Goal: Task Accomplishment & Management: Manage account settings

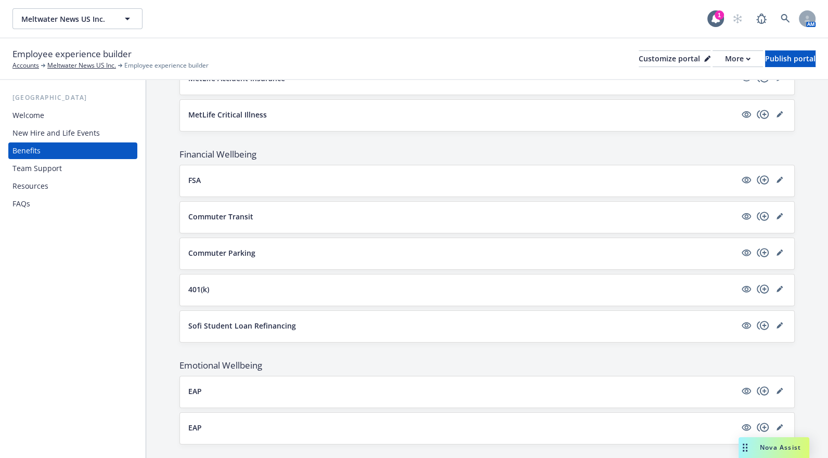
scroll to position [903, 0]
click at [704, 57] on icon at bounding box center [707, 59] width 6 height 6
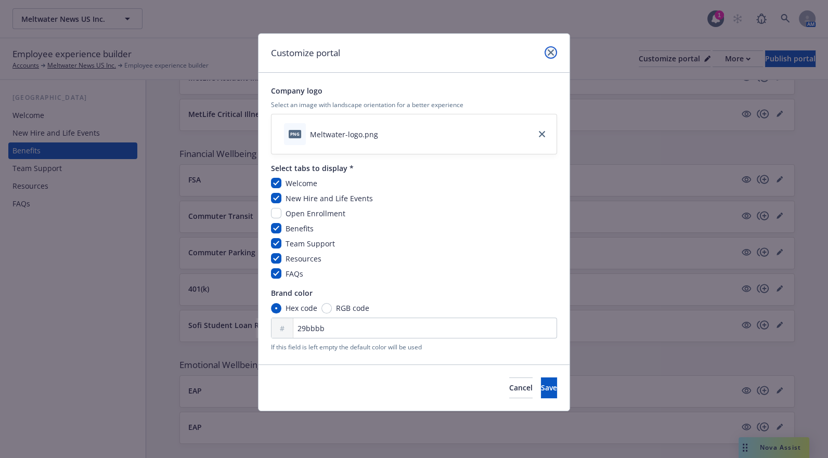
click at [551, 50] on icon "close" at bounding box center [551, 52] width 6 height 6
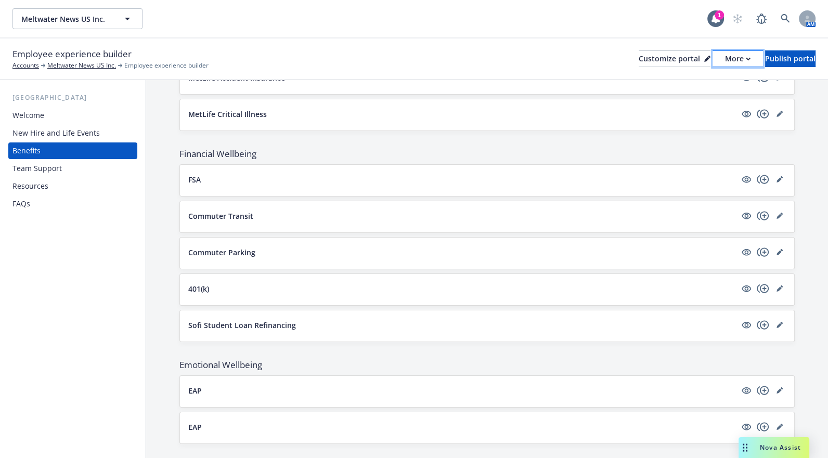
click at [725, 57] on div "More" at bounding box center [737, 59] width 25 height 16
click at [703, 82] on link "Copy preview link" at bounding box center [682, 82] width 95 height 21
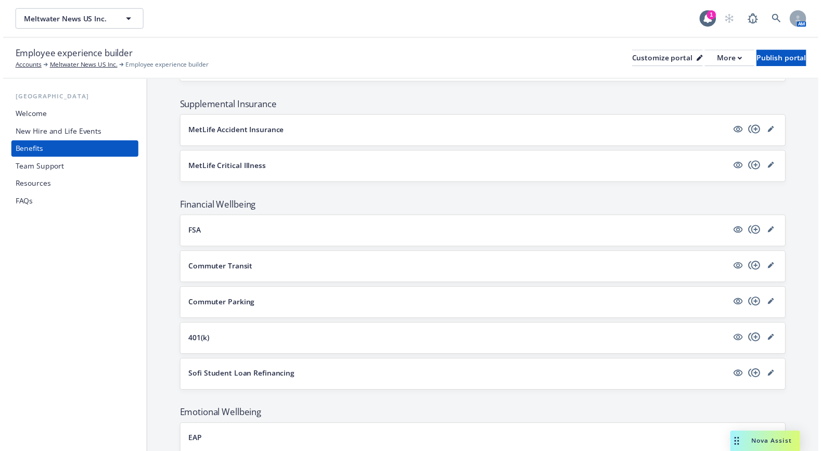
scroll to position [754, 0]
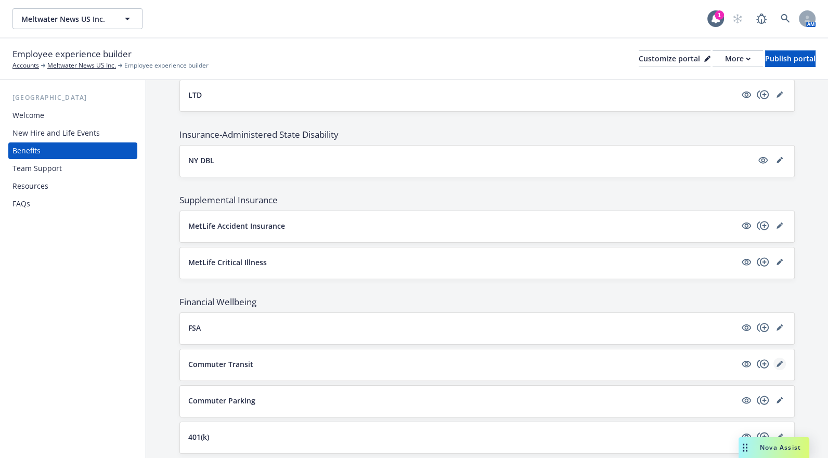
click at [774, 358] on link "editPencil" at bounding box center [780, 364] width 12 height 12
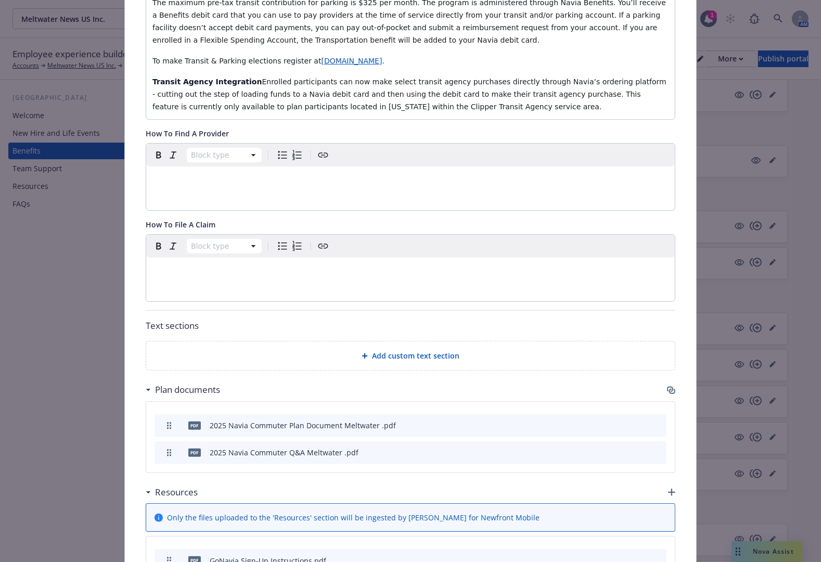
scroll to position [426, 0]
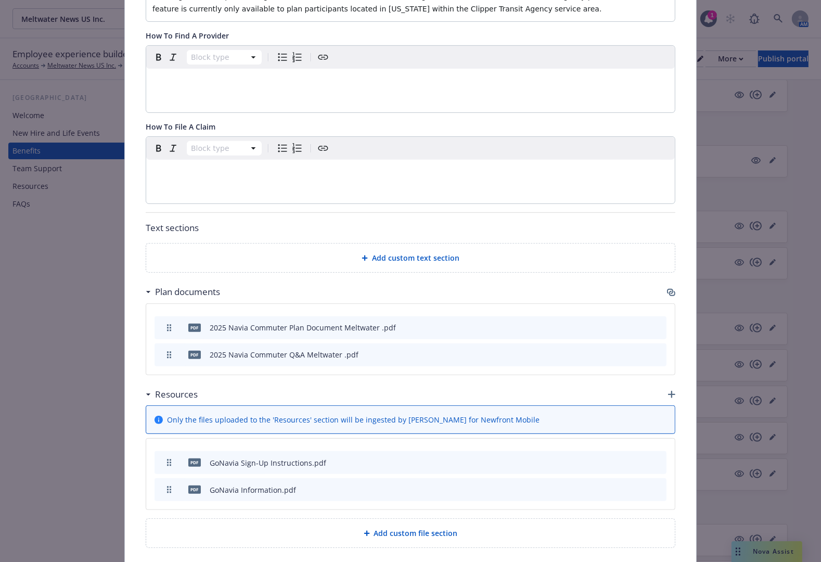
click at [656, 489] on icon "archive file" at bounding box center [656, 489] width 7 height 8
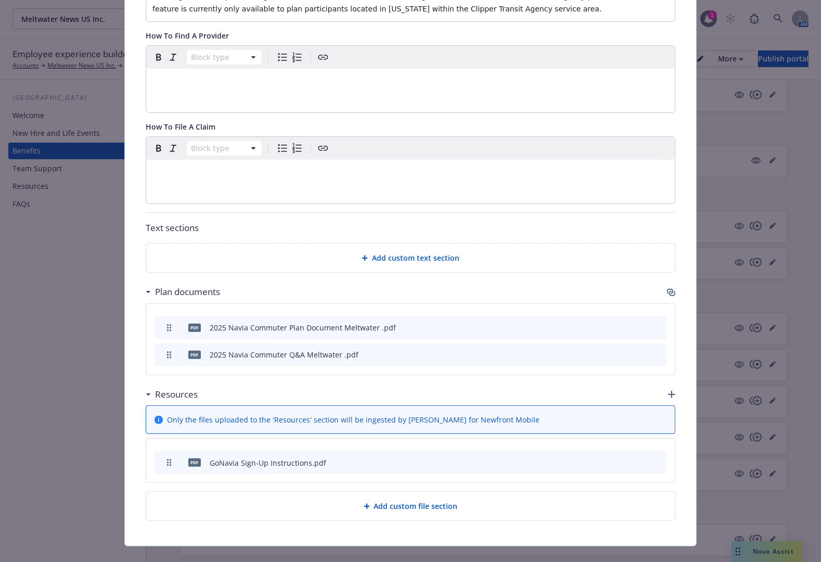
click at [668, 391] on icon "button" at bounding box center [671, 394] width 7 height 7
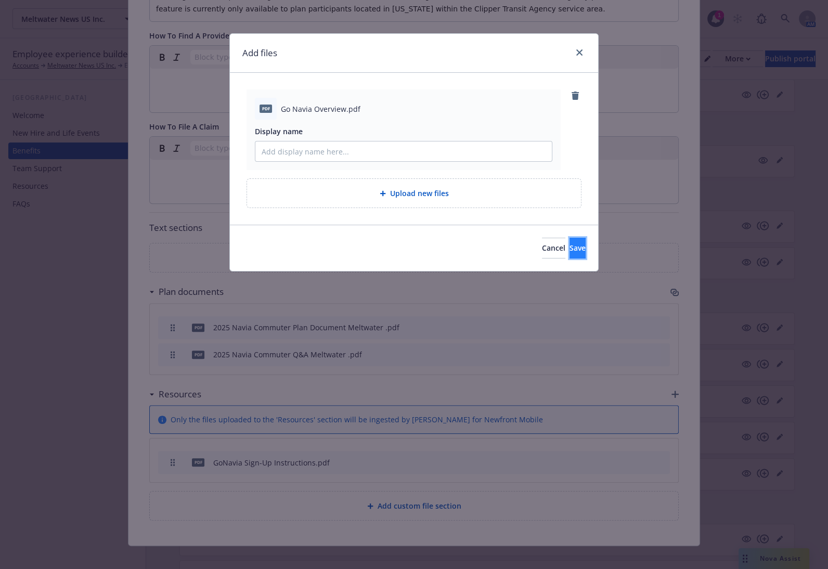
click at [570, 252] on span "Save" at bounding box center [578, 248] width 16 height 10
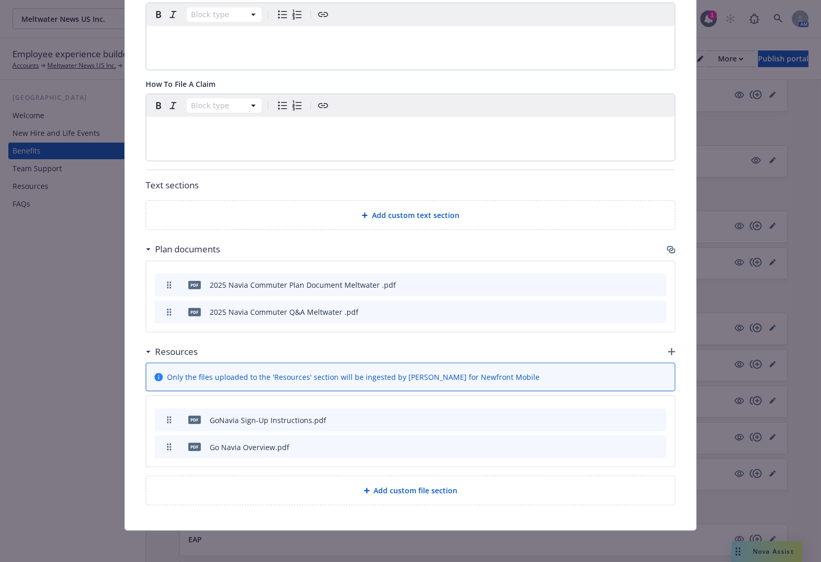
scroll to position [469, 0]
click at [653, 444] on icon "archive file" at bounding box center [657, 446] width 8 height 8
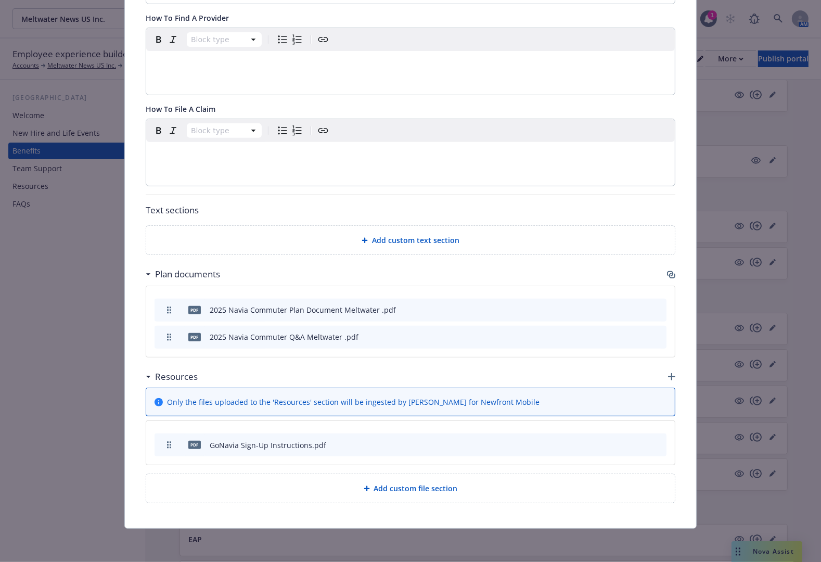
scroll to position [442, 0]
click at [668, 378] on icon "button" at bounding box center [671, 377] width 7 height 7
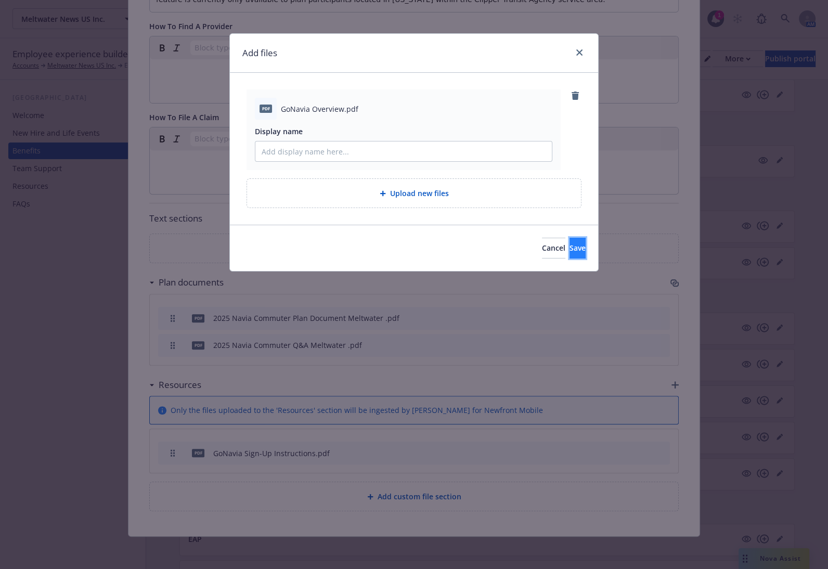
click at [570, 245] on button "Save" at bounding box center [578, 248] width 16 height 21
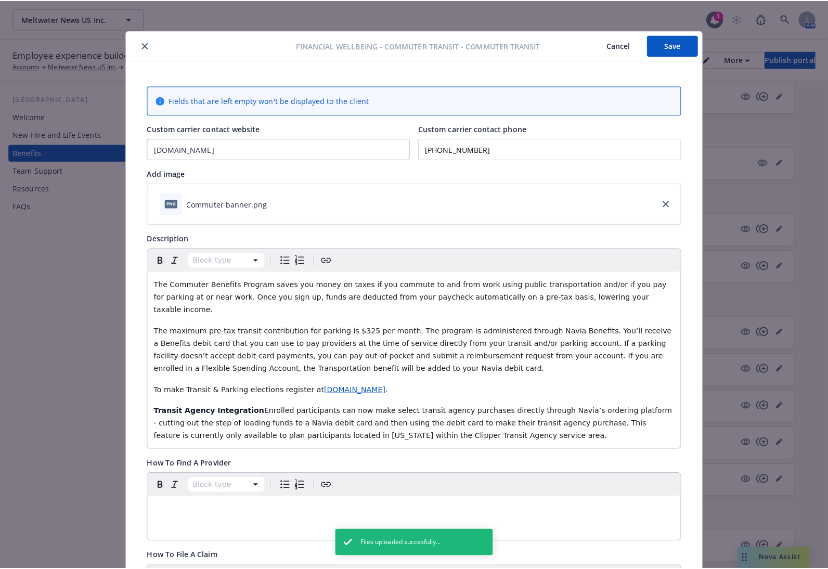
scroll to position [0, 0]
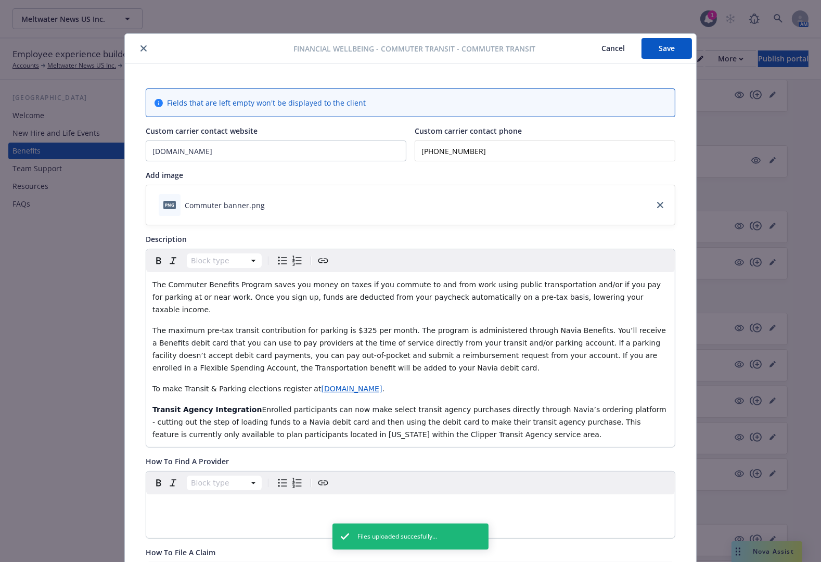
click at [665, 49] on button "Save" at bounding box center [666, 48] width 50 height 21
click at [140, 49] on icon "close" at bounding box center [143, 48] width 6 height 6
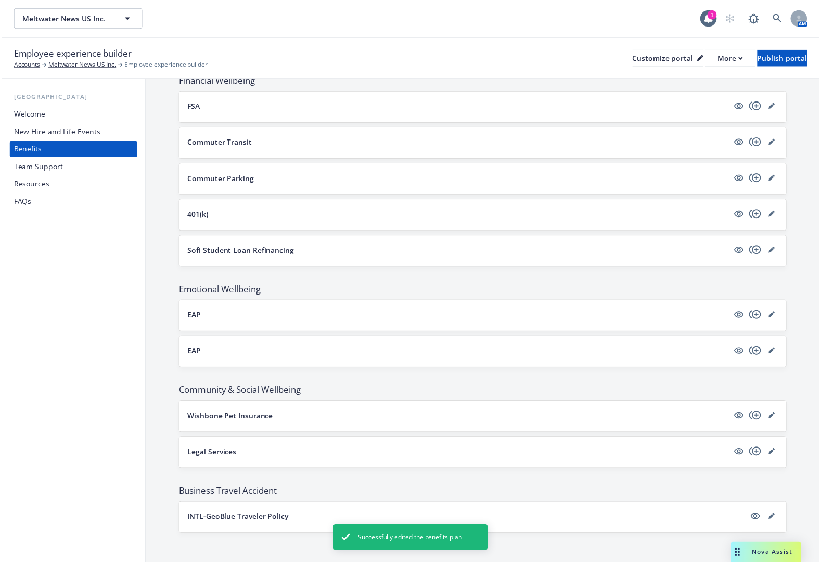
scroll to position [833, 0]
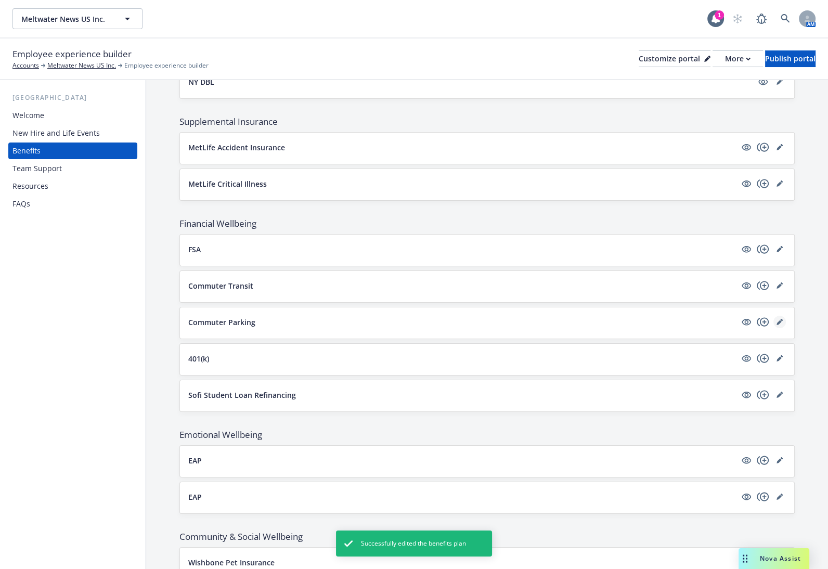
click at [777, 319] on icon "editPencil" at bounding box center [780, 322] width 6 height 6
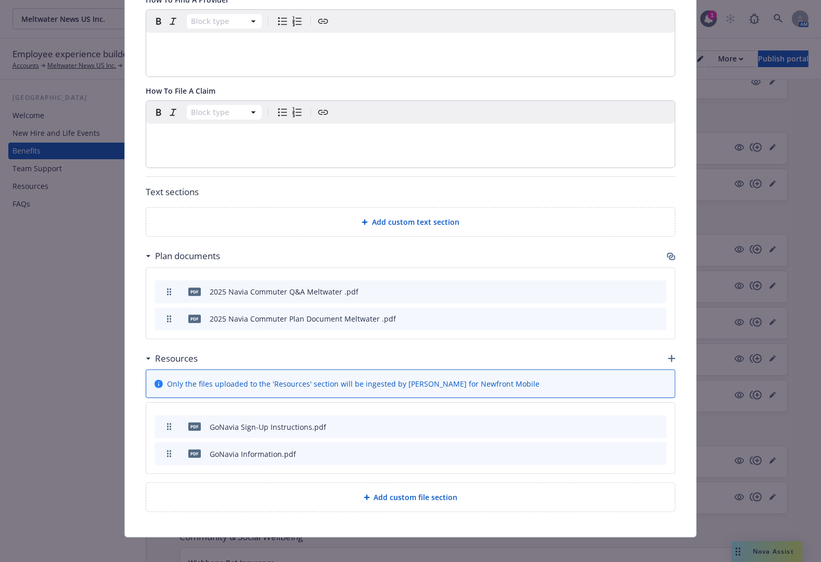
scroll to position [469, 0]
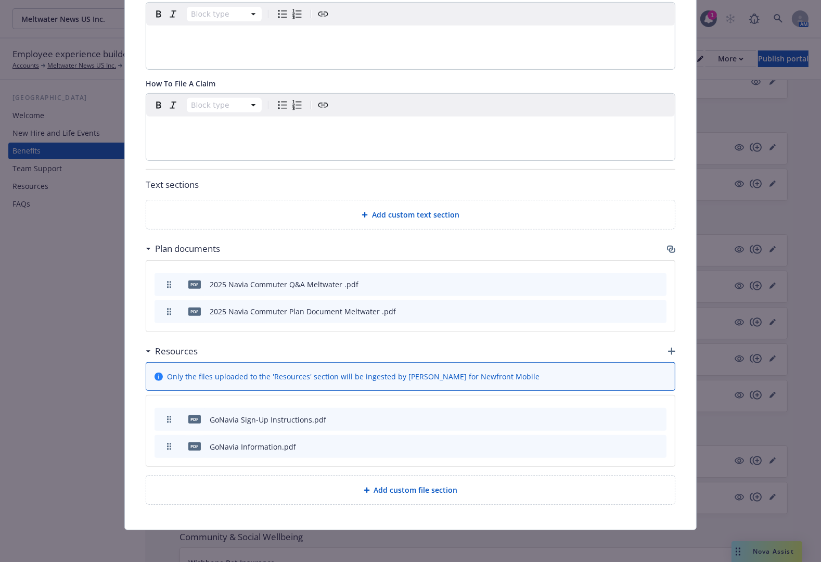
click at [654, 443] on icon "archive file" at bounding box center [656, 446] width 7 height 8
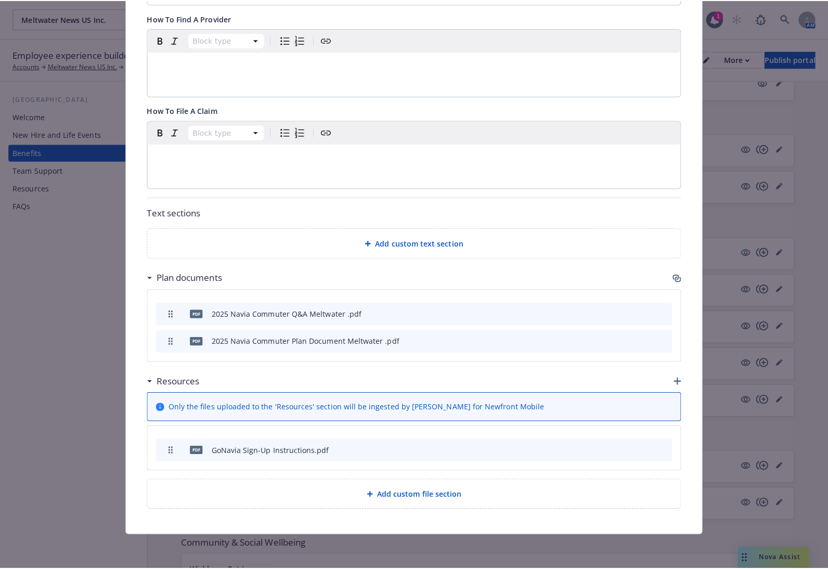
scroll to position [442, 0]
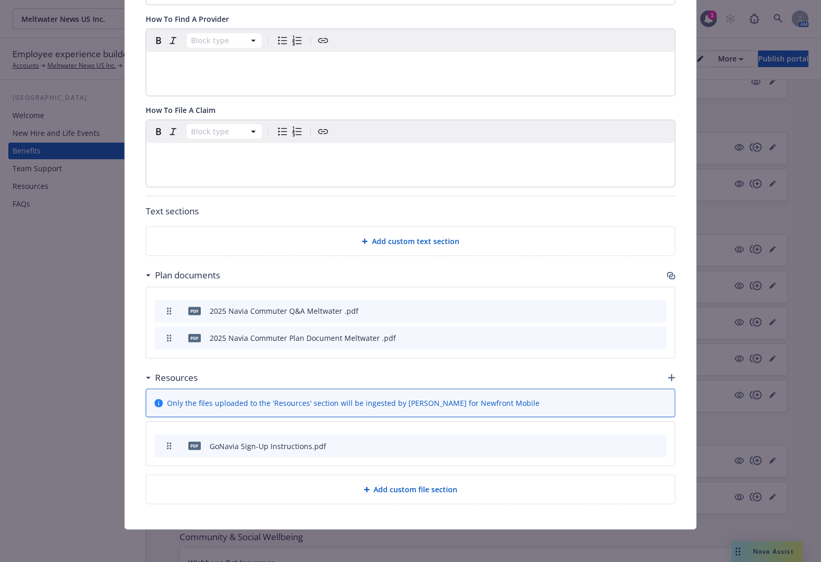
click at [668, 375] on icon "button" at bounding box center [671, 377] width 7 height 7
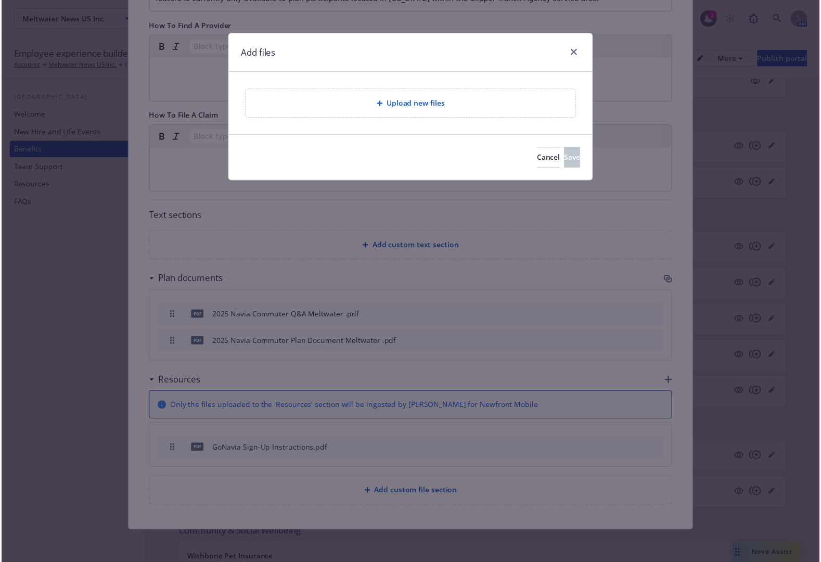
scroll to position [435, 0]
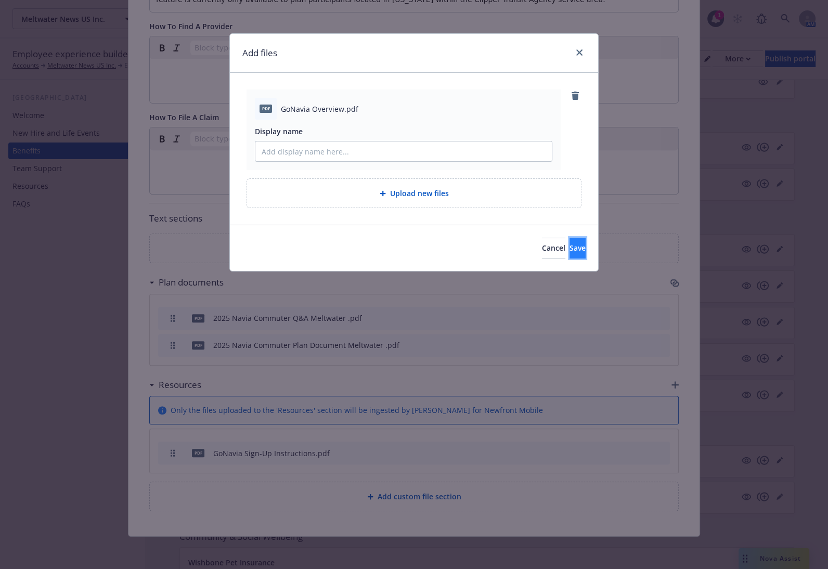
click at [570, 244] on span "Save" at bounding box center [578, 248] width 16 height 10
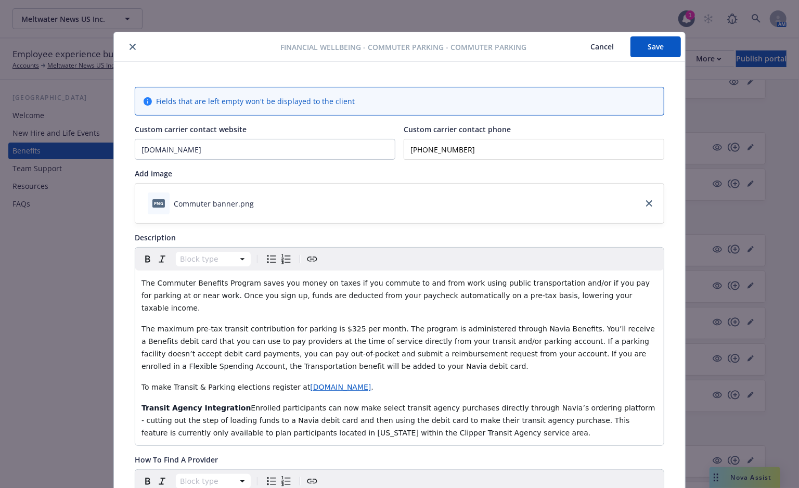
scroll to position [0, 0]
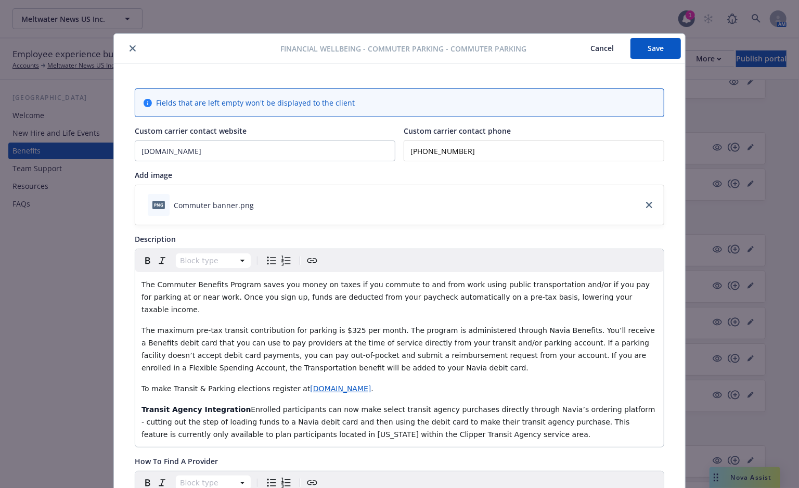
click at [644, 53] on button "Save" at bounding box center [656, 48] width 50 height 21
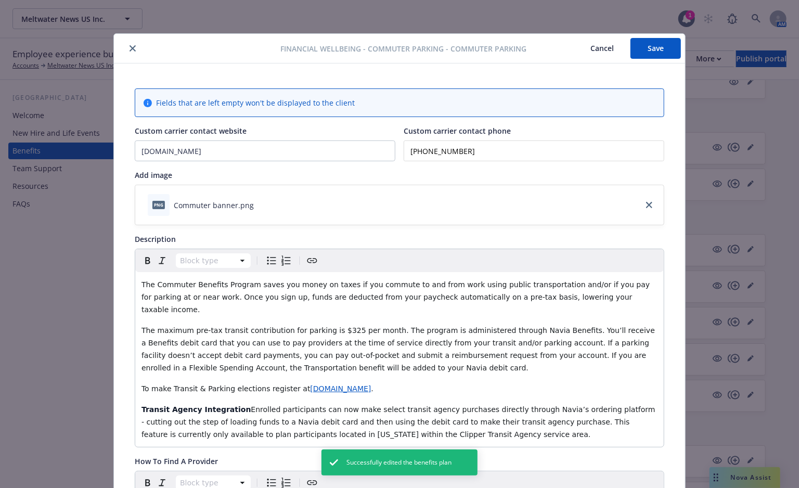
click at [131, 44] on button "close" at bounding box center [132, 48] width 12 height 12
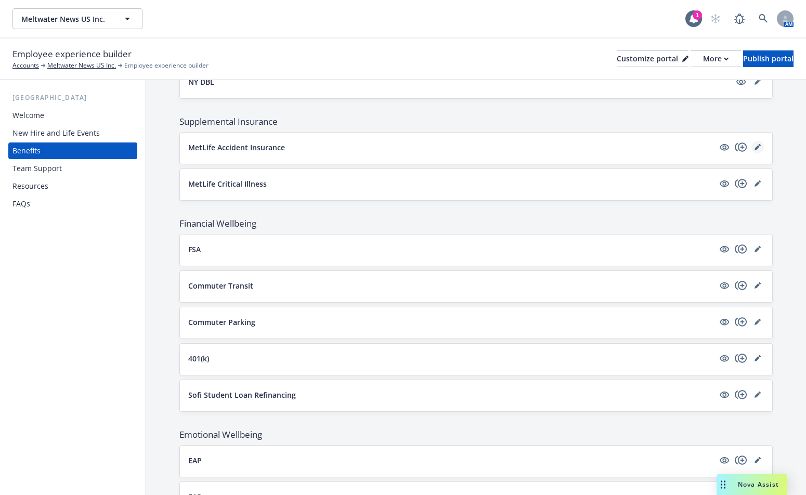
click at [755, 144] on icon "editPencil" at bounding box center [758, 147] width 6 height 6
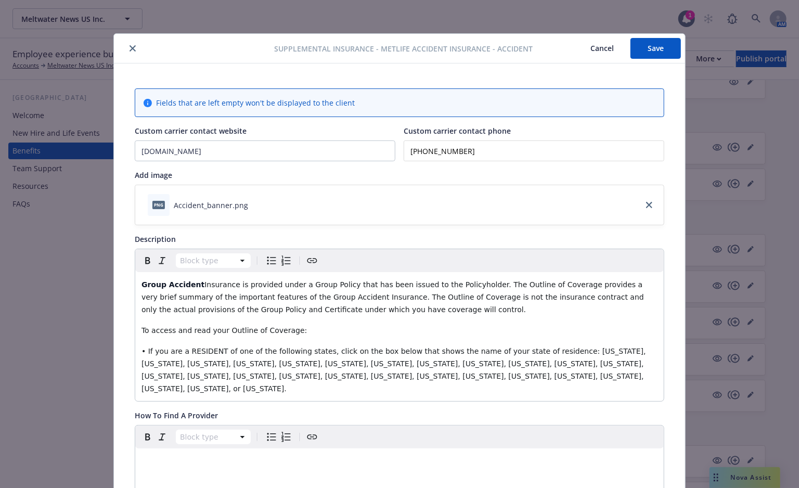
click at [130, 48] on icon "close" at bounding box center [133, 48] width 6 height 6
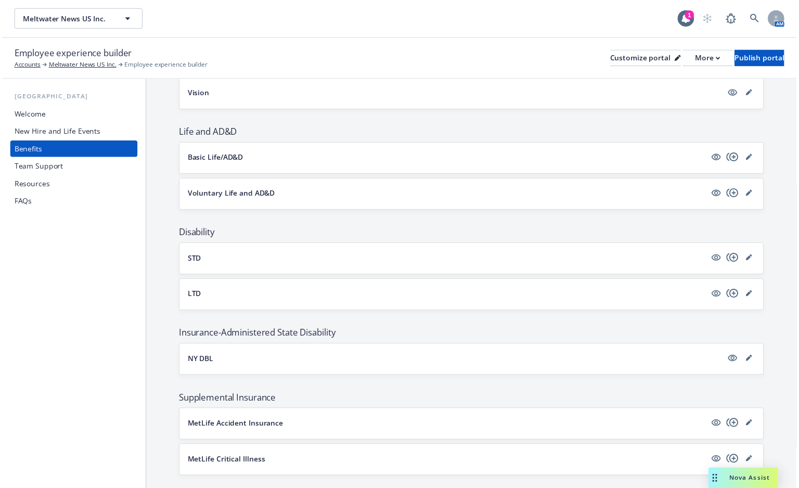
scroll to position [529, 0]
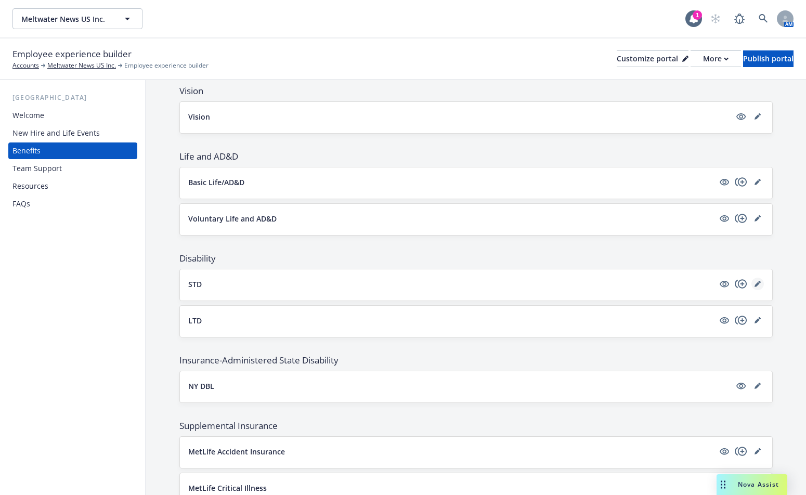
click at [755, 282] on icon "editPencil" at bounding box center [757, 284] width 5 height 5
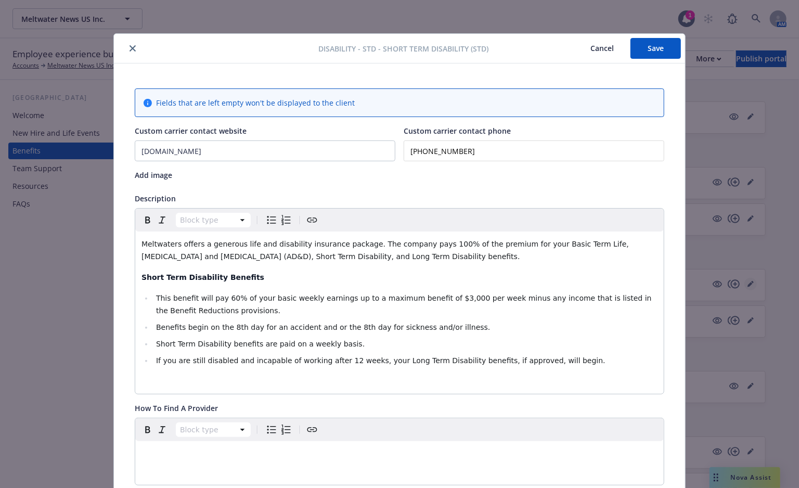
scroll to position [31, 0]
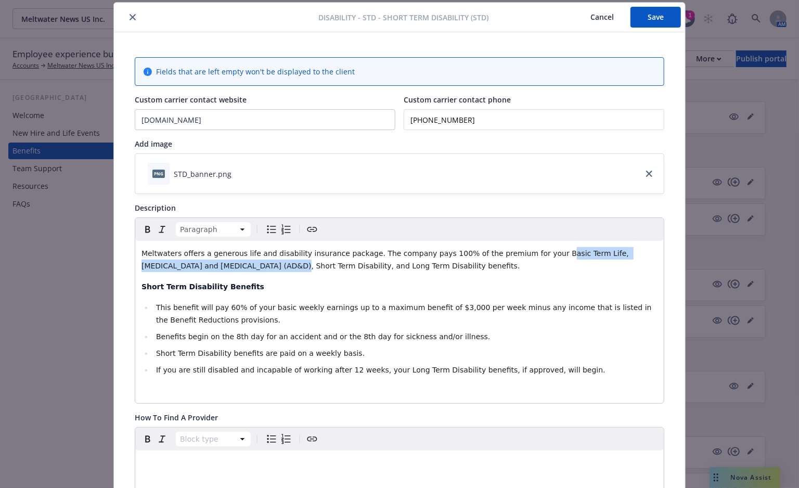
drag, startPoint x: 516, startPoint y: 253, endPoint x: 217, endPoint y: 267, distance: 298.4
click at [217, 267] on span "Meltwaters offers a generous life and disability insurance package. The company…" at bounding box center [387, 259] width 490 height 21
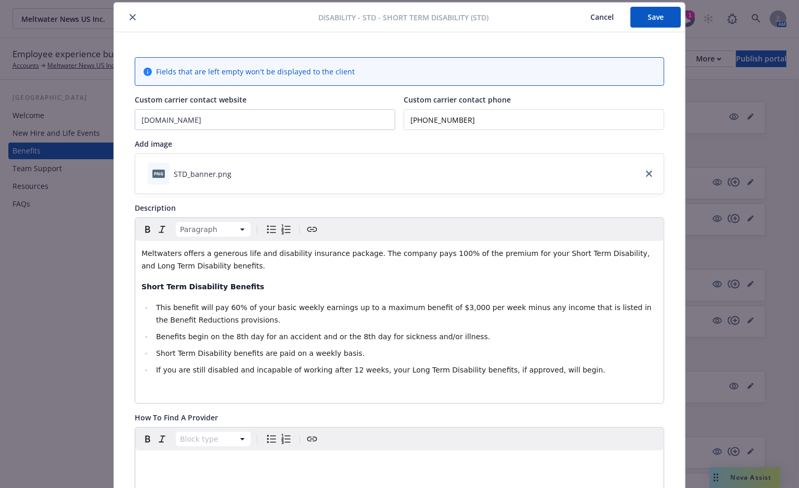
click at [579, 253] on span "Meltwaters offers a generous life and disability insurance package. The company…" at bounding box center [397, 259] width 511 height 21
click at [666, 13] on button "Save" at bounding box center [656, 17] width 50 height 21
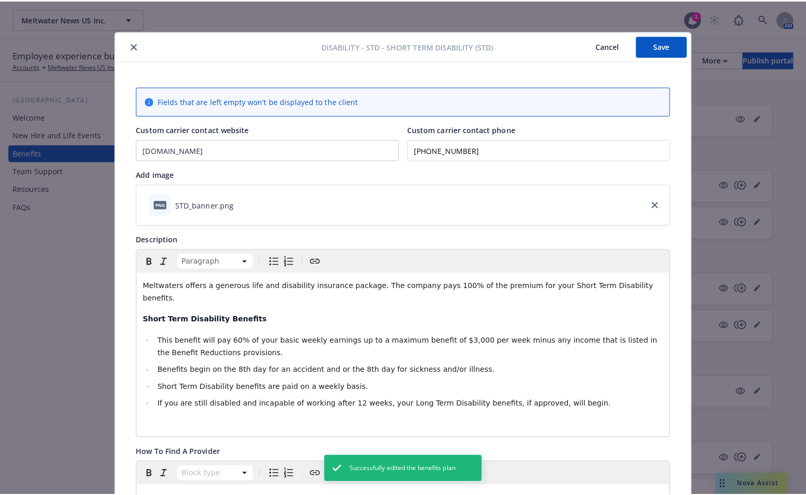
scroll to position [0, 0]
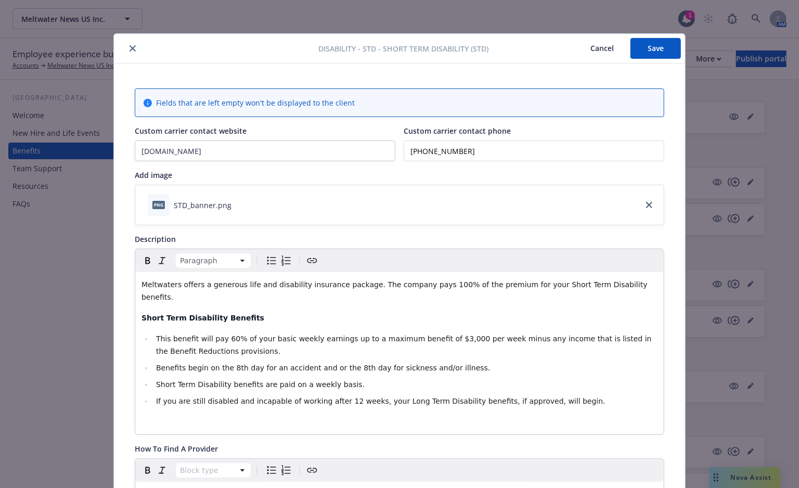
click at [130, 47] on icon "close" at bounding box center [133, 48] width 6 height 6
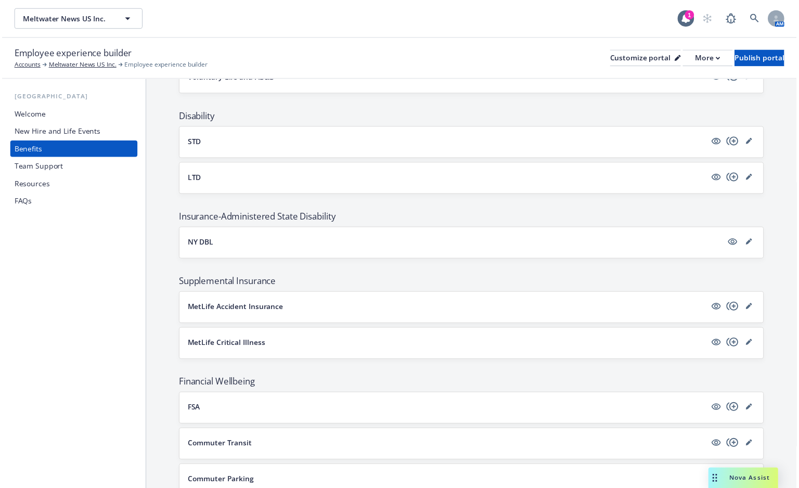
scroll to position [671, 0]
click at [755, 175] on icon "editPencil" at bounding box center [758, 178] width 6 height 6
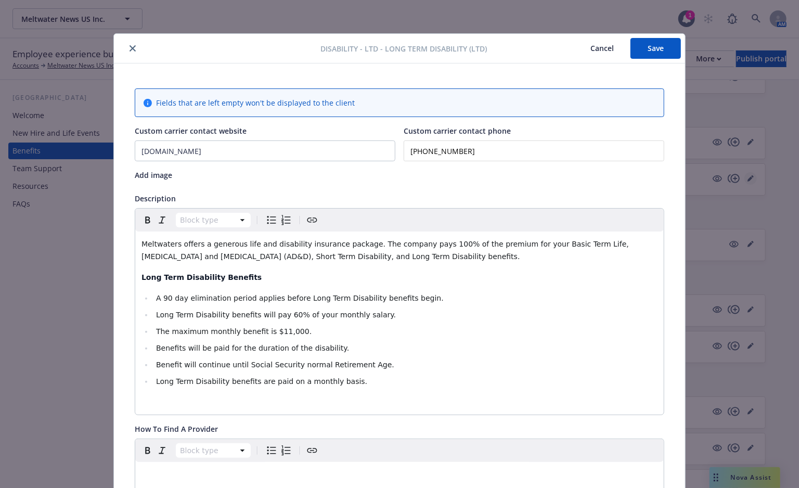
scroll to position [31, 0]
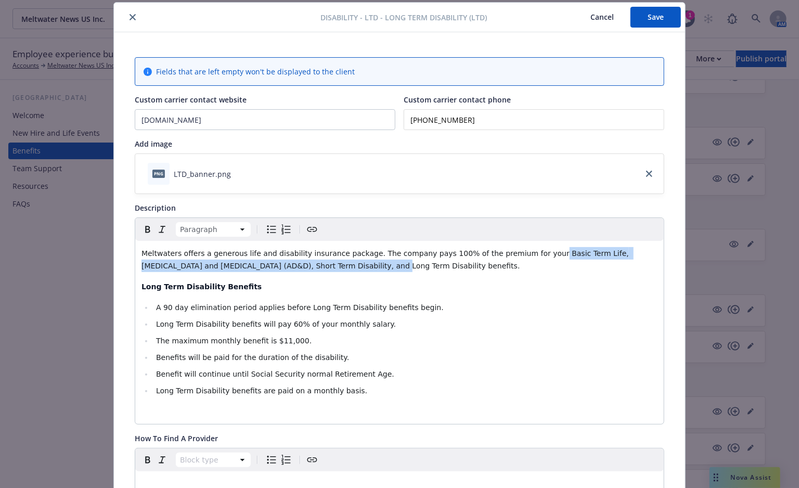
drag, startPoint x: 511, startPoint y: 250, endPoint x: 303, endPoint y: 262, distance: 207.9
click at [303, 262] on span "Meltwaters offers a generous life and disability insurance package. The company…" at bounding box center [387, 259] width 490 height 21
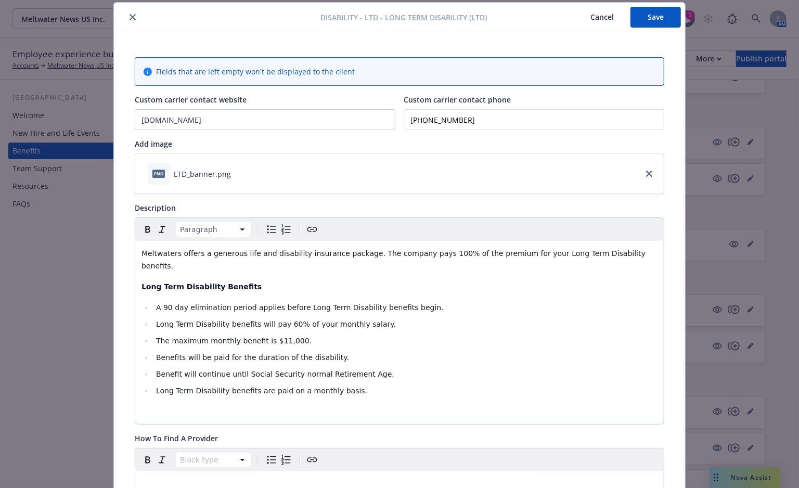
click at [676, 12] on button "Save" at bounding box center [656, 17] width 50 height 21
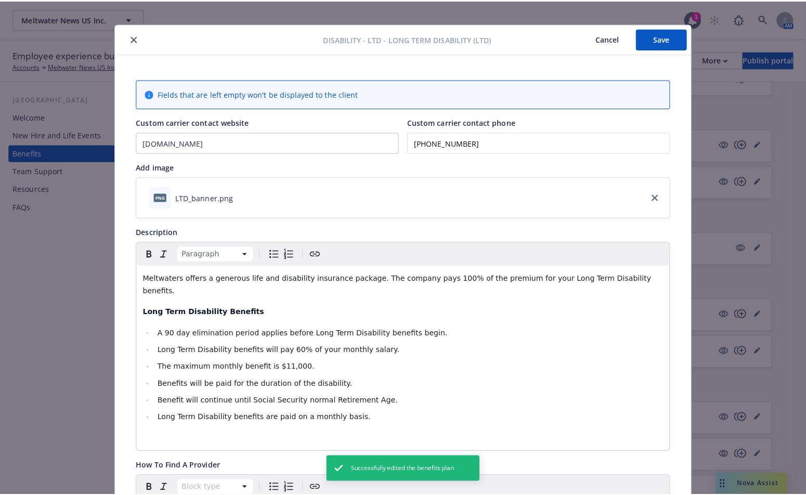
scroll to position [0, 0]
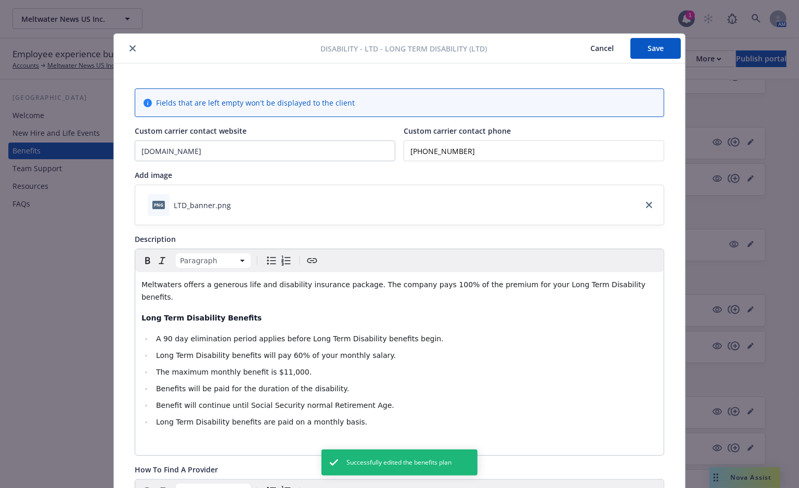
click at [126, 47] on button "close" at bounding box center [132, 48] width 12 height 12
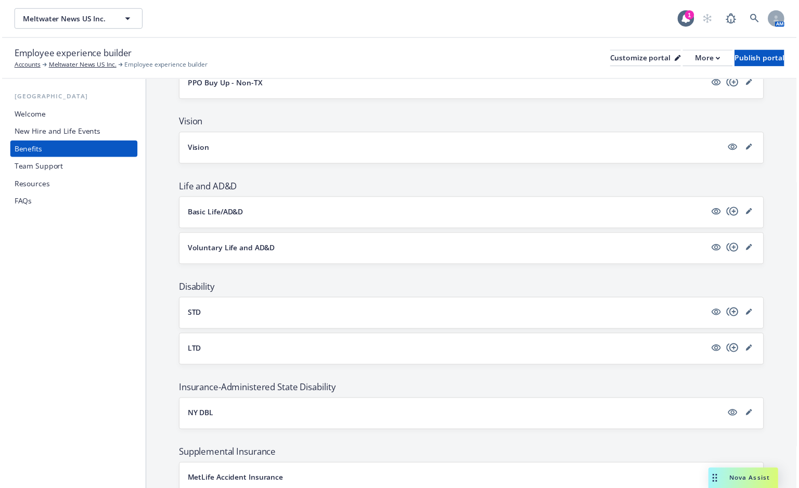
scroll to position [481, 0]
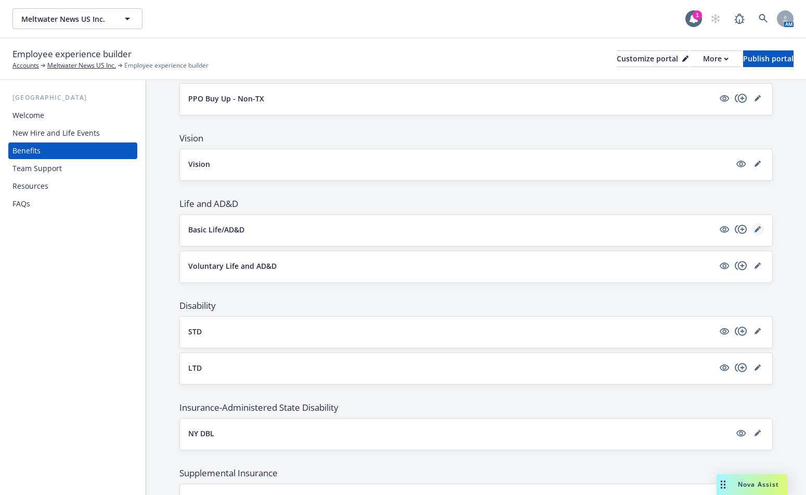
click at [752, 223] on link "editPencil" at bounding box center [758, 229] width 12 height 12
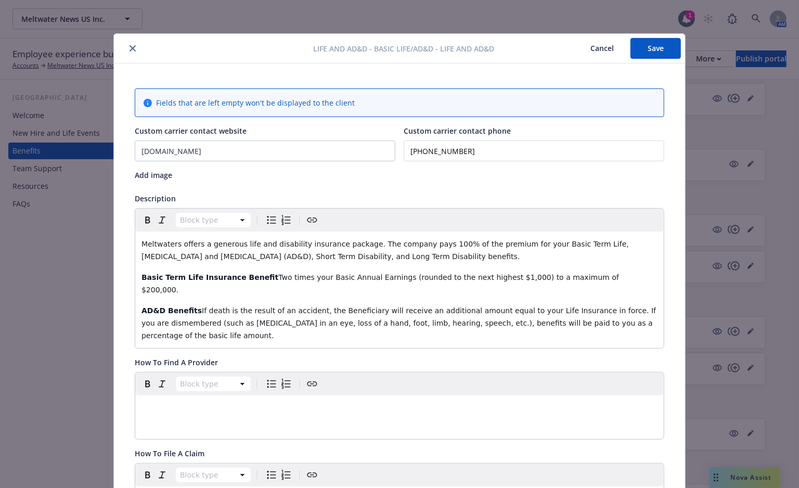
scroll to position [31, 0]
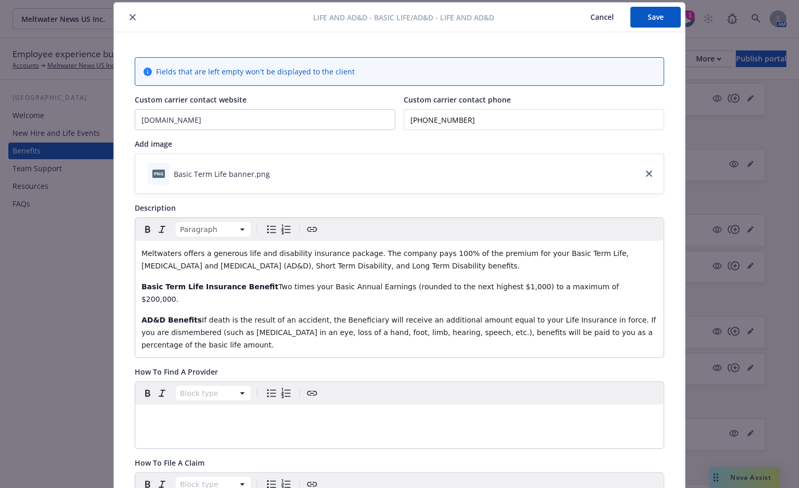
click at [558, 254] on span "Meltwaters offers a generous life and disability insurance package. The company…" at bounding box center [387, 259] width 490 height 21
click at [218, 267] on span "Meltwaters offers a generous life and disability insurance package. The company…" at bounding box center [389, 259] width 495 height 21
click at [662, 15] on button "Save" at bounding box center [656, 17] width 50 height 21
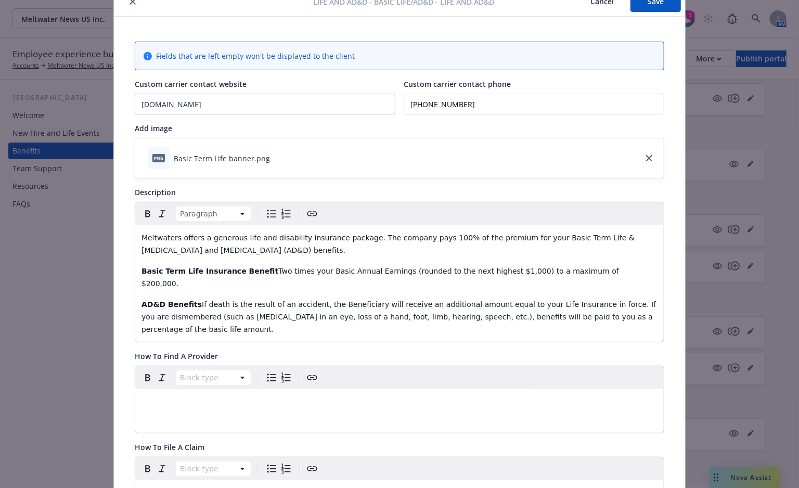
scroll to position [0, 0]
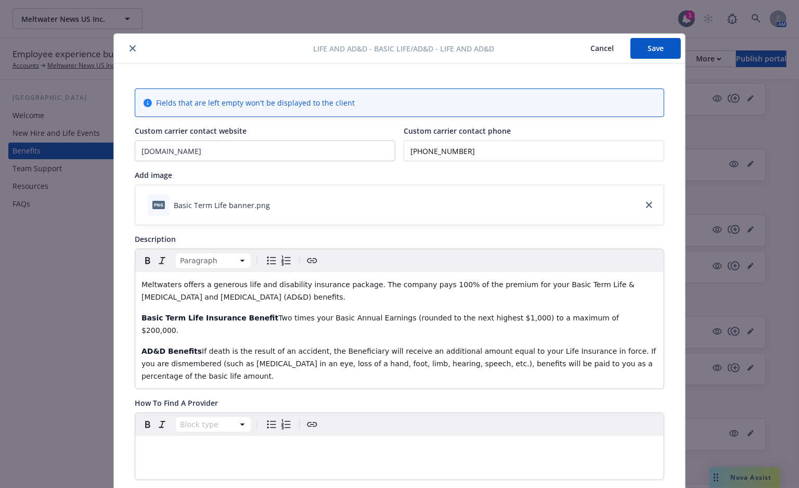
click at [665, 44] on button "Save" at bounding box center [656, 48] width 50 height 21
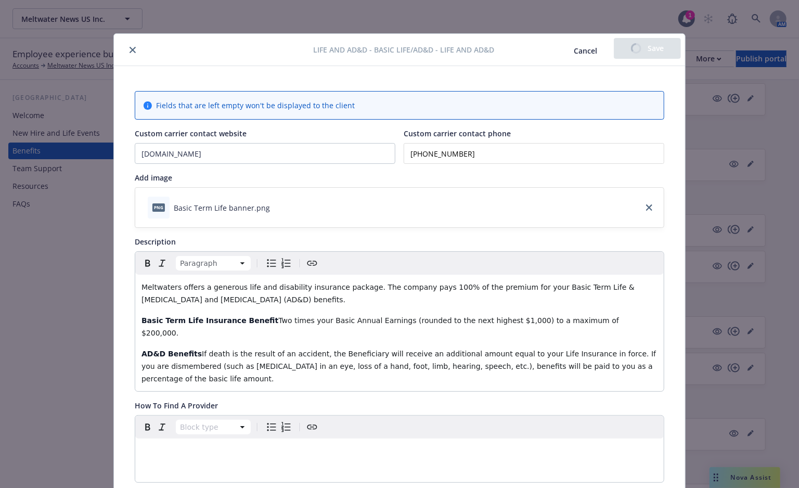
click at [130, 47] on icon "close" at bounding box center [133, 50] width 6 height 6
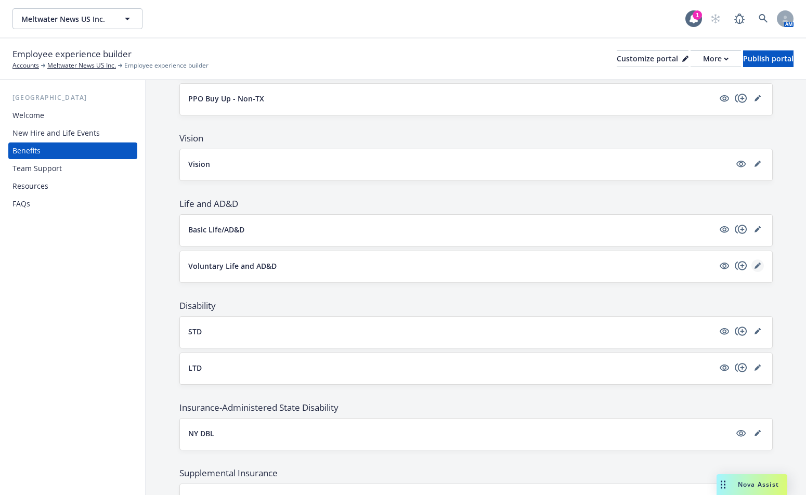
click at [755, 263] on icon "editPencil" at bounding box center [758, 266] width 6 height 6
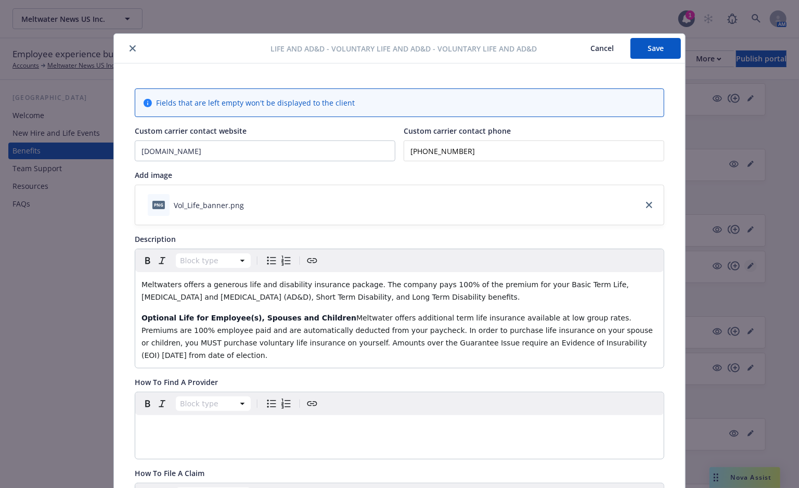
scroll to position [31, 0]
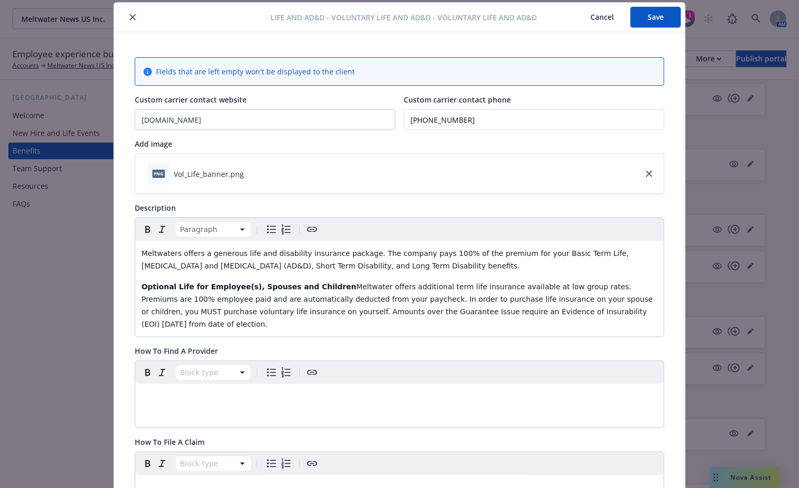
drag, startPoint x: 415, startPoint y: 268, endPoint x: 105, endPoint y: 254, distance: 310.4
click at [105, 254] on div "Life and AD&D - Voluntary Life and AD&D - Voluntary Life and AD&D Cancel Save F…" at bounding box center [399, 244] width 799 height 488
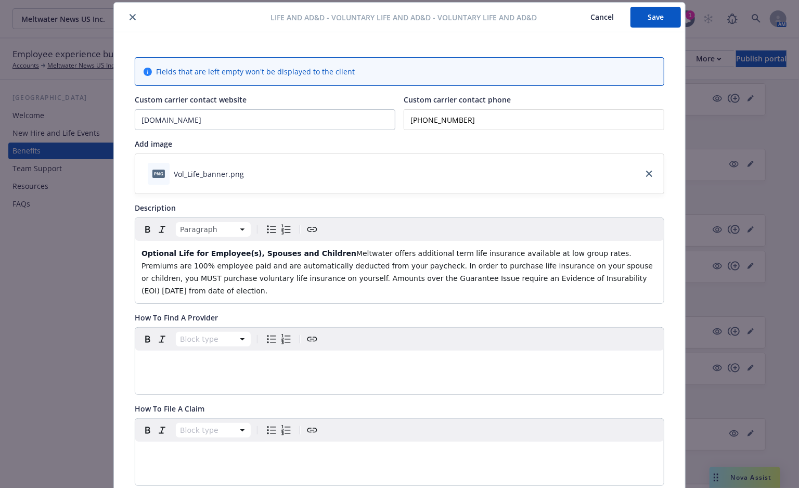
click at [676, 19] on button "Save" at bounding box center [656, 17] width 50 height 21
click at [660, 316] on div "How To Find A Provider" at bounding box center [400, 317] width 530 height 11
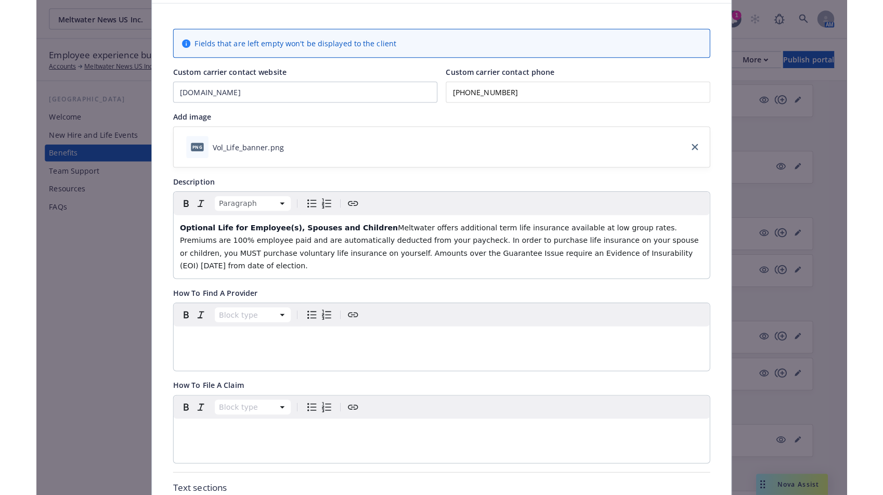
scroll to position [0, 0]
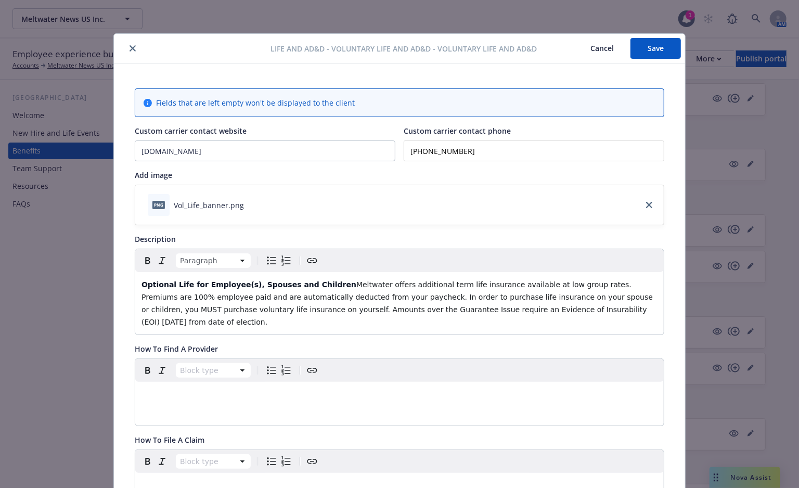
click at [653, 57] on button "Save" at bounding box center [656, 48] width 50 height 21
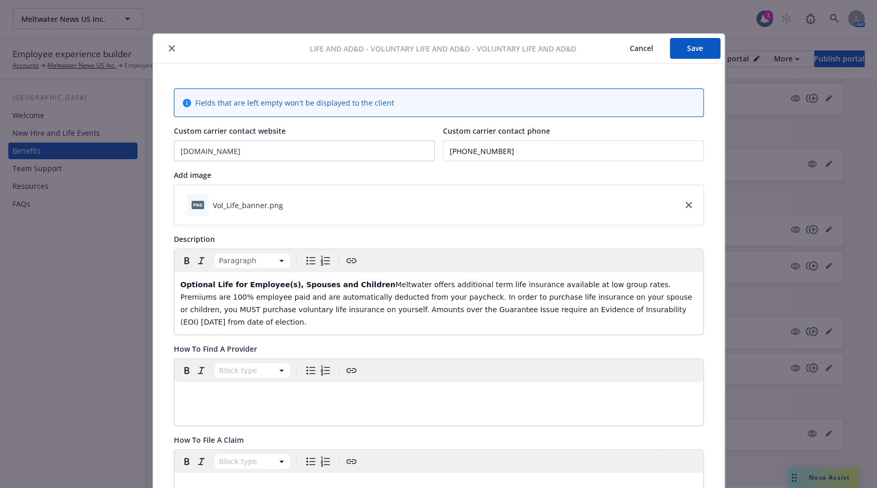
click at [165, 43] on button "close" at bounding box center [171, 48] width 12 height 12
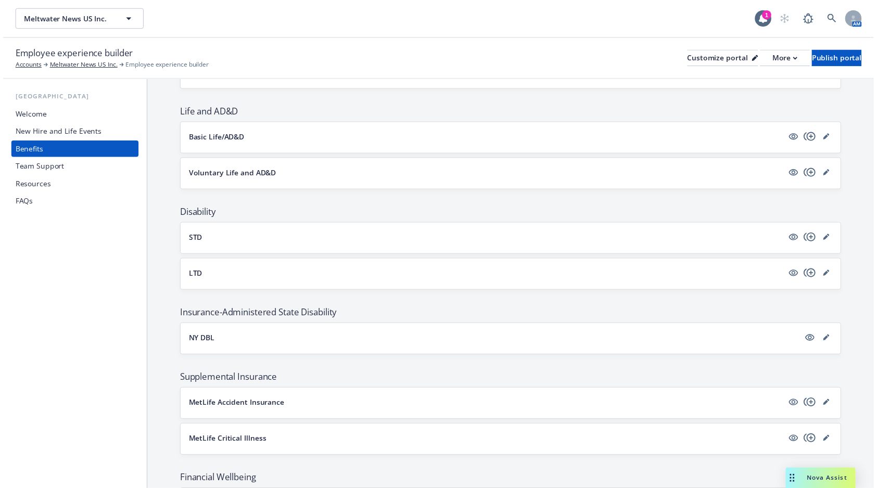
scroll to position [671, 0]
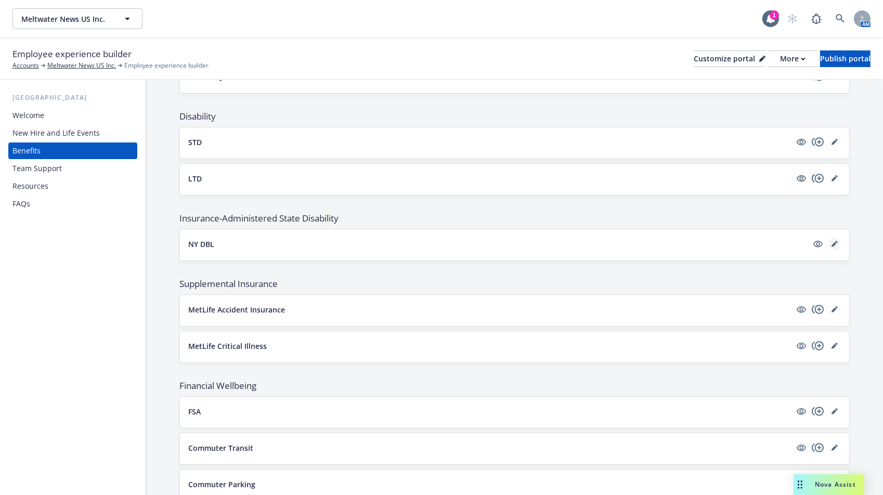
click at [812, 241] on icon "editPencil" at bounding box center [835, 244] width 6 height 6
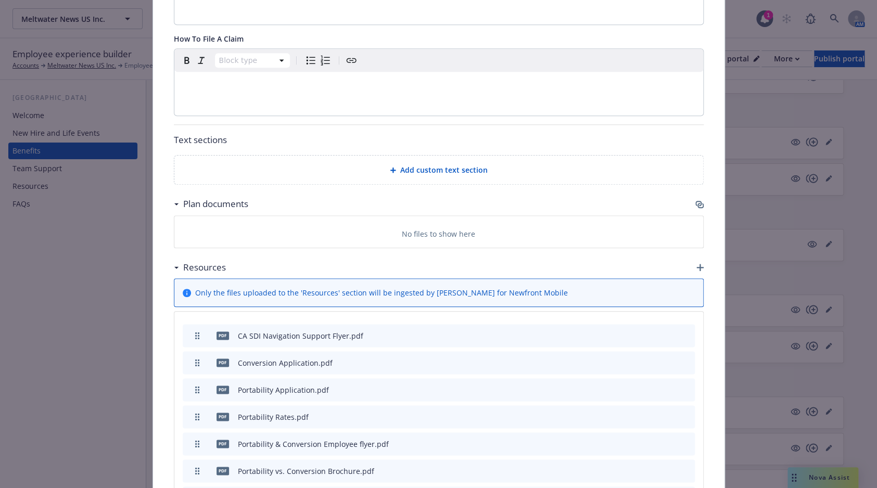
scroll to position [551, 0]
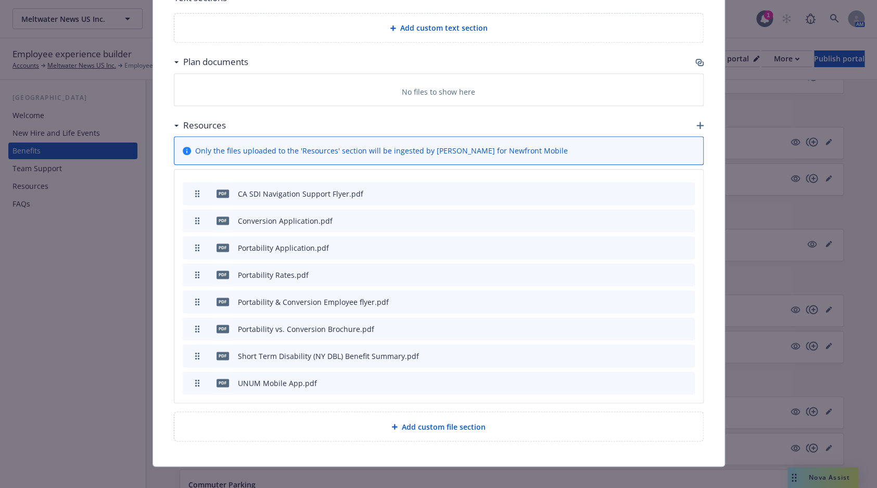
click at [695, 60] on icon "button" at bounding box center [699, 62] width 8 height 8
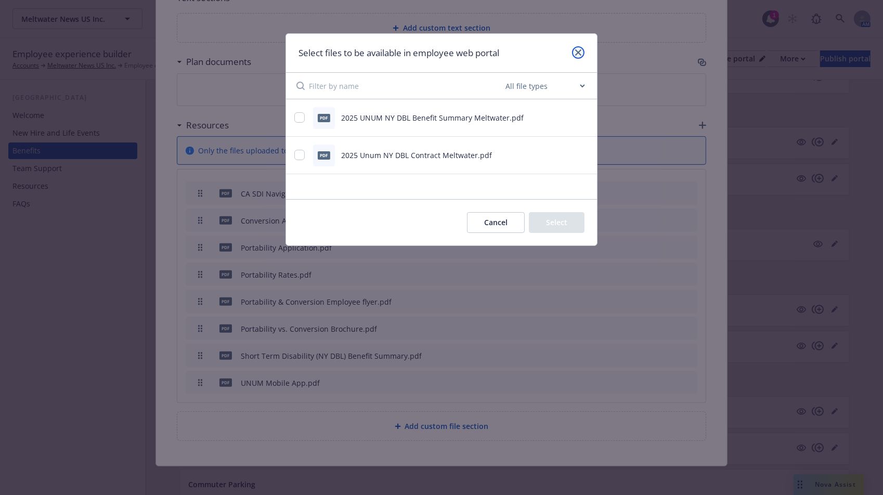
click at [581, 53] on icon "close" at bounding box center [578, 52] width 6 height 6
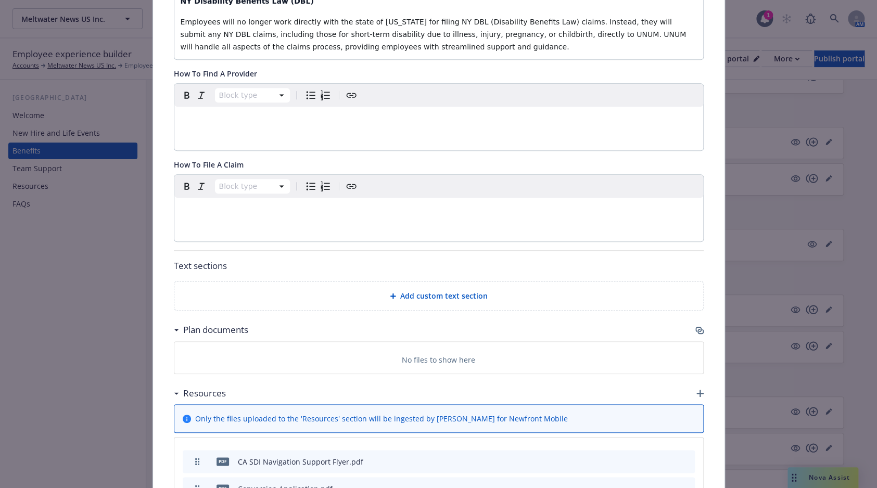
scroll to position [473, 0]
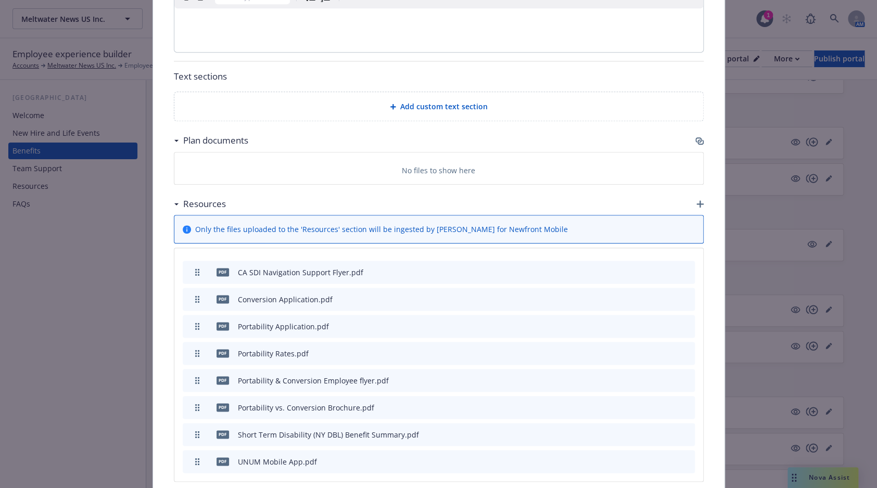
click at [695, 138] on icon "button" at bounding box center [699, 141] width 8 height 8
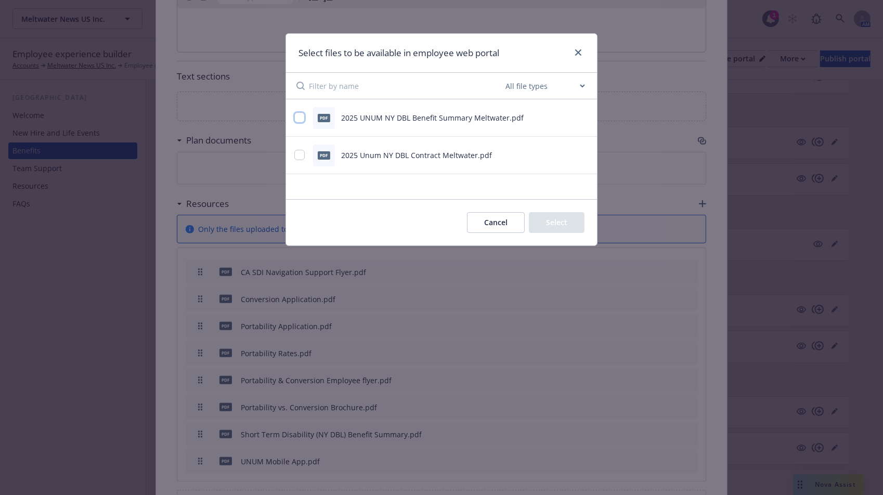
click at [301, 116] on input "checkbox" at bounding box center [299, 117] width 10 height 10
checkbox input "true"
click at [547, 223] on button "Select 1 file" at bounding box center [547, 222] width 75 height 21
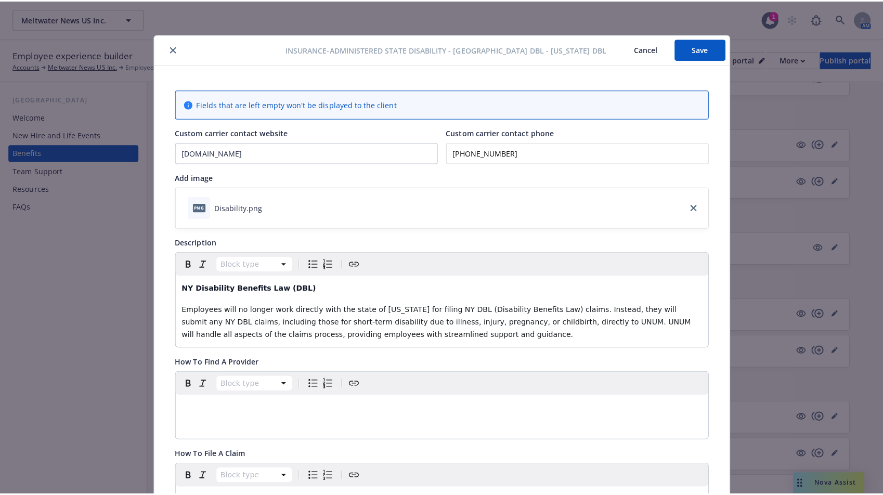
scroll to position [0, 0]
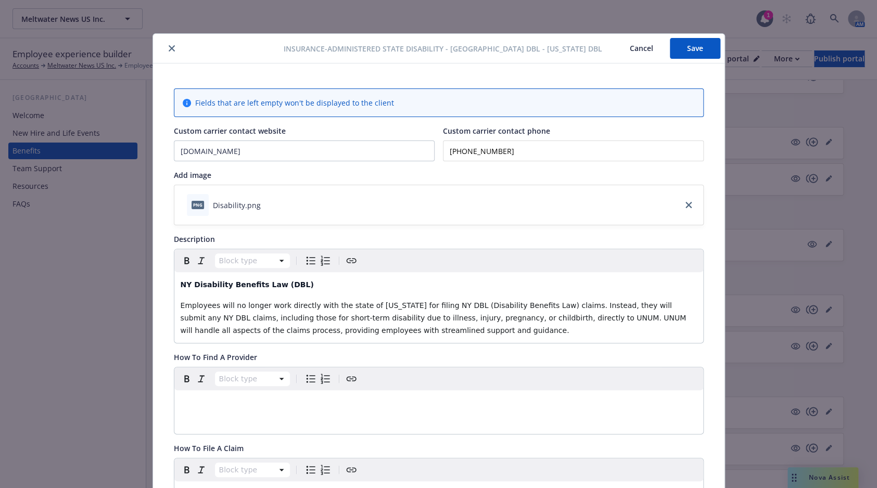
click at [685, 58] on button "Save" at bounding box center [695, 48] width 50 height 21
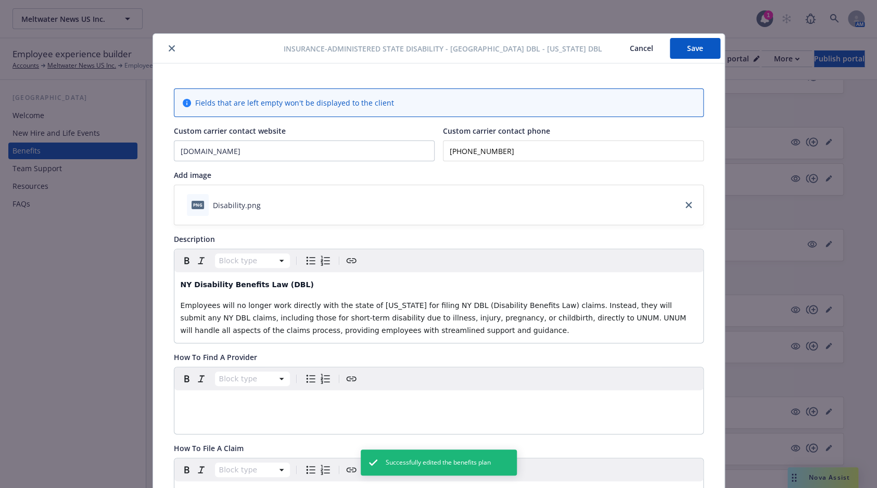
drag, startPoint x: 172, startPoint y: 46, endPoint x: 178, endPoint y: 37, distance: 10.8
click at [171, 46] on button "close" at bounding box center [171, 48] width 12 height 12
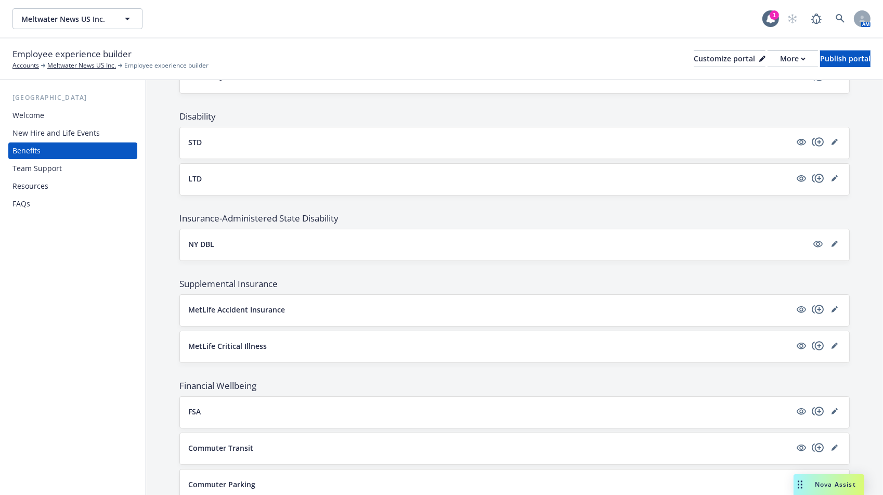
click at [528, 75] on div "Employee experience builder Accounts Meltwater News US Inc. Employee experience…" at bounding box center [441, 59] width 883 height 42
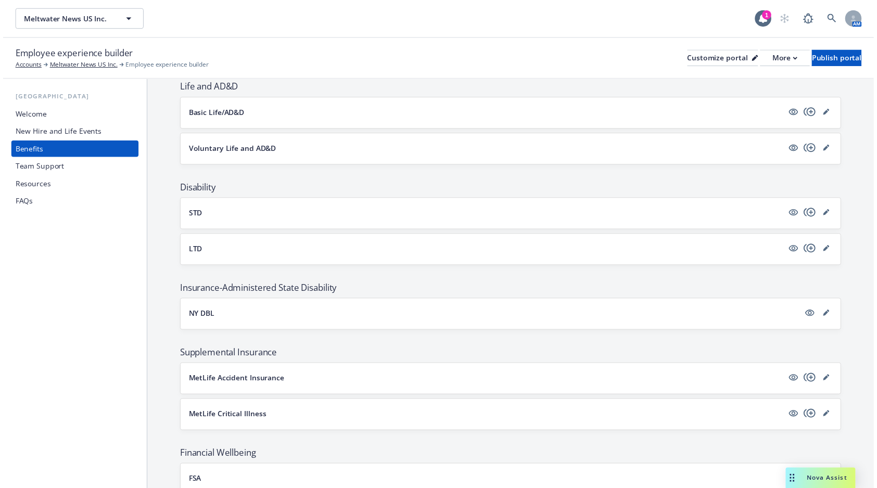
scroll to position [576, 0]
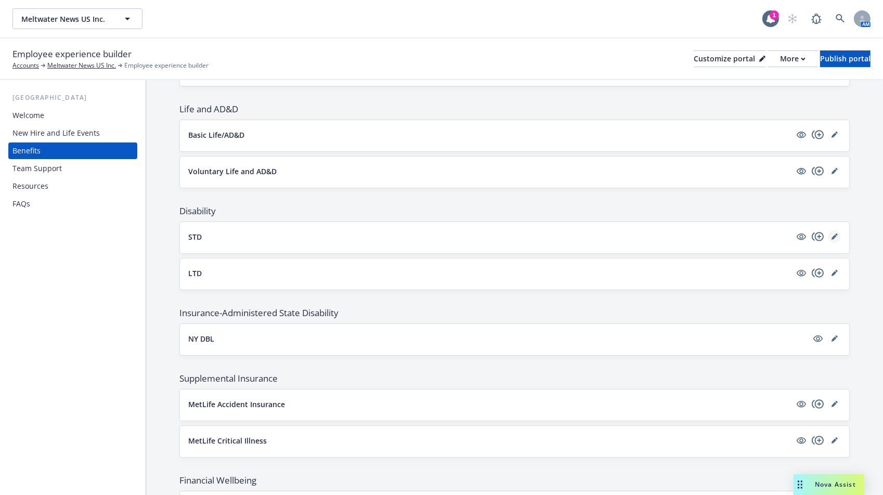
click at [812, 234] on icon "editPencil" at bounding box center [836, 235] width 3 height 3
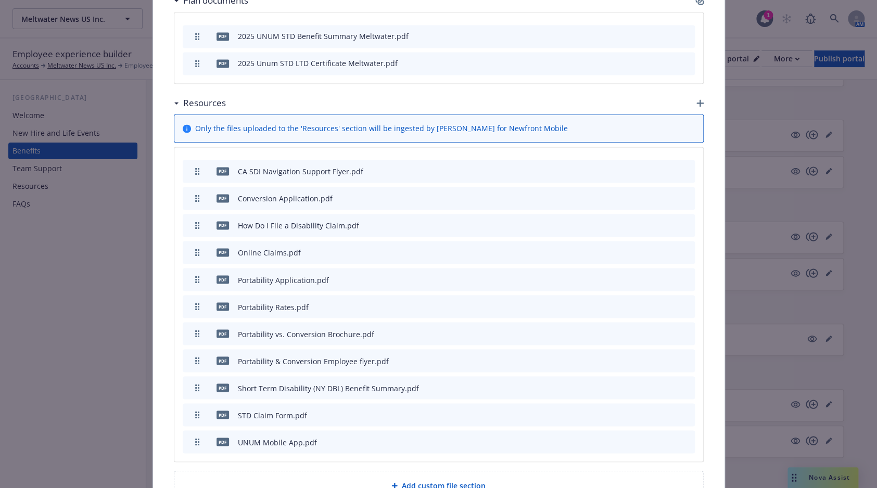
scroll to position [761, 0]
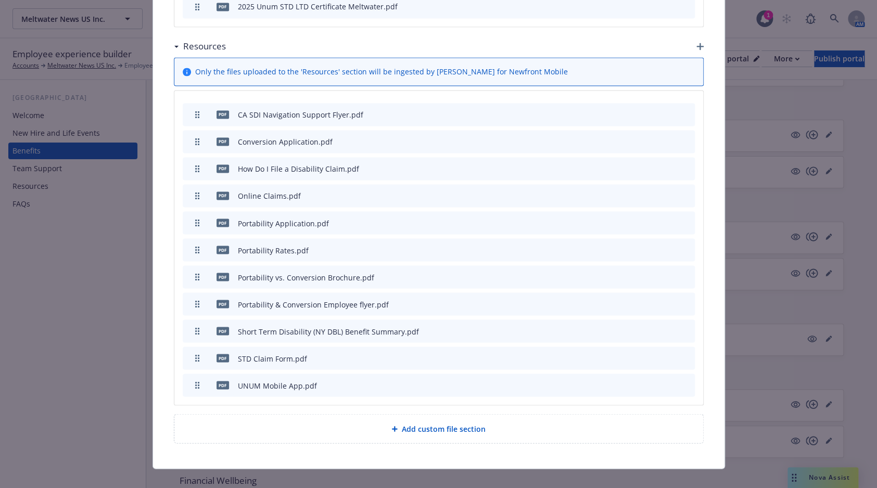
click at [681, 326] on icon "archive file" at bounding box center [685, 330] width 8 height 8
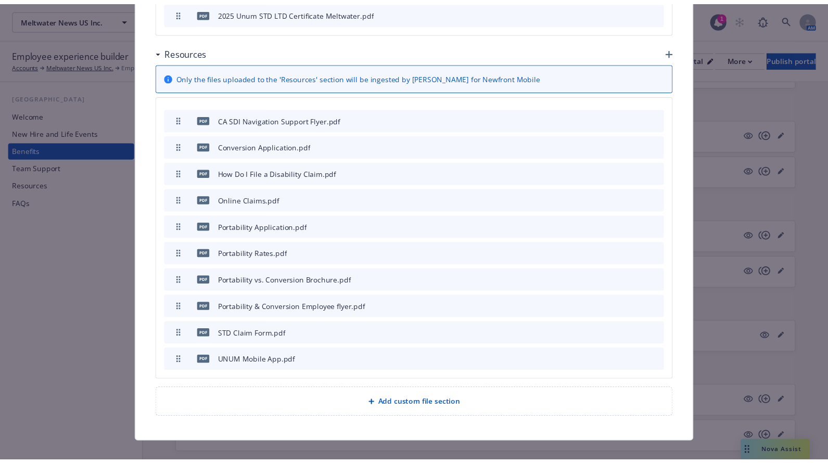
scroll to position [760, 0]
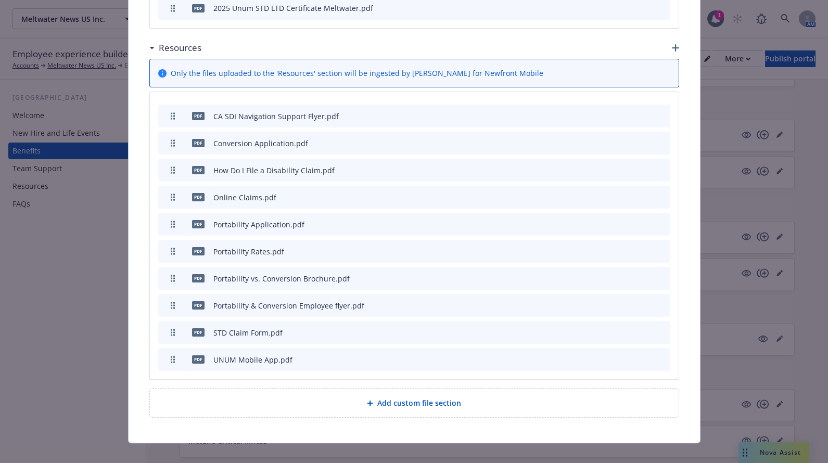
click at [643, 112] on icon "preview file" at bounding box center [643, 115] width 9 height 7
click at [642, 139] on icon "preview file" at bounding box center [643, 142] width 9 height 7
click at [641, 166] on icon "preview file" at bounding box center [643, 169] width 9 height 7
click at [640, 193] on icon "preview file" at bounding box center [643, 196] width 9 height 7
click at [640, 220] on icon "preview file" at bounding box center [643, 223] width 9 height 7
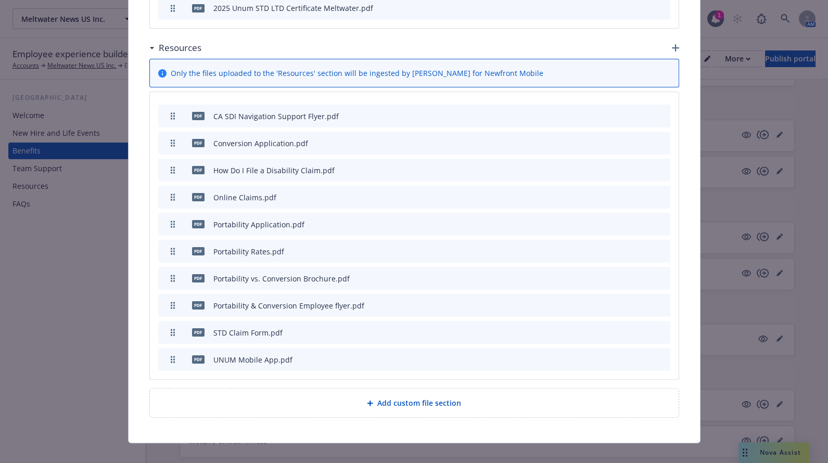
click at [640, 247] on icon "preview file" at bounding box center [643, 250] width 9 height 7
click at [640, 274] on icon "preview file" at bounding box center [643, 277] width 9 height 7
click at [644, 301] on icon "preview file" at bounding box center [643, 304] width 9 height 7
click at [640, 355] on icon "preview file" at bounding box center [643, 358] width 9 height 7
click at [641, 328] on icon "preview file" at bounding box center [643, 331] width 9 height 7
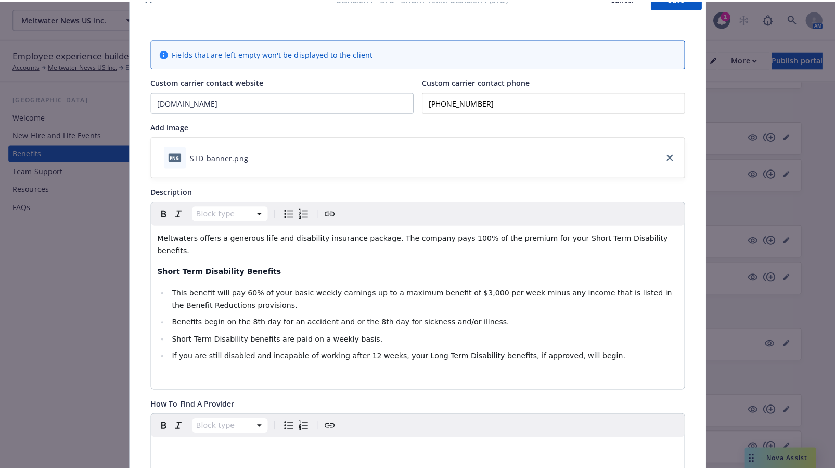
scroll to position [0, 0]
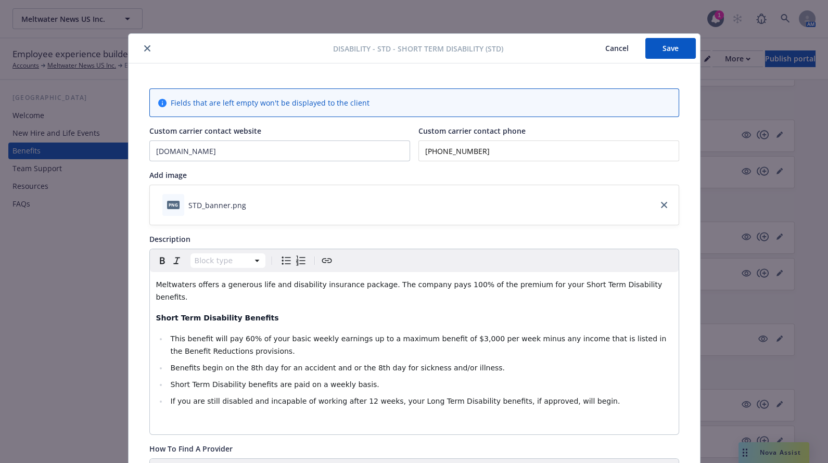
click at [667, 51] on button "Save" at bounding box center [670, 48] width 50 height 21
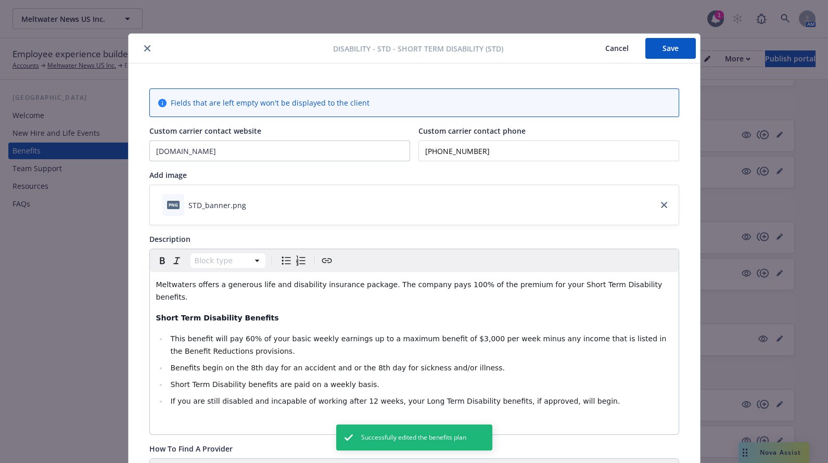
click at [144, 46] on icon "close" at bounding box center [147, 48] width 6 height 6
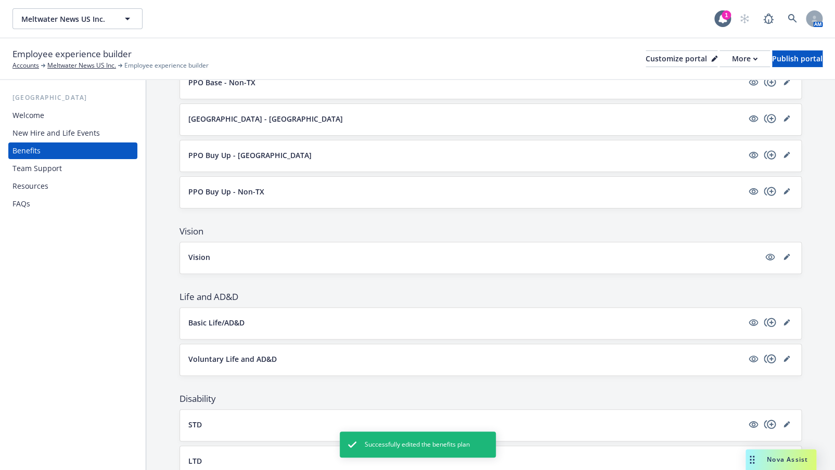
scroll to position [387, 0]
click at [560, 204] on div "PPO Buy Up - Non-TX" at bounding box center [490, 193] width 621 height 31
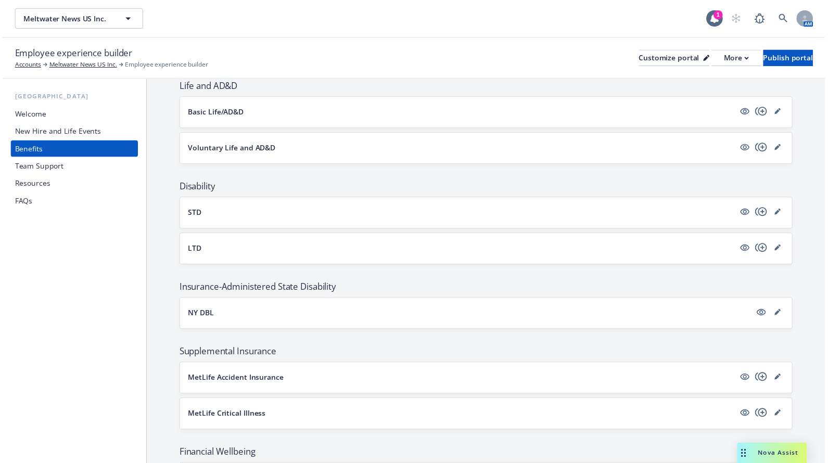
scroll to position [529, 0]
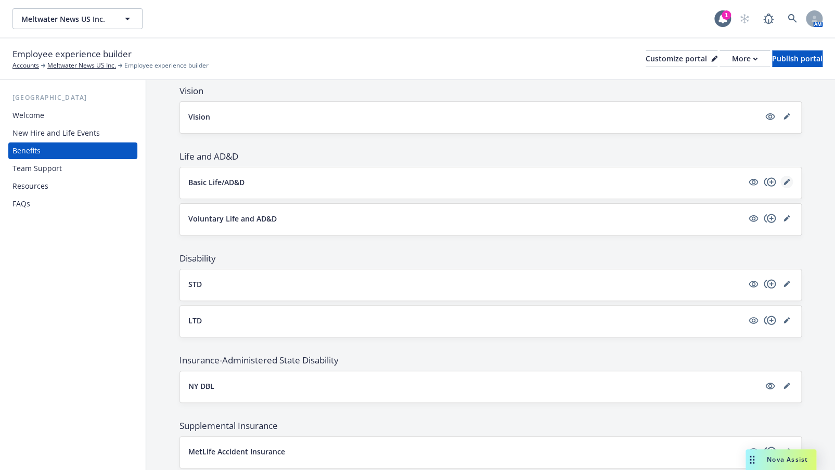
click at [787, 179] on icon "editPencil" at bounding box center [788, 180] width 3 height 3
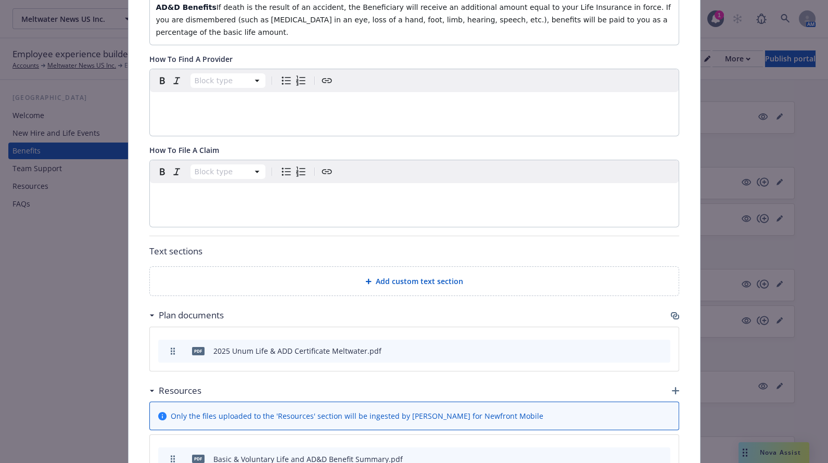
scroll to position [504, 0]
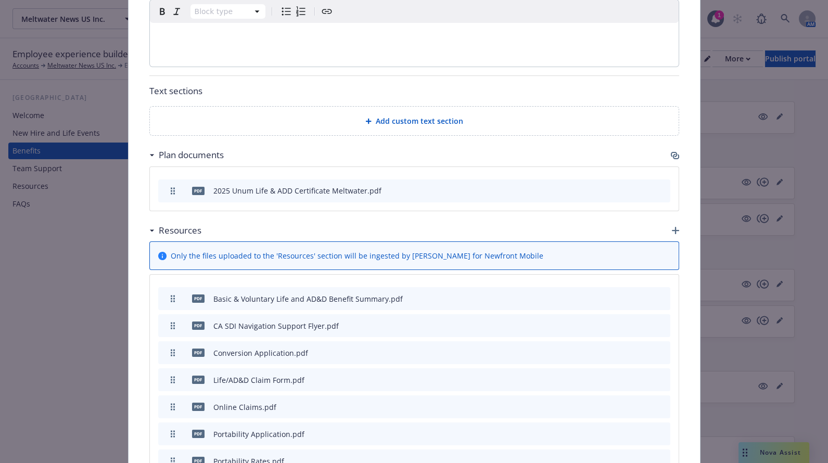
click at [671, 157] on icon "button" at bounding box center [675, 155] width 8 height 8
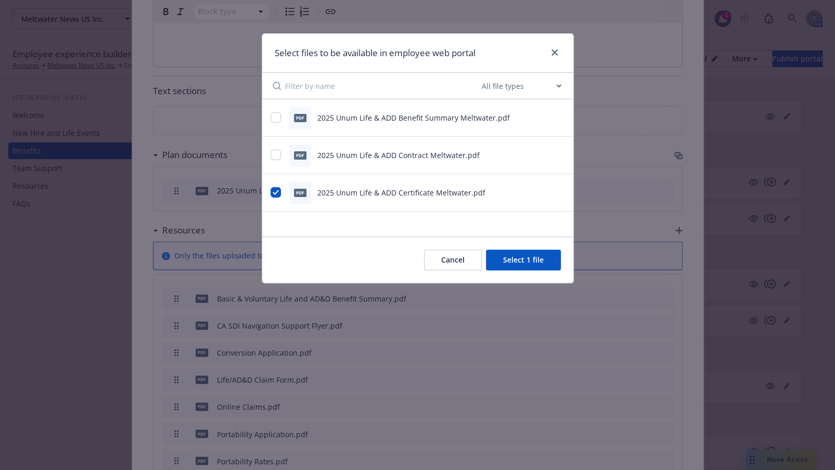
click at [283, 125] on div "pdf 2025 Unum Life & ADD Benefit Summary Meltwater.pdf" at bounding box center [405, 118] width 268 height 22
click at [277, 121] on input "checkbox" at bounding box center [276, 117] width 10 height 10
checkbox input "true"
click at [530, 258] on button "Select 2 files" at bounding box center [521, 260] width 79 height 21
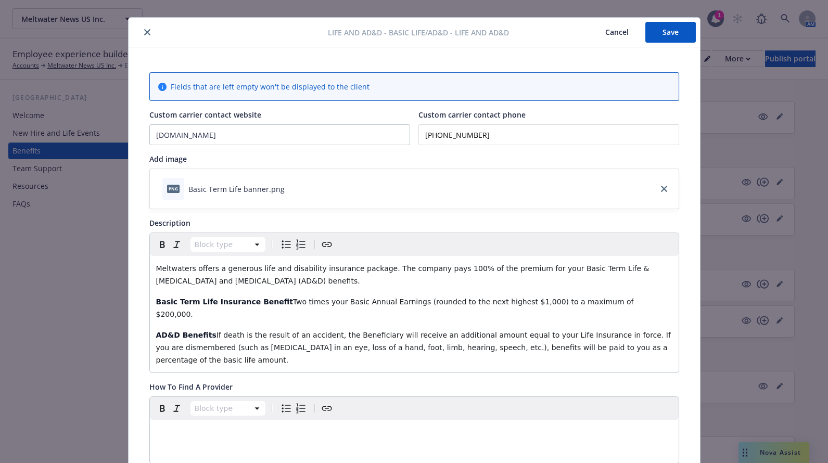
scroll to position [0, 0]
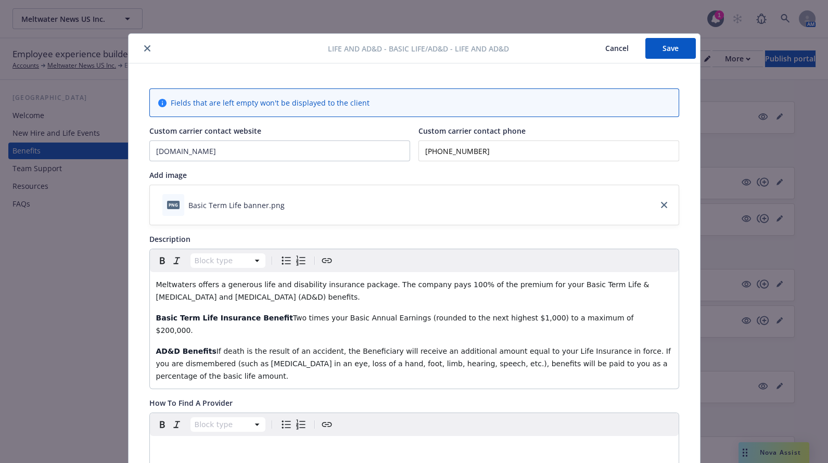
click at [667, 57] on button "Save" at bounding box center [670, 48] width 50 height 21
click at [141, 48] on button "close" at bounding box center [147, 48] width 12 height 12
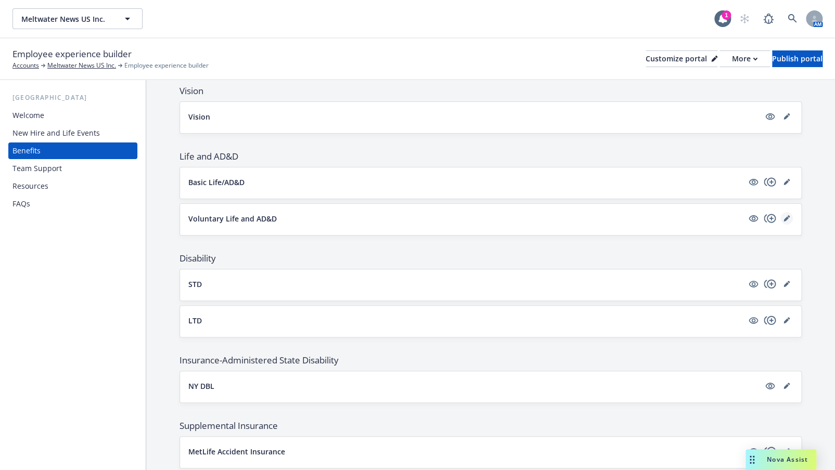
click at [784, 212] on link "editPencil" at bounding box center [786, 218] width 12 height 12
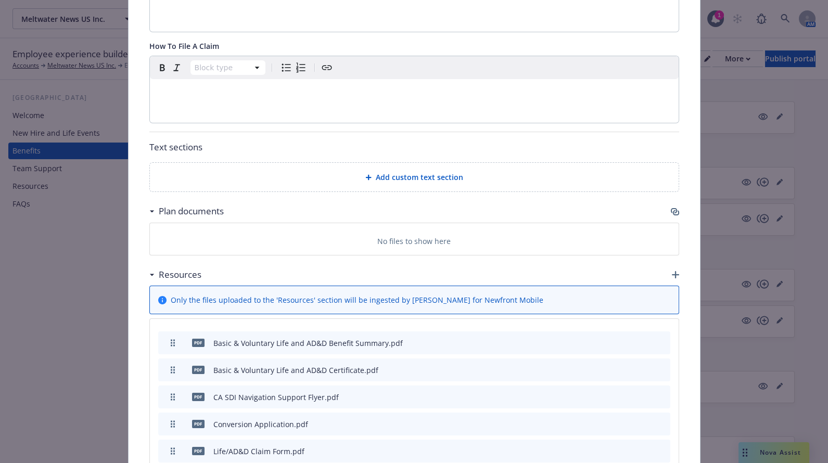
scroll to position [409, 0]
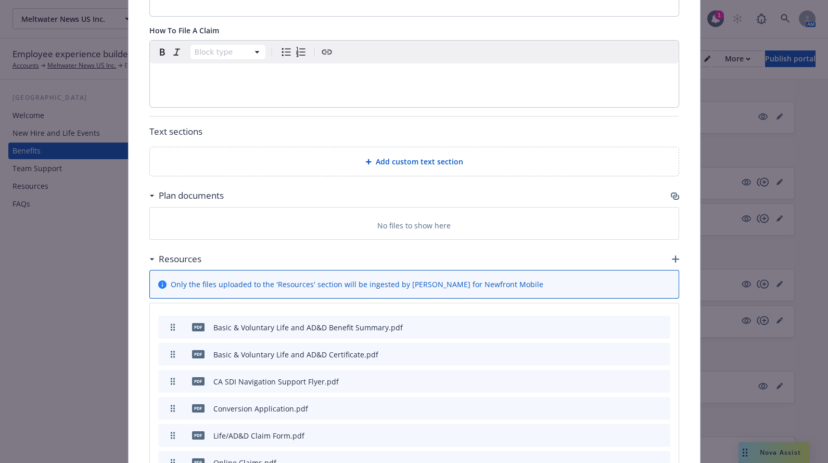
click at [671, 192] on icon "button" at bounding box center [675, 196] width 8 height 8
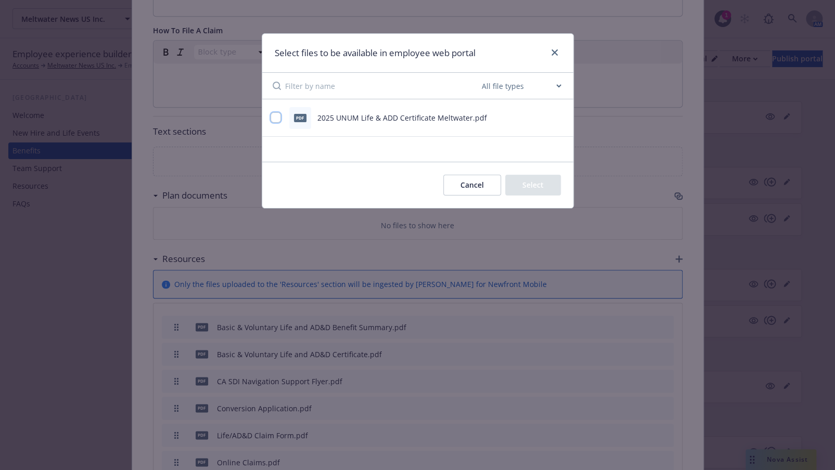
click at [280, 119] on input "checkbox" at bounding box center [276, 117] width 10 height 10
checkbox input "true"
click at [523, 182] on button "Select 1 file" at bounding box center [523, 185] width 75 height 21
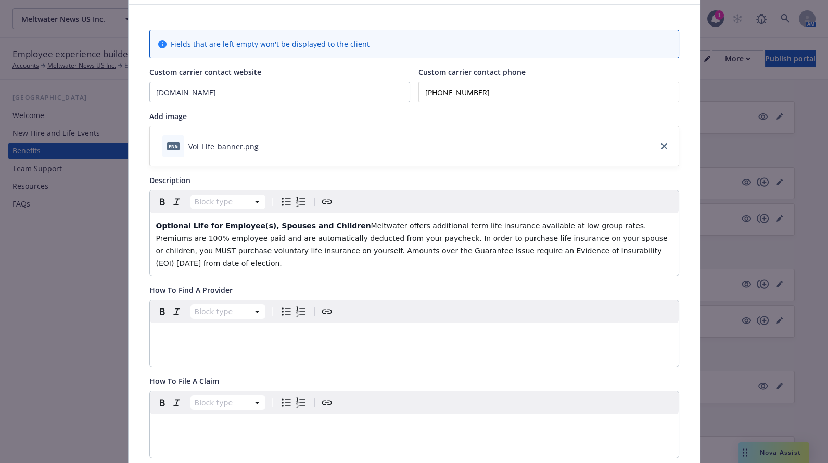
scroll to position [0, 0]
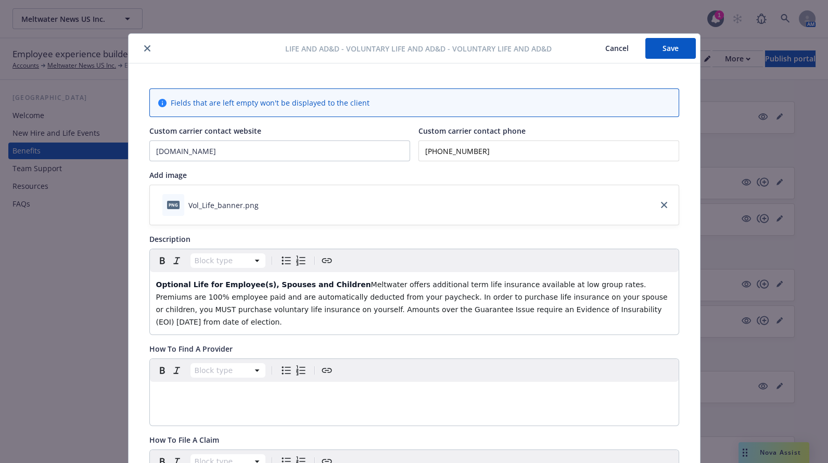
click at [662, 52] on button "Save" at bounding box center [670, 48] width 50 height 21
click at [145, 47] on icon "close" at bounding box center [147, 48] width 6 height 6
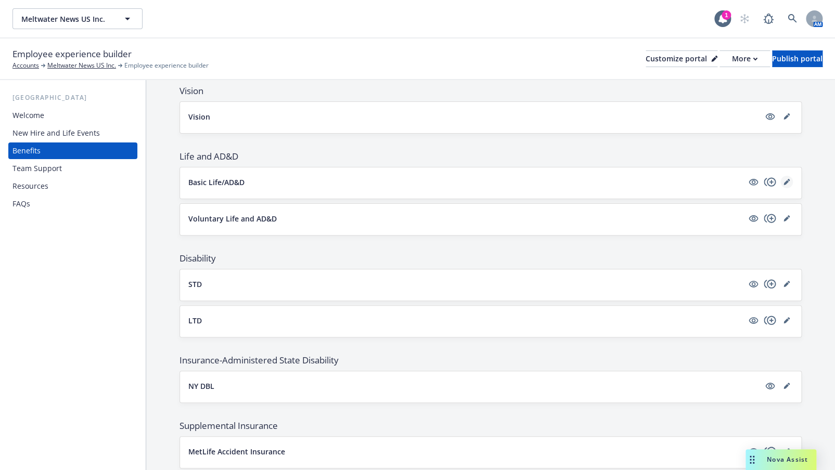
click at [783, 179] on icon "editPencil" at bounding box center [786, 182] width 6 height 6
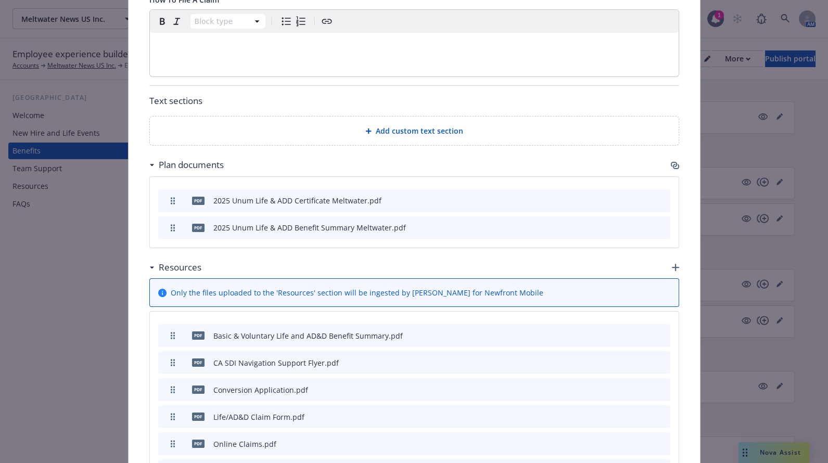
scroll to position [504, 0]
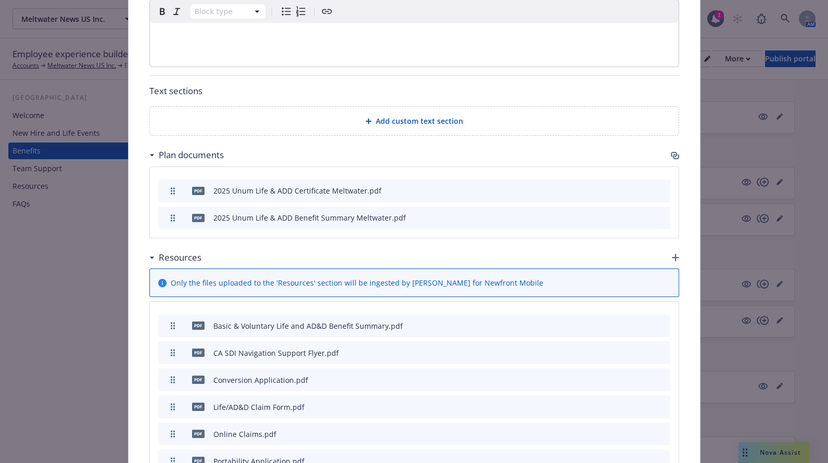
click at [640, 215] on icon "preview file" at bounding box center [643, 216] width 9 height 7
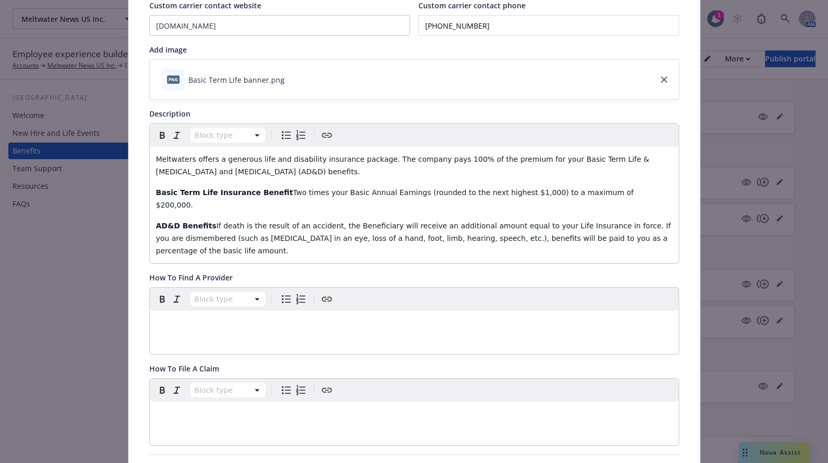
scroll to position [0, 0]
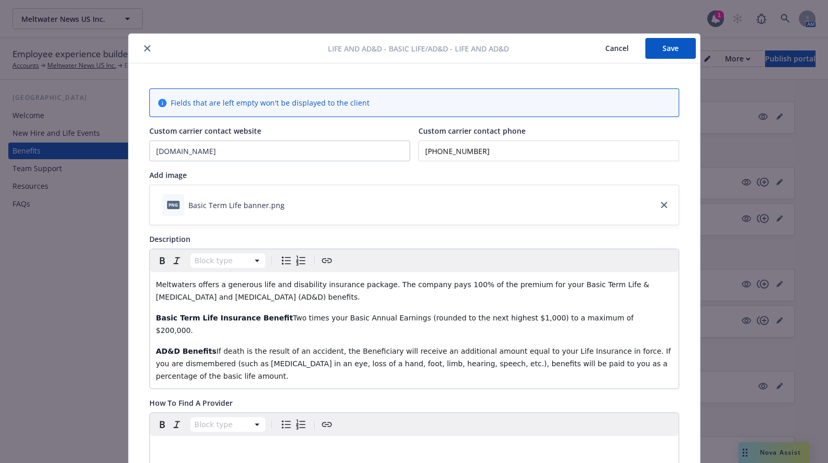
click at [661, 49] on button "Save" at bounding box center [670, 48] width 50 height 21
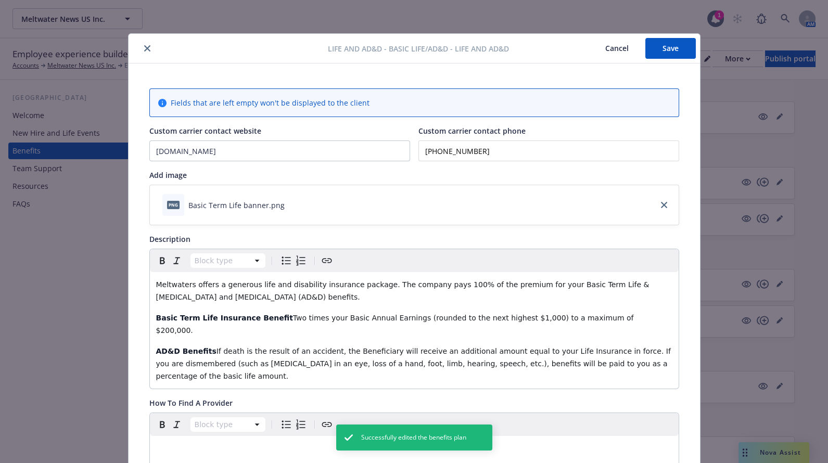
click at [148, 48] on button "close" at bounding box center [147, 48] width 12 height 12
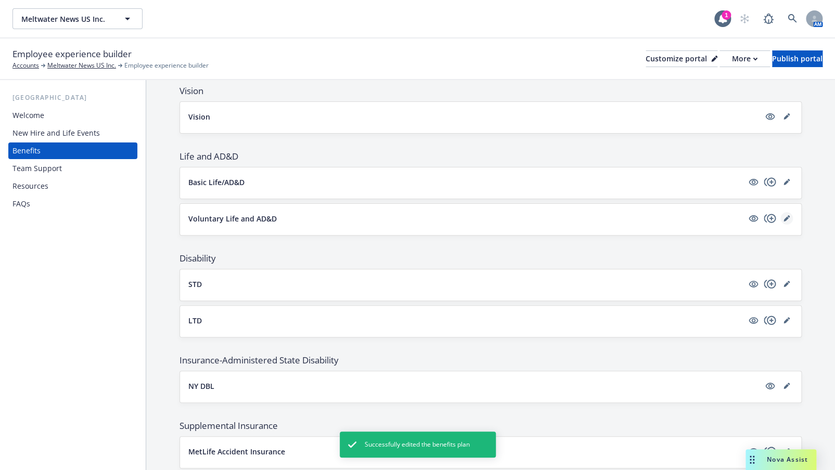
click at [787, 215] on icon "editPencil" at bounding box center [788, 216] width 3 height 3
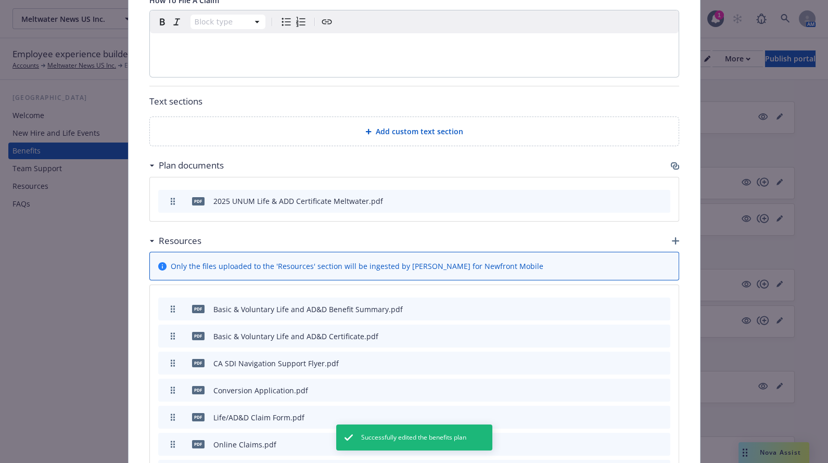
scroll to position [457, 0]
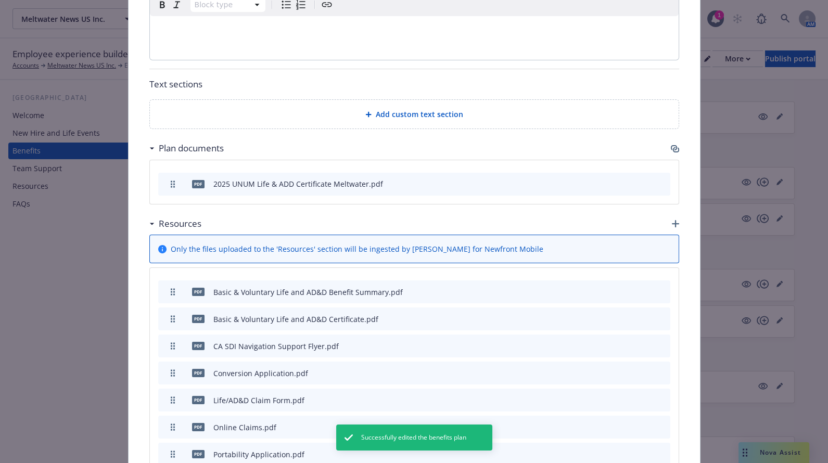
click at [671, 151] on icon "button" at bounding box center [675, 149] width 8 height 8
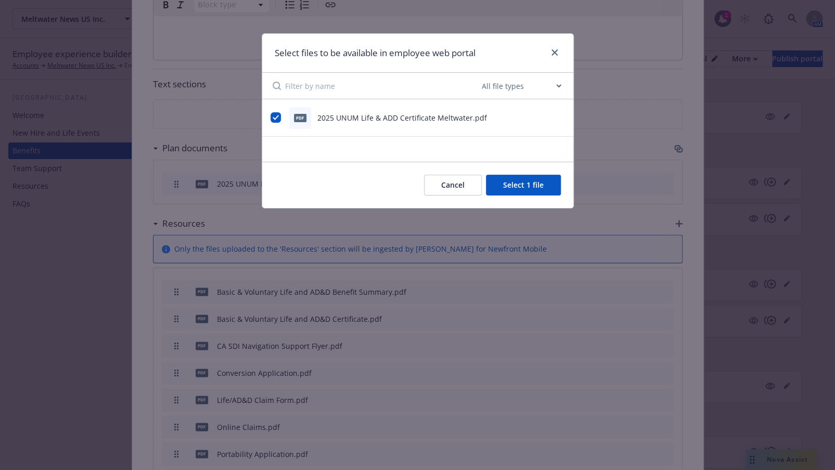
click at [452, 185] on button "Cancel" at bounding box center [453, 185] width 58 height 21
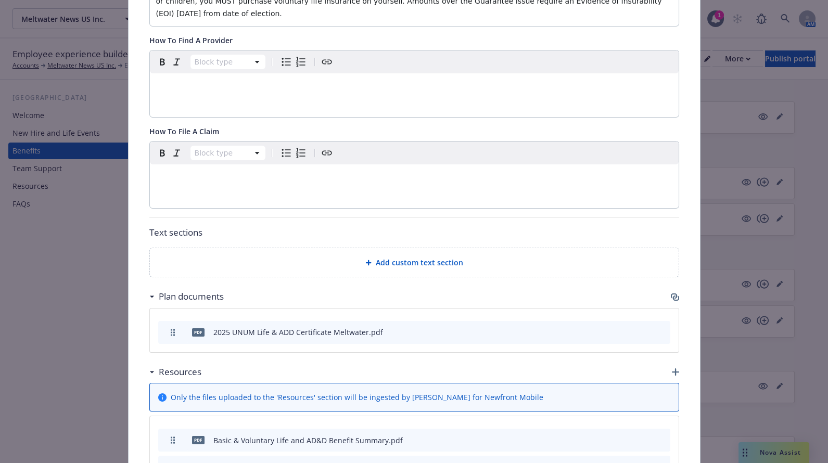
scroll to position [426, 0]
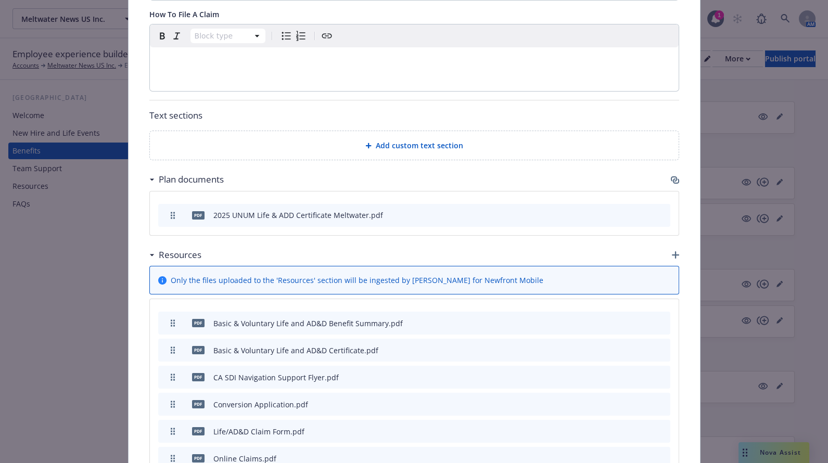
click at [672, 176] on icon "button" at bounding box center [675, 180] width 8 height 8
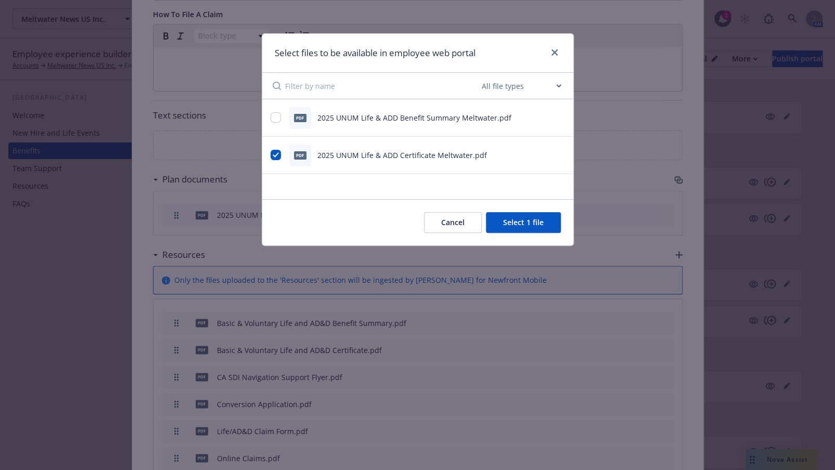
click at [290, 125] on div "pdf" at bounding box center [300, 118] width 22 height 22
click at [281, 123] on div at bounding box center [277, 117] width 12 height 11
click at [274, 120] on input "checkbox" at bounding box center [276, 117] width 10 height 10
checkbox input "true"
click at [529, 222] on button "Select 2 files" at bounding box center [521, 222] width 79 height 21
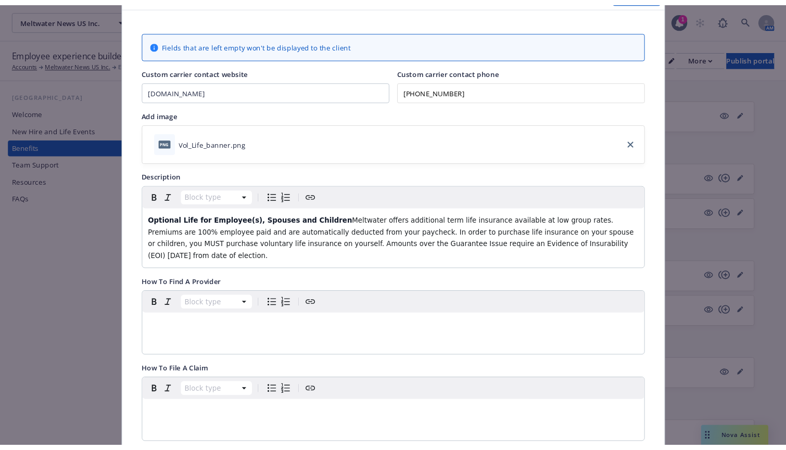
scroll to position [0, 0]
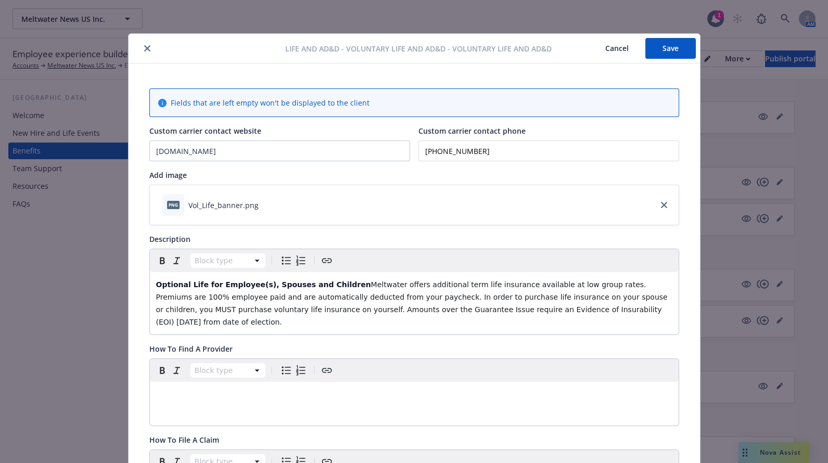
click at [662, 49] on button "Save" at bounding box center [670, 48] width 50 height 21
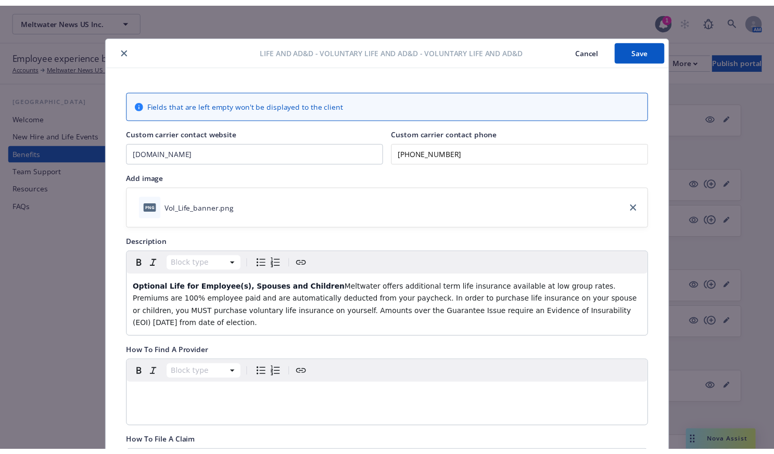
scroll to position [528, 0]
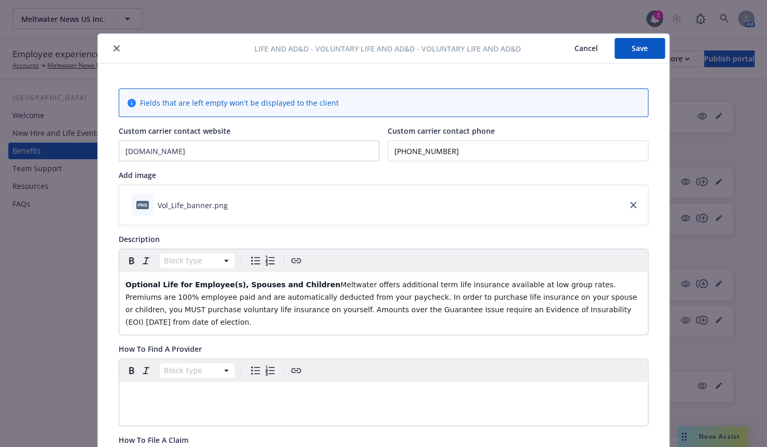
click at [636, 38] on button "Save" at bounding box center [639, 48] width 50 height 21
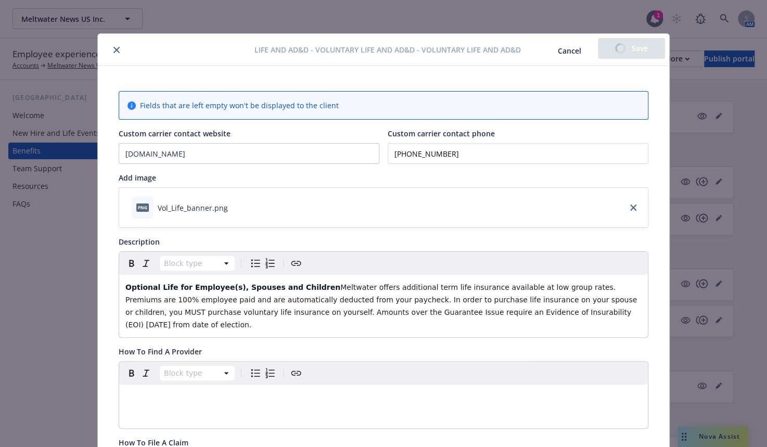
click at [113, 47] on icon "close" at bounding box center [116, 50] width 6 height 6
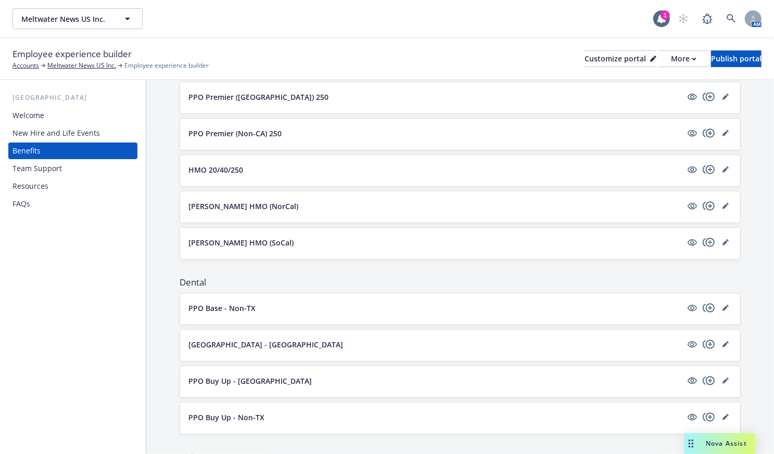
scroll to position [150, 0]
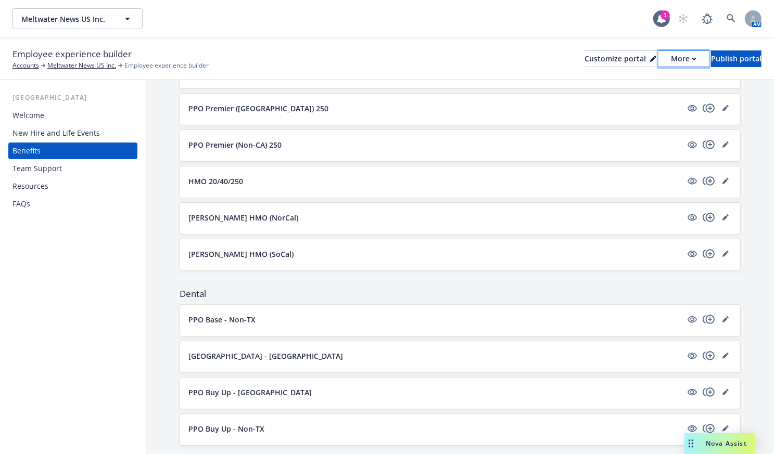
click at [671, 59] on div "More" at bounding box center [683, 59] width 25 height 16
drag, startPoint x: 634, startPoint y: 79, endPoint x: 649, endPoint y: 47, distance: 35.8
click at [634, 79] on link "Copy preview link" at bounding box center [628, 82] width 95 height 21
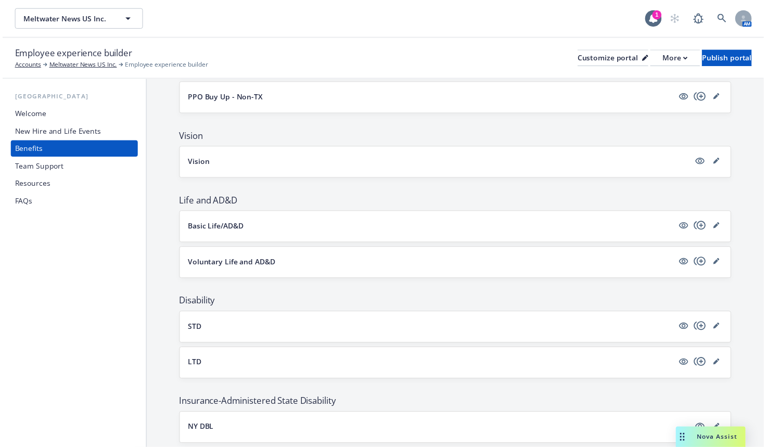
scroll to position [433, 0]
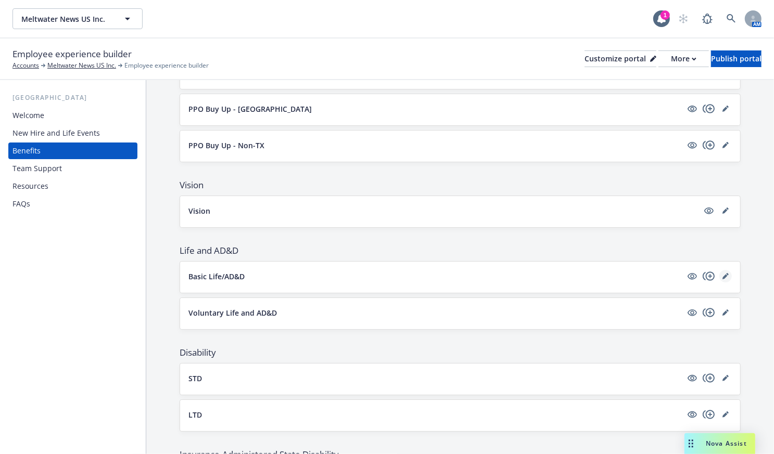
click at [719, 274] on link "editPencil" at bounding box center [725, 276] width 12 height 12
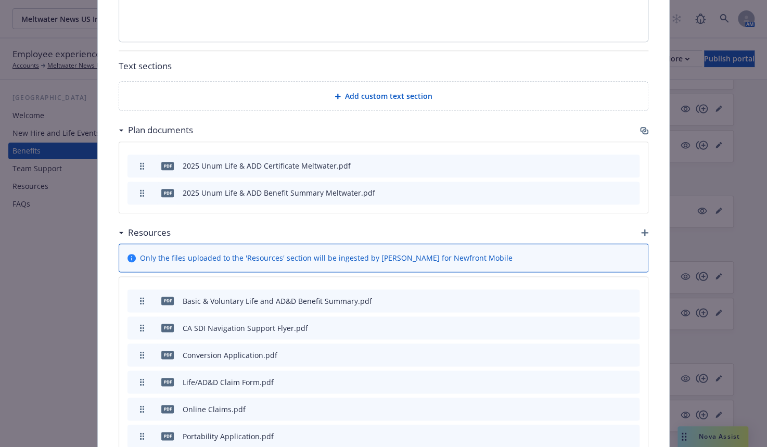
scroll to position [598, 0]
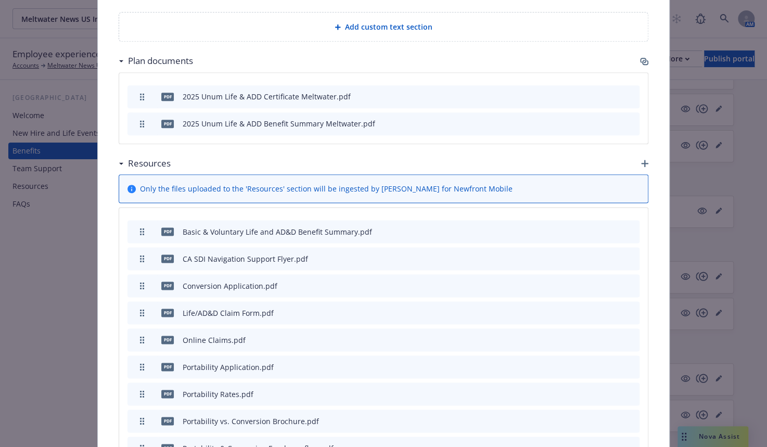
click at [627, 233] on button at bounding box center [631, 231] width 8 height 11
click at [629, 230] on icon "archive file" at bounding box center [629, 231] width 7 height 8
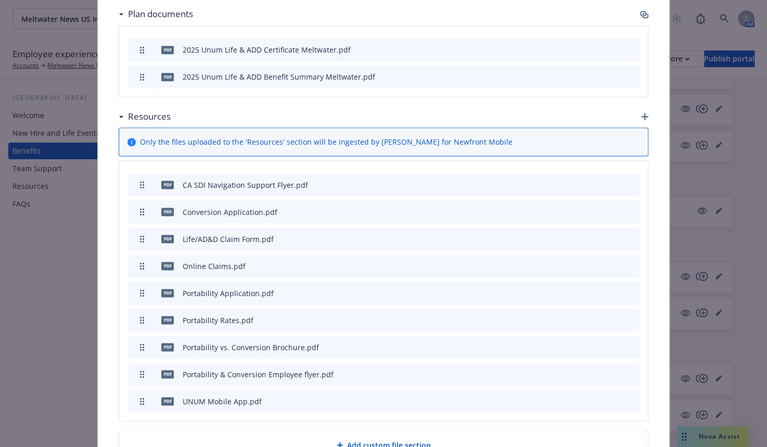
scroll to position [715, 0]
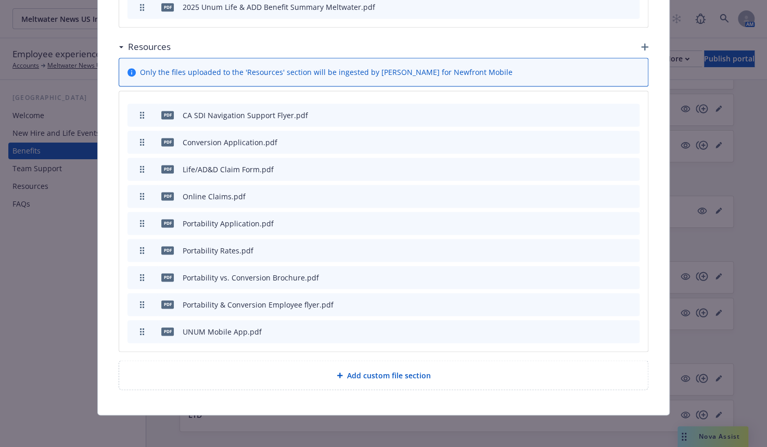
click at [611, 114] on icon "preview file" at bounding box center [612, 114] width 9 height 7
click at [611, 113] on icon "preview file" at bounding box center [612, 114] width 9 height 7
click at [628, 111] on icon "archive file" at bounding box center [629, 114] width 7 height 8
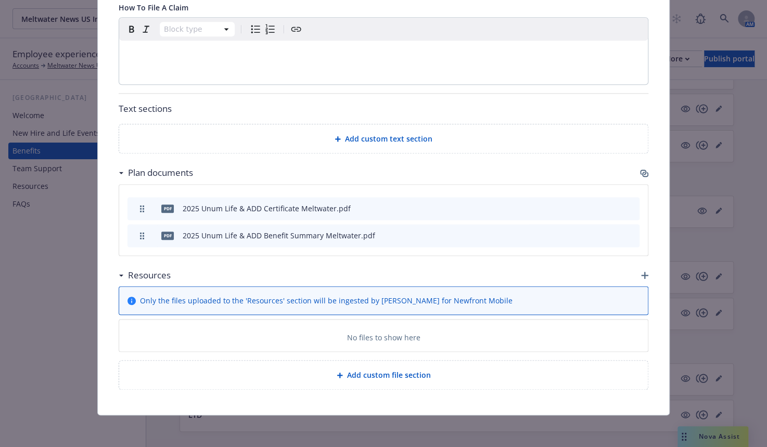
scroll to position [688, 0]
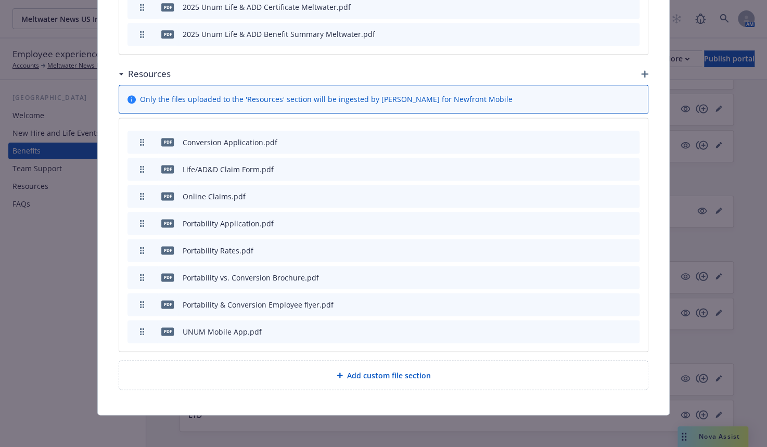
click at [609, 138] on icon "preview file" at bounding box center [612, 141] width 9 height 7
click at [610, 165] on icon "preview file" at bounding box center [612, 168] width 9 height 7
click at [611, 194] on icon "preview file" at bounding box center [612, 195] width 9 height 7
click at [610, 222] on icon "preview file" at bounding box center [612, 222] width 9 height 7
click at [608, 248] on icon "preview file" at bounding box center [612, 249] width 9 height 7
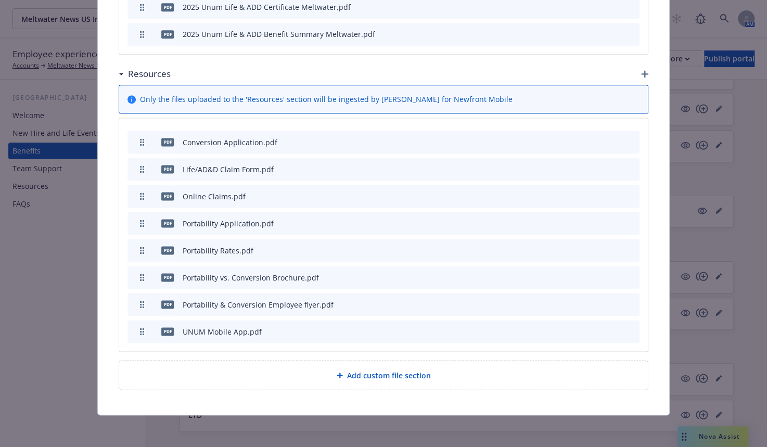
click at [610, 275] on icon "preview file" at bounding box center [612, 276] width 9 height 7
click at [609, 301] on icon "preview file" at bounding box center [612, 303] width 9 height 7
click at [611, 330] on icon "preview file" at bounding box center [612, 330] width 9 height 7
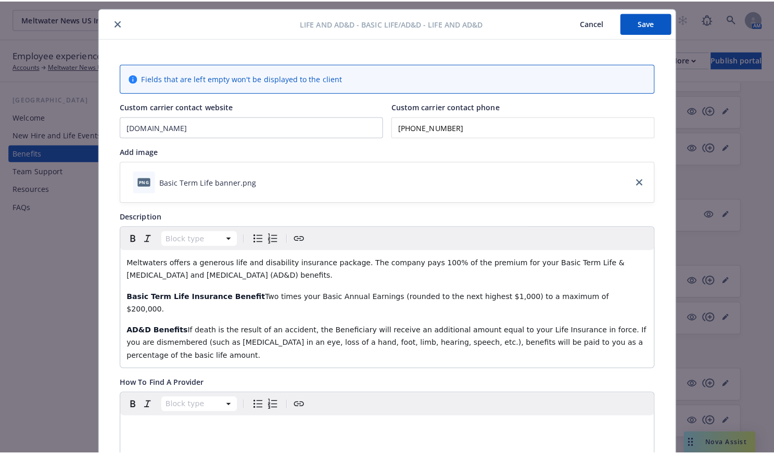
scroll to position [0, 0]
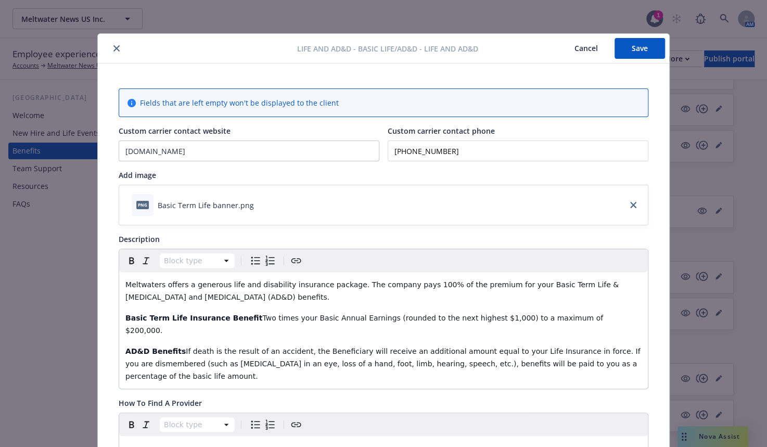
click at [623, 53] on button "Save" at bounding box center [639, 48] width 50 height 21
click at [118, 50] on button "close" at bounding box center [116, 48] width 12 height 12
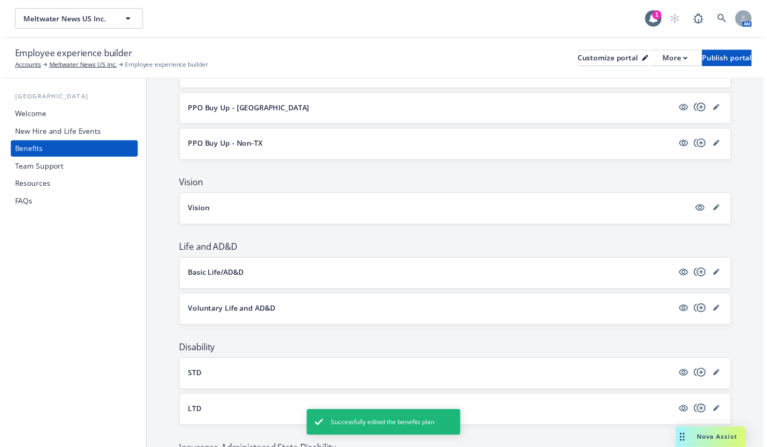
scroll to position [528, 0]
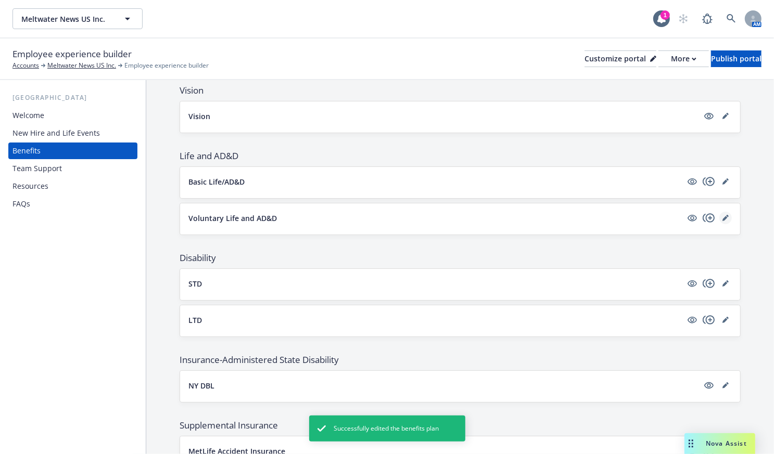
click at [722, 216] on icon "editPencil" at bounding box center [725, 218] width 6 height 6
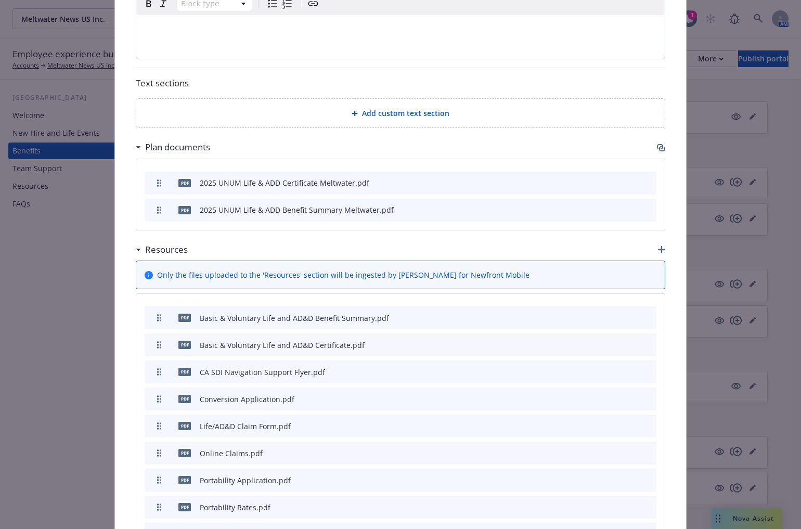
scroll to position [520, 0]
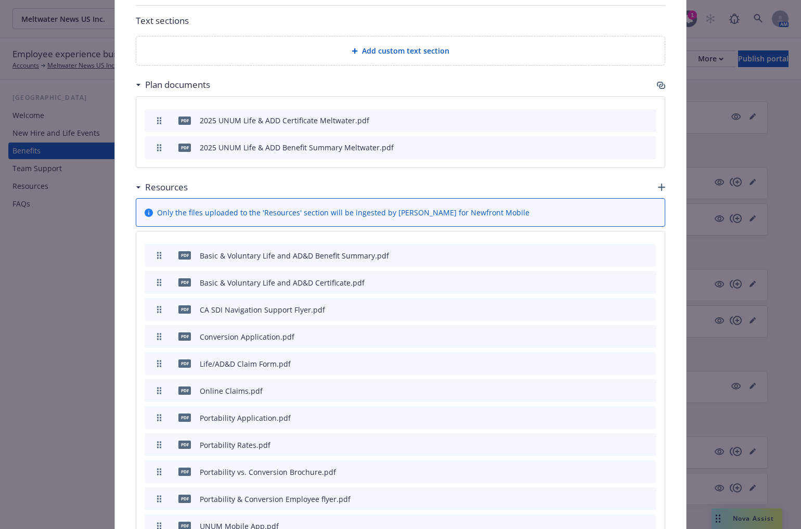
click at [631, 147] on button "preview file" at bounding box center [629, 146] width 11 height 9
click at [646, 252] on icon "archive file" at bounding box center [647, 255] width 7 height 8
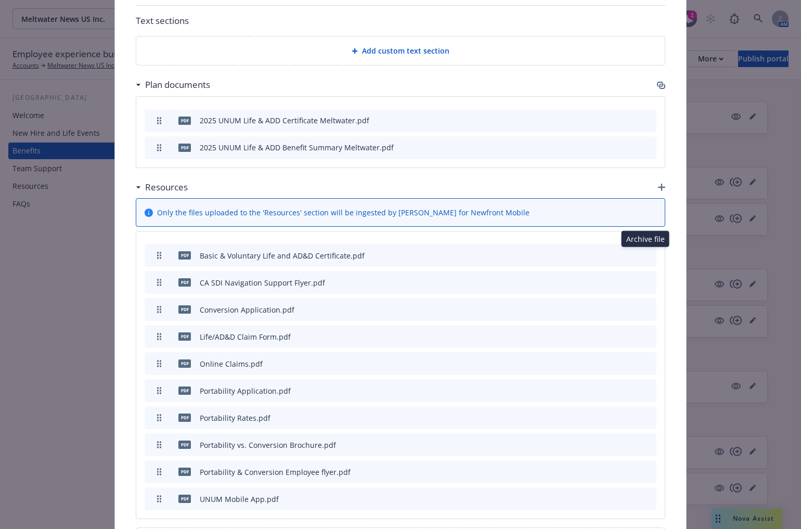
click at [644, 253] on icon "archive file" at bounding box center [647, 255] width 7 height 8
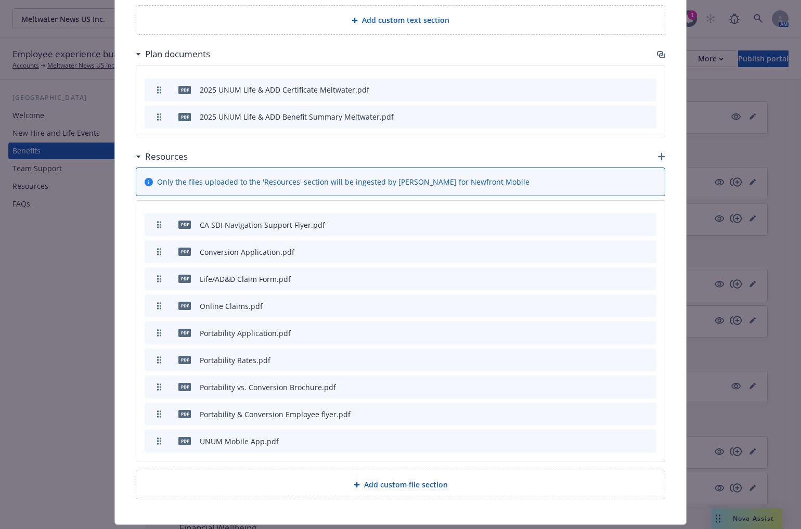
scroll to position [567, 0]
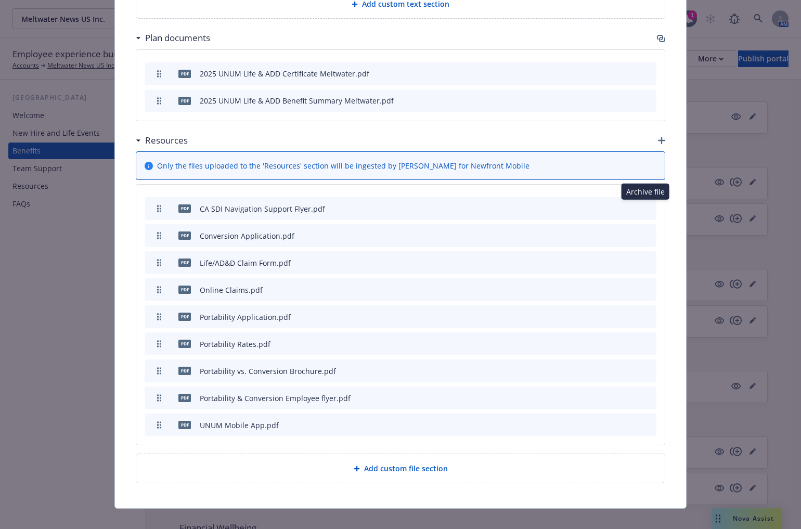
click at [646, 207] on icon "archive file" at bounding box center [647, 208] width 7 height 8
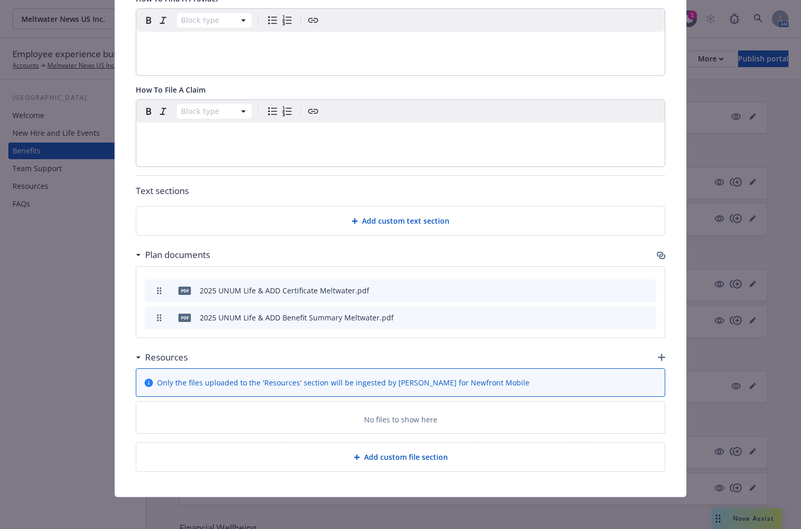
scroll to position [551, 0]
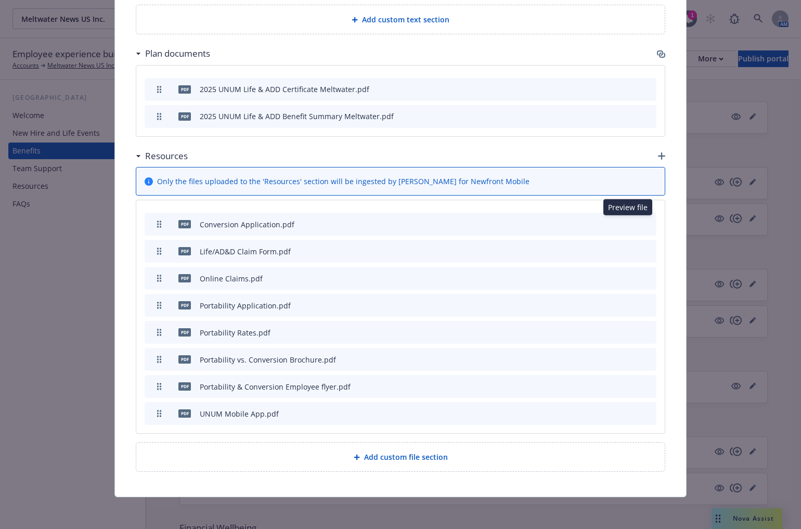
click at [629, 221] on icon "preview file" at bounding box center [629, 223] width 9 height 7
click at [628, 249] on icon "preview file" at bounding box center [629, 250] width 9 height 7
click at [625, 276] on icon "preview file" at bounding box center [629, 277] width 9 height 7
click at [629, 302] on icon "preview file" at bounding box center [629, 304] width 9 height 7
click at [628, 328] on icon "preview file" at bounding box center [629, 331] width 9 height 7
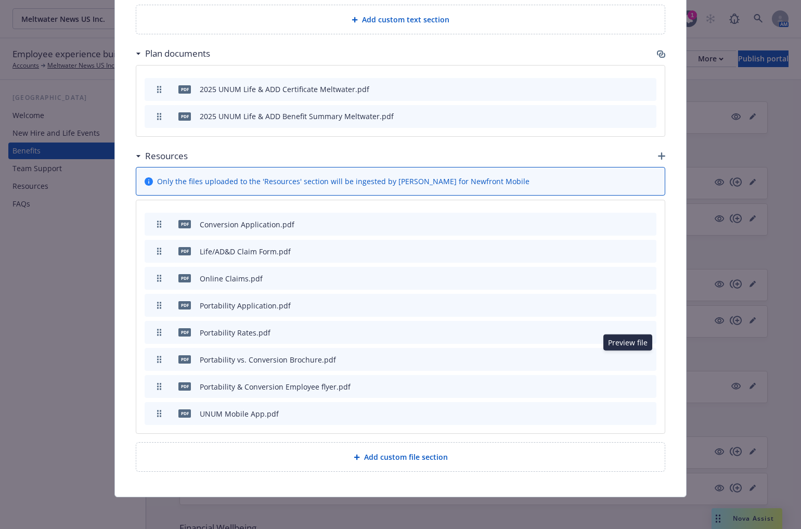
click at [628, 356] on icon "preview file" at bounding box center [629, 358] width 9 height 7
click at [627, 382] on icon "preview file" at bounding box center [629, 385] width 9 height 7
click at [629, 409] on icon "preview file" at bounding box center [629, 412] width 9 height 7
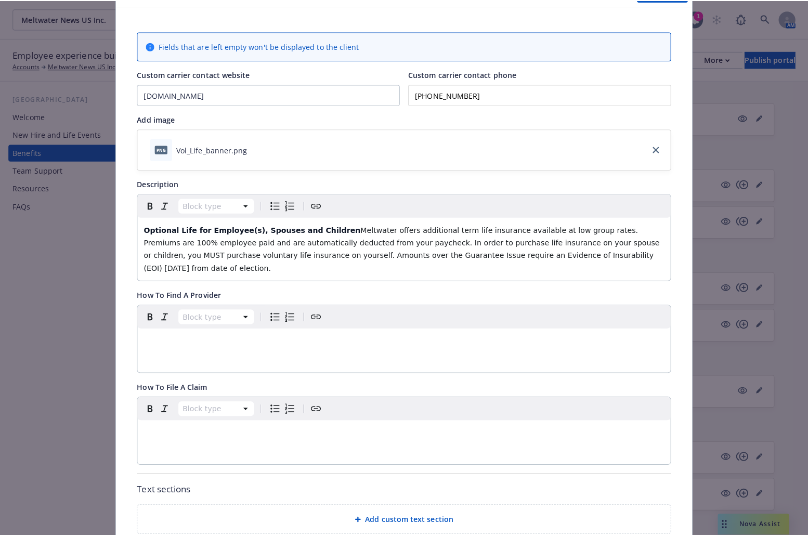
scroll to position [0, 0]
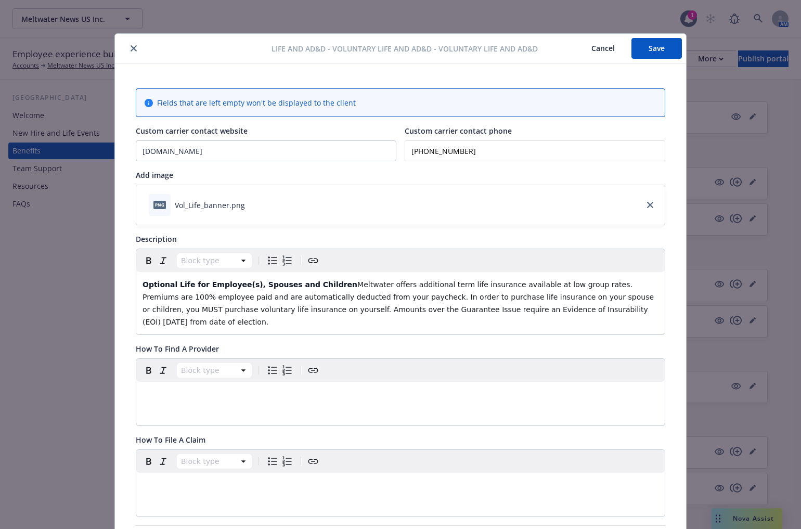
click at [127, 47] on button "close" at bounding box center [133, 48] width 12 height 12
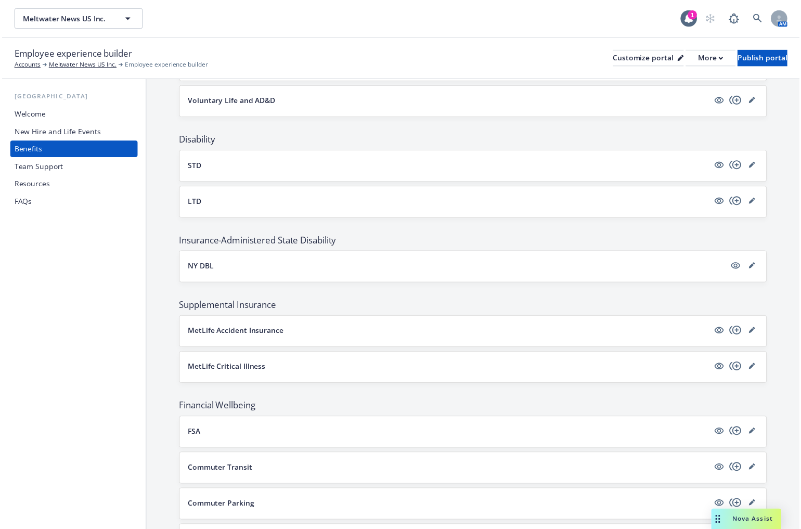
scroll to position [629, 0]
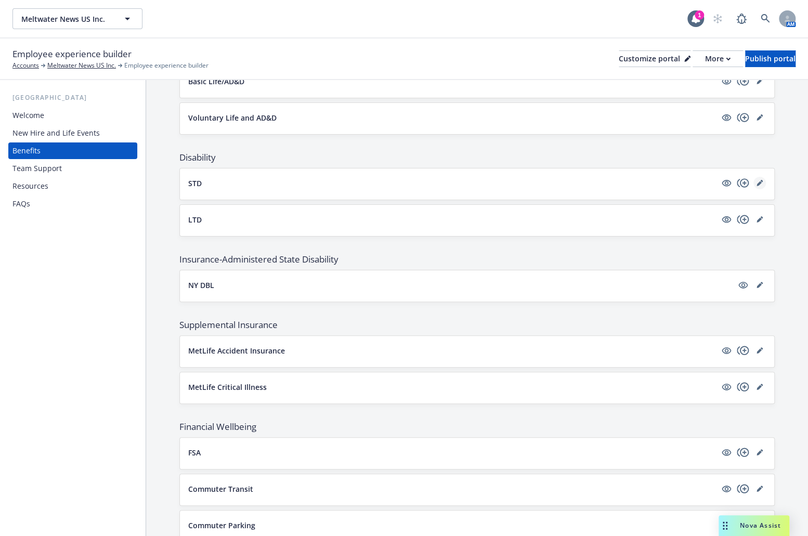
click at [757, 180] on icon "editPencil" at bounding box center [760, 183] width 6 height 6
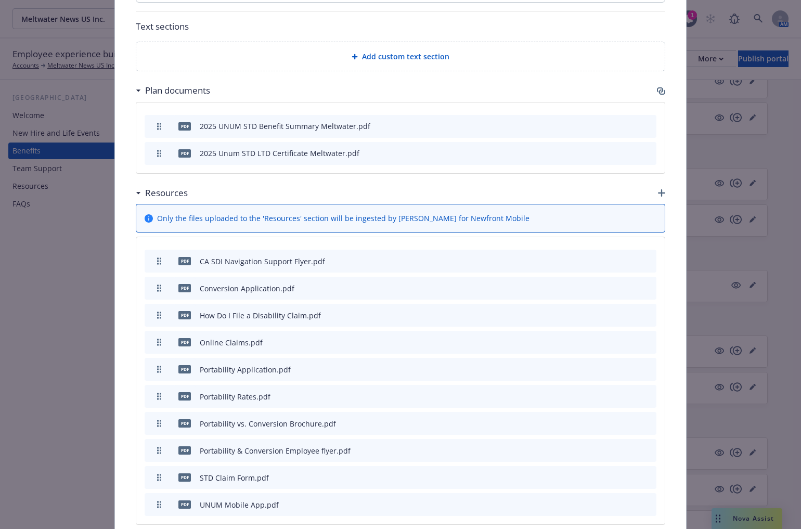
scroll to position [662, 0]
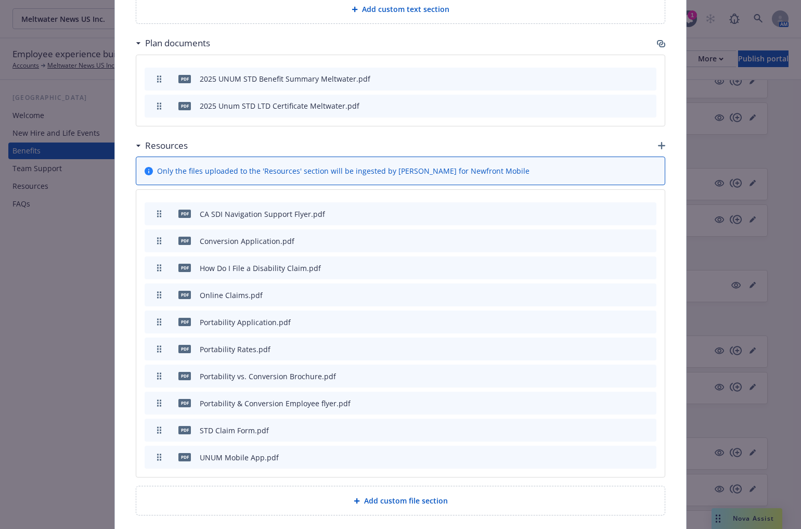
click at [644, 317] on icon "archive file" at bounding box center [647, 321] width 7 height 8
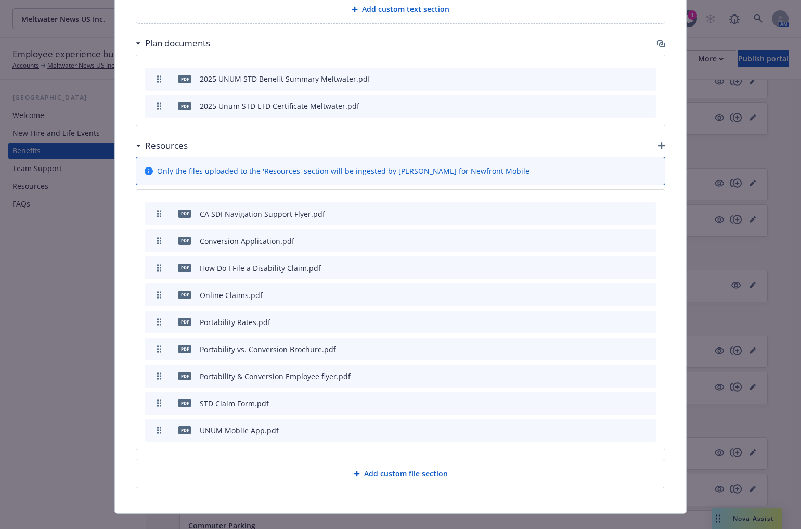
click at [643, 317] on icon "archive file" at bounding box center [647, 321] width 8 height 8
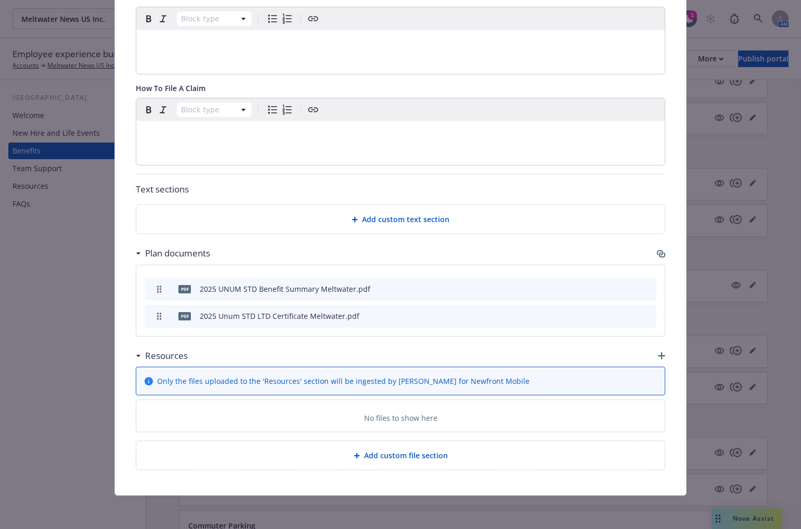
scroll to position [639, 0]
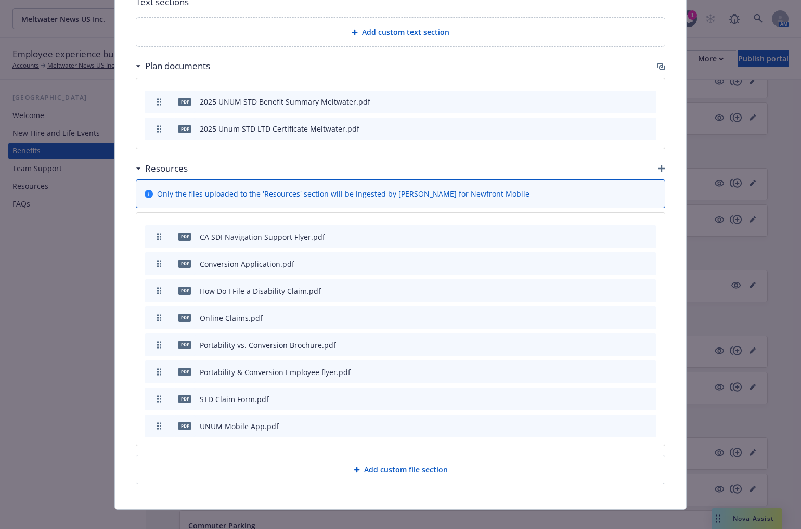
click at [628, 341] on icon "preview file" at bounding box center [629, 344] width 9 height 7
click at [645, 340] on icon "archive file" at bounding box center [647, 344] width 7 height 8
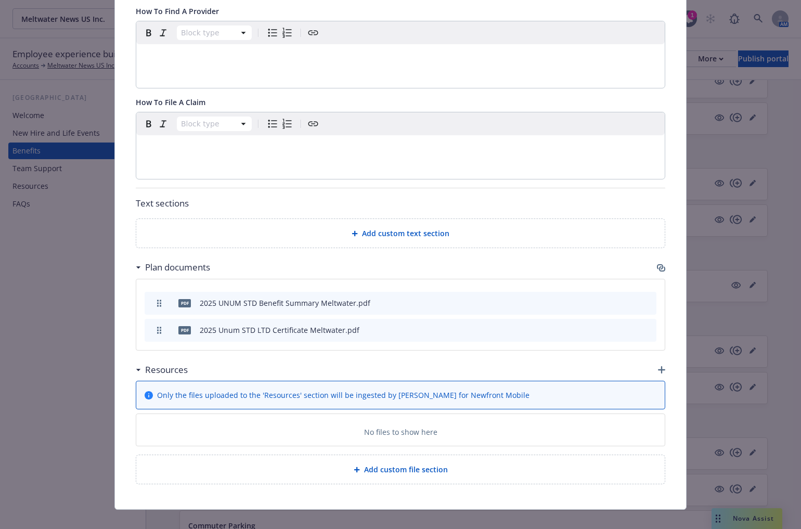
scroll to position [612, 0]
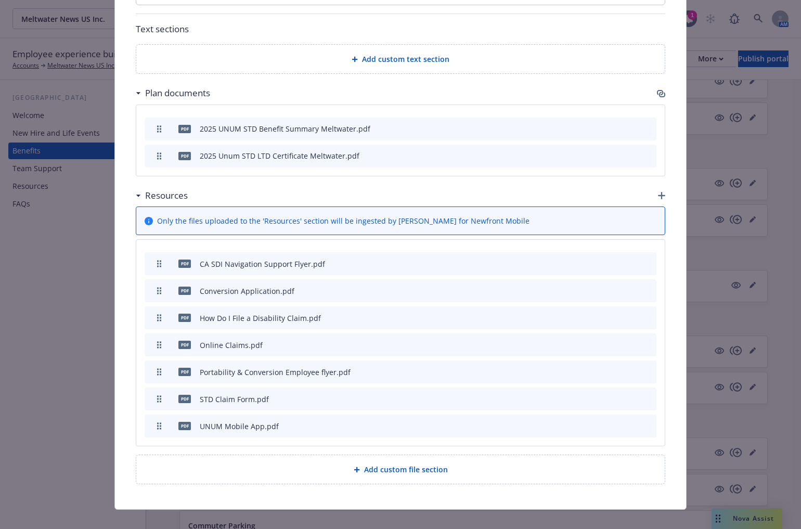
click at [644, 367] on icon "archive file" at bounding box center [647, 371] width 7 height 8
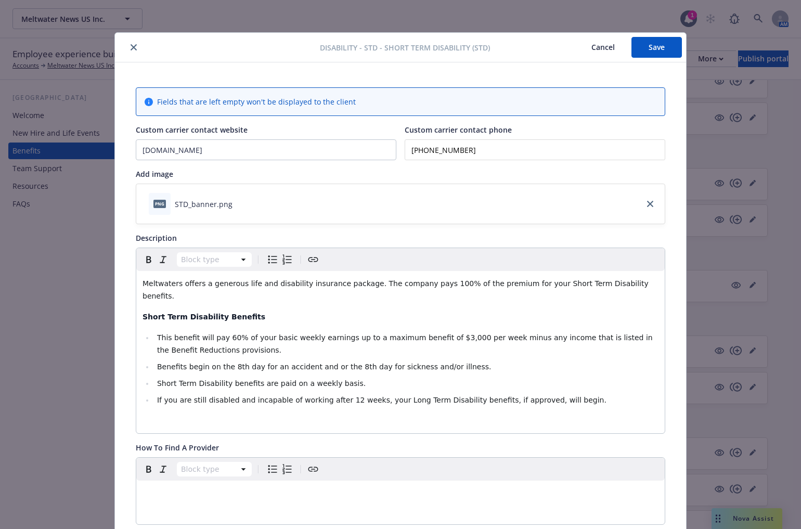
scroll to position [0, 0]
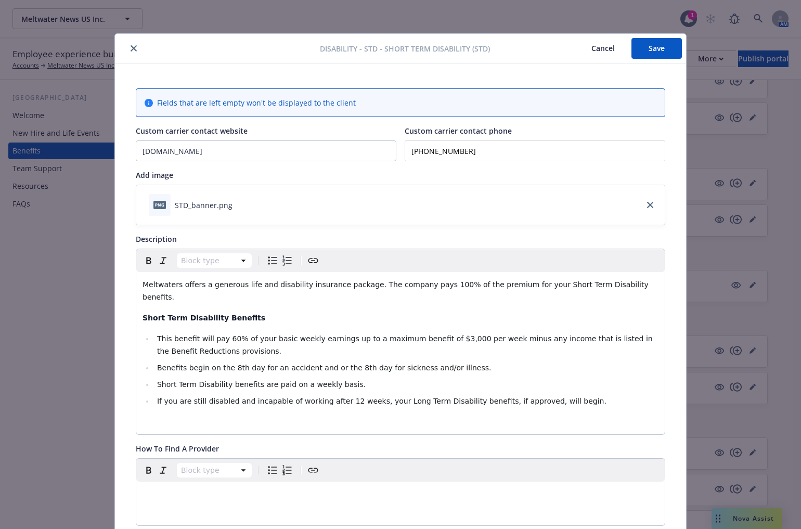
click at [661, 48] on button "Save" at bounding box center [657, 48] width 50 height 21
click at [127, 48] on button "close" at bounding box center [133, 48] width 12 height 12
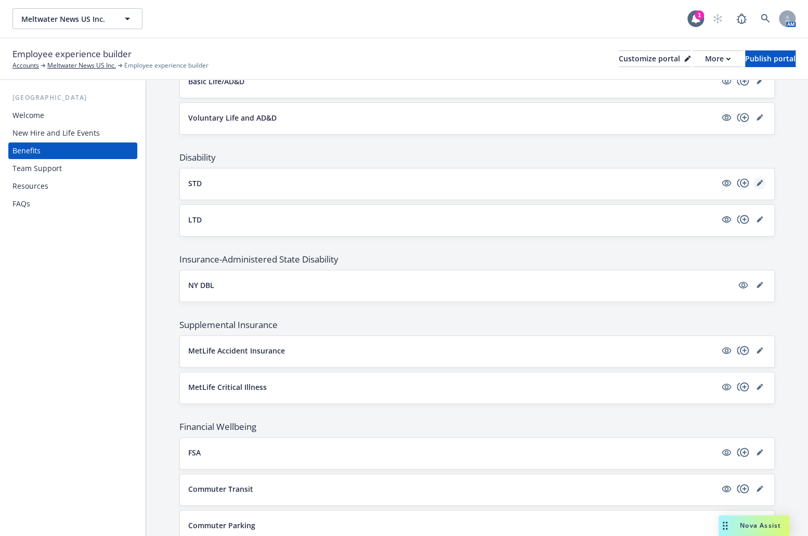
click at [757, 180] on icon "editPencil" at bounding box center [760, 183] width 6 height 6
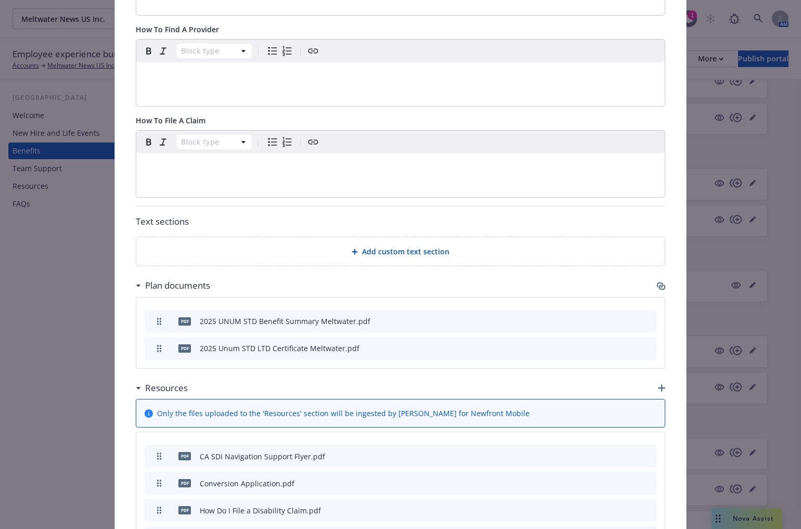
scroll to position [504, 0]
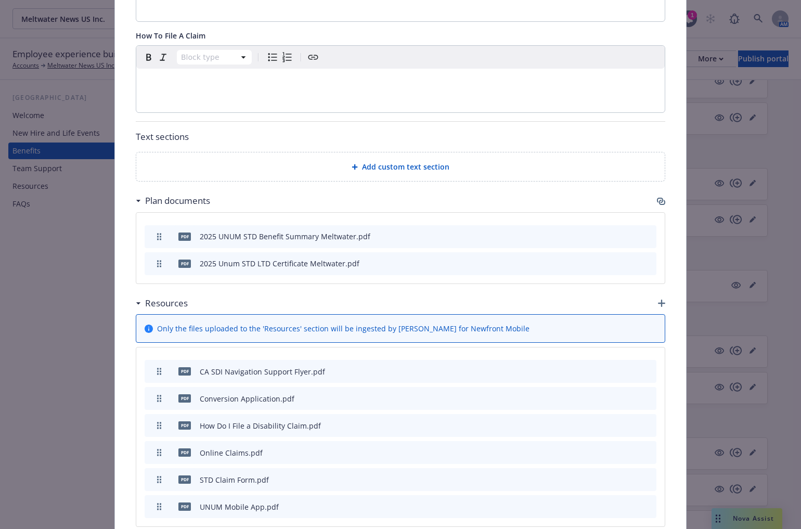
click at [644, 394] on icon "archive file" at bounding box center [647, 398] width 7 height 8
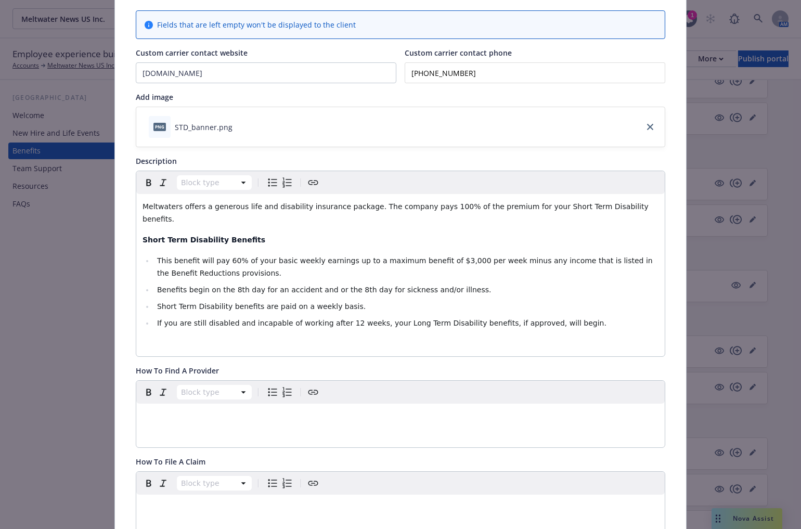
scroll to position [0, 0]
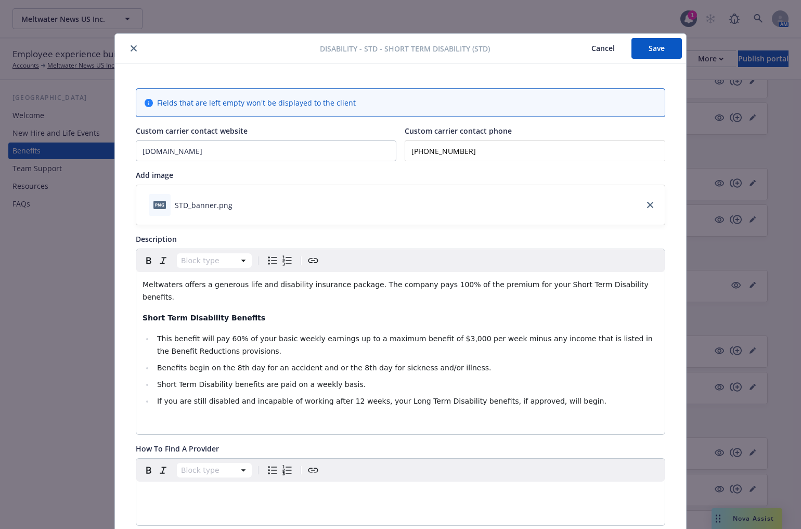
click at [644, 46] on button "Save" at bounding box center [657, 48] width 50 height 21
click at [131, 47] on icon "close" at bounding box center [134, 48] width 6 height 6
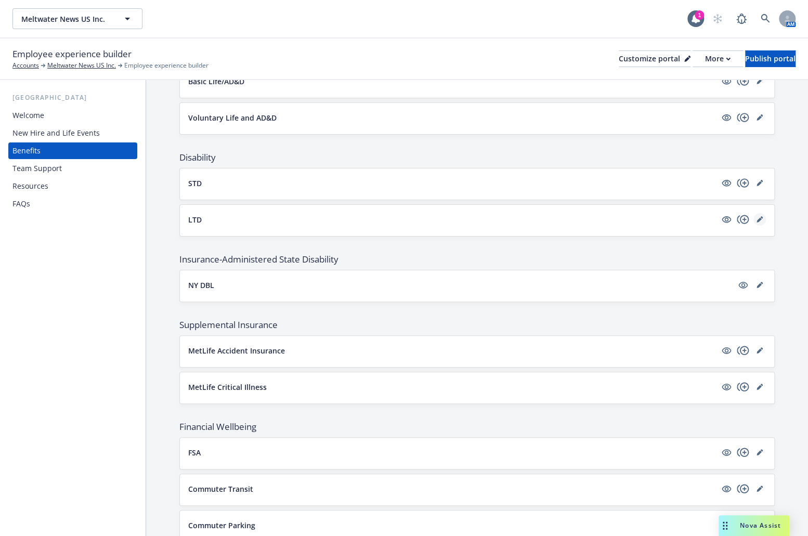
click at [761, 216] on icon "editPencil" at bounding box center [762, 217] width 3 height 3
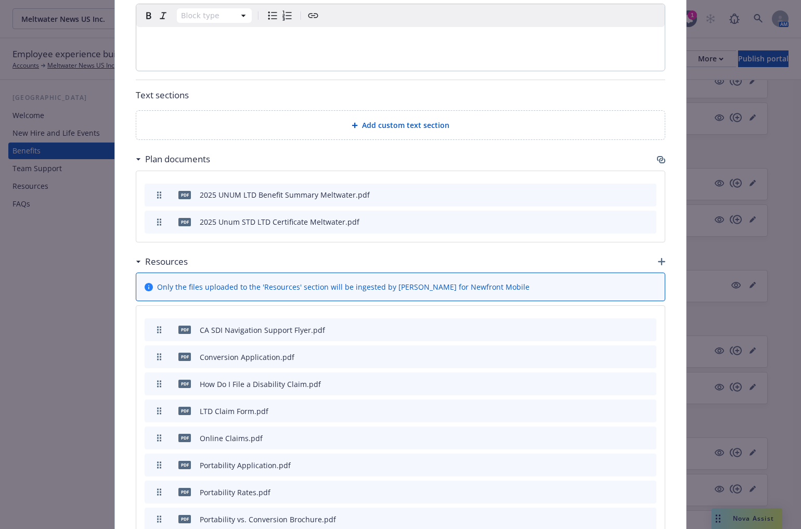
scroll to position [646, 0]
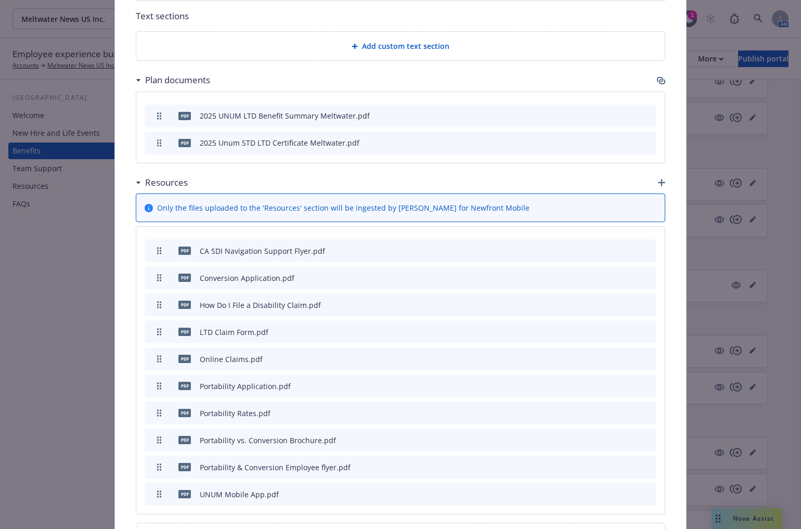
click at [647, 273] on icon "archive file" at bounding box center [647, 277] width 8 height 8
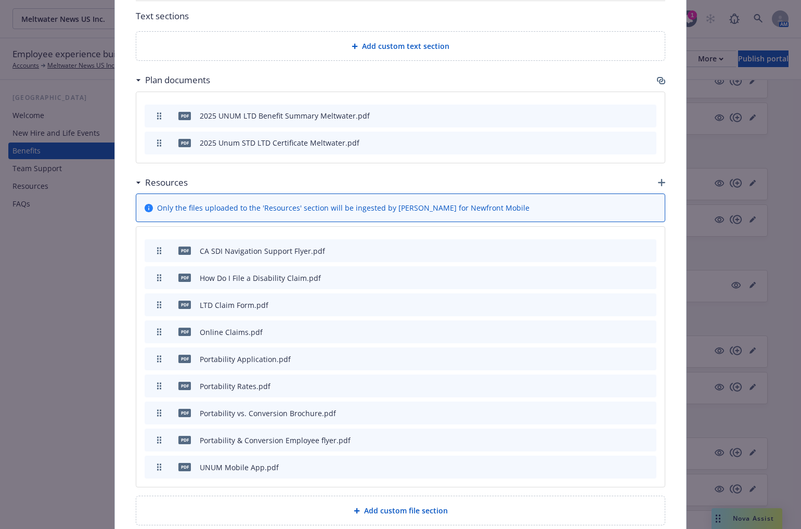
click at [627, 328] on icon "preview file" at bounding box center [629, 331] width 9 height 7
click at [644, 354] on icon "archive file" at bounding box center [647, 358] width 7 height 8
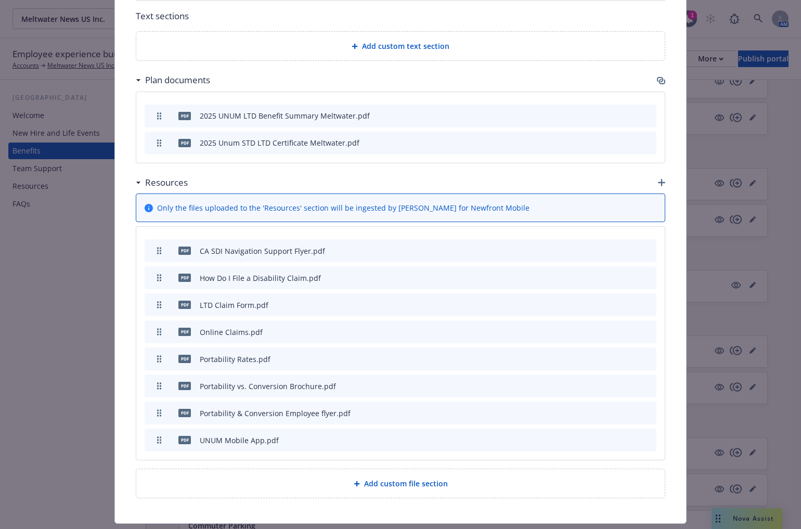
scroll to position [660, 0]
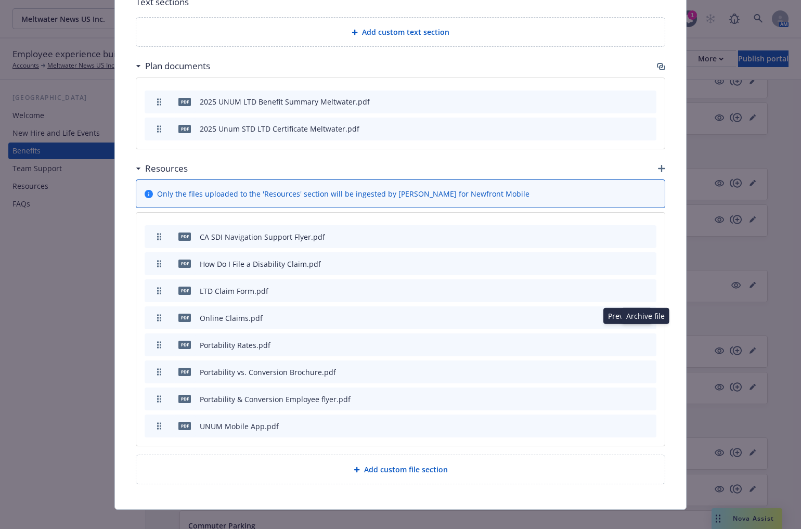
click at [627, 341] on icon "preview file" at bounding box center [629, 344] width 9 height 7
click at [644, 340] on icon "archive file" at bounding box center [647, 344] width 7 height 8
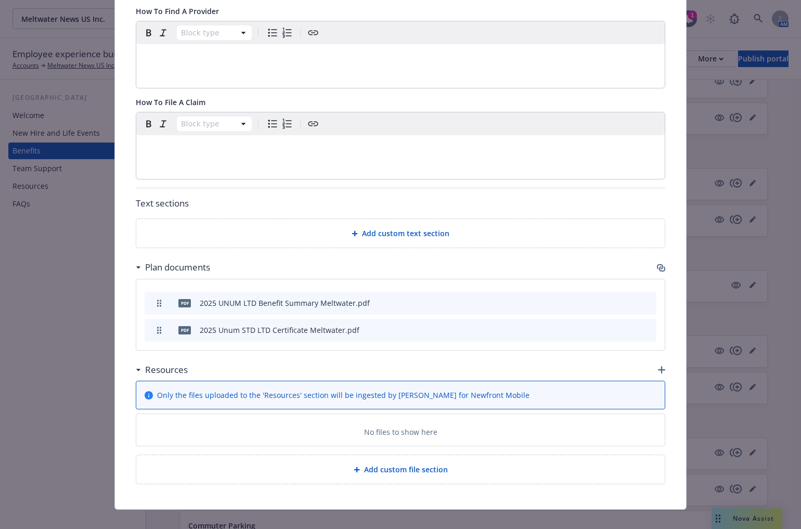
scroll to position [633, 0]
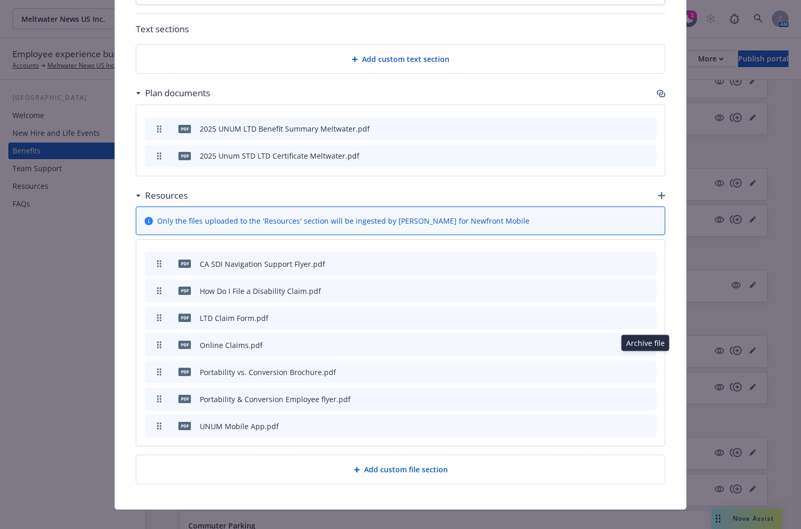
click at [643, 367] on icon "archive file" at bounding box center [647, 371] width 8 height 8
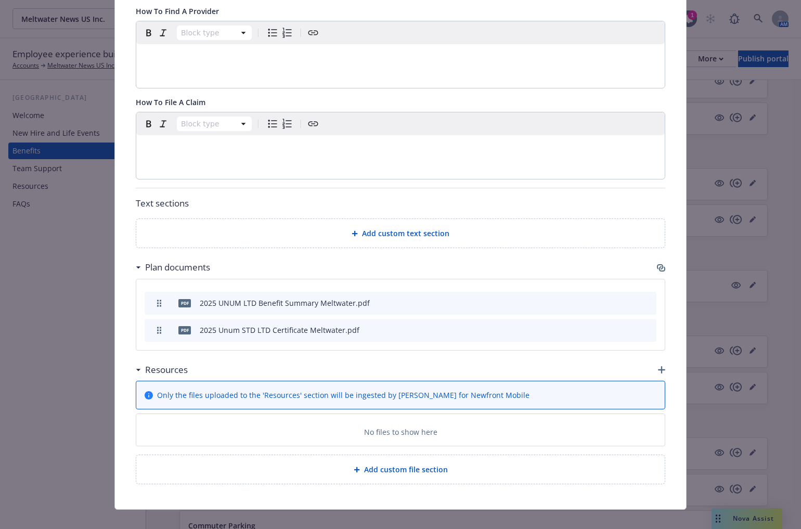
scroll to position [606, 0]
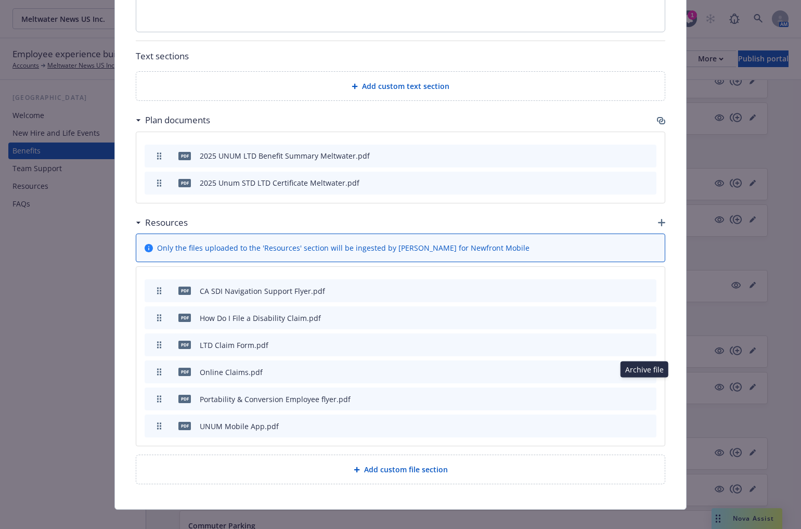
click at [643, 394] on icon "archive file" at bounding box center [647, 398] width 8 height 8
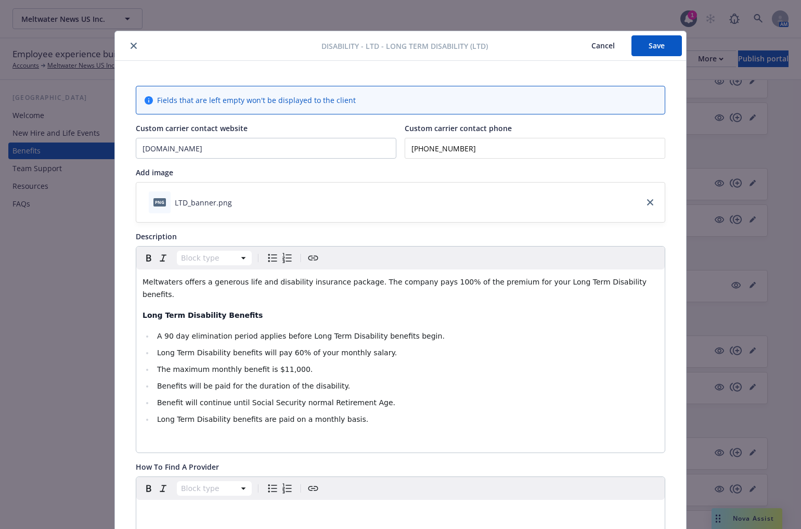
scroll to position [0, 0]
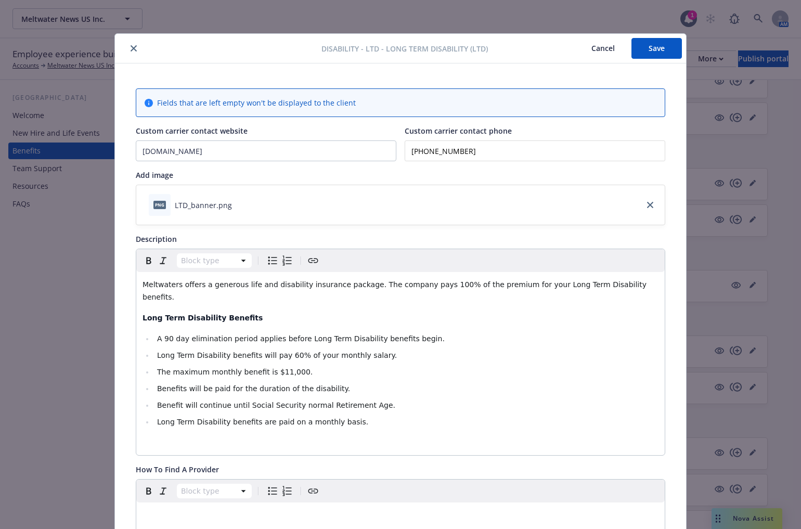
click at [653, 44] on button "Save" at bounding box center [657, 48] width 50 height 21
click at [131, 50] on icon "close" at bounding box center [134, 48] width 6 height 6
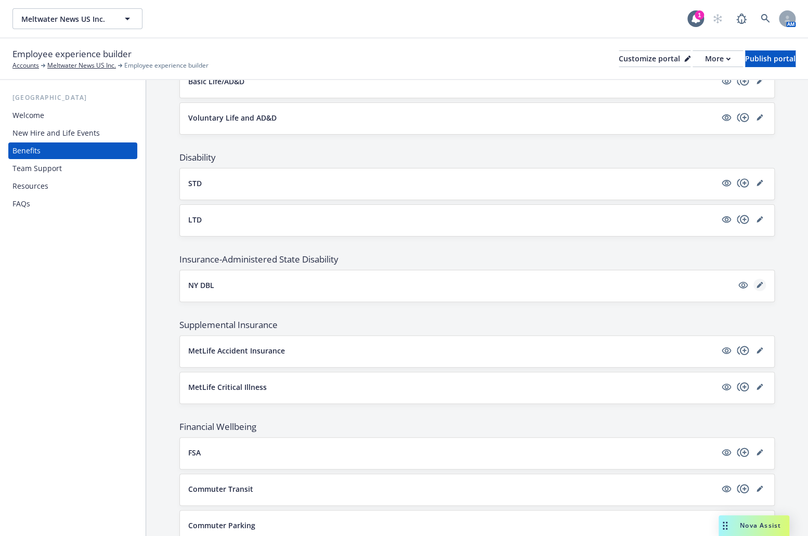
click at [756, 282] on link "editPencil" at bounding box center [760, 285] width 12 height 12
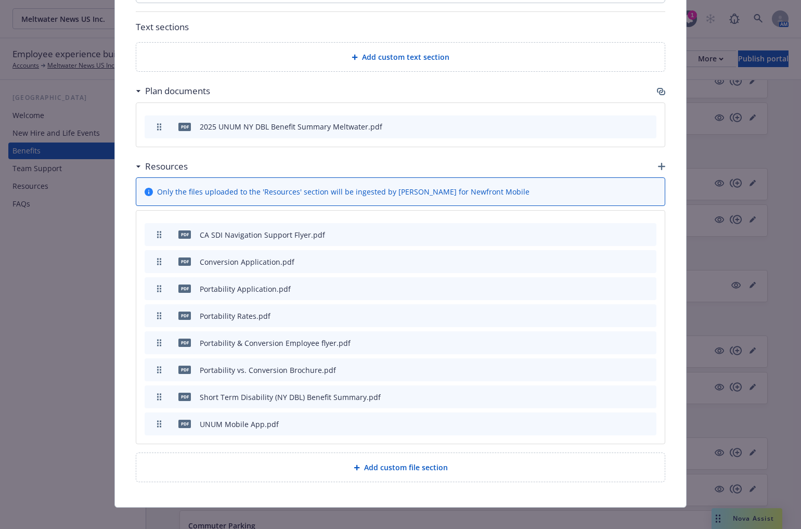
scroll to position [533, 0]
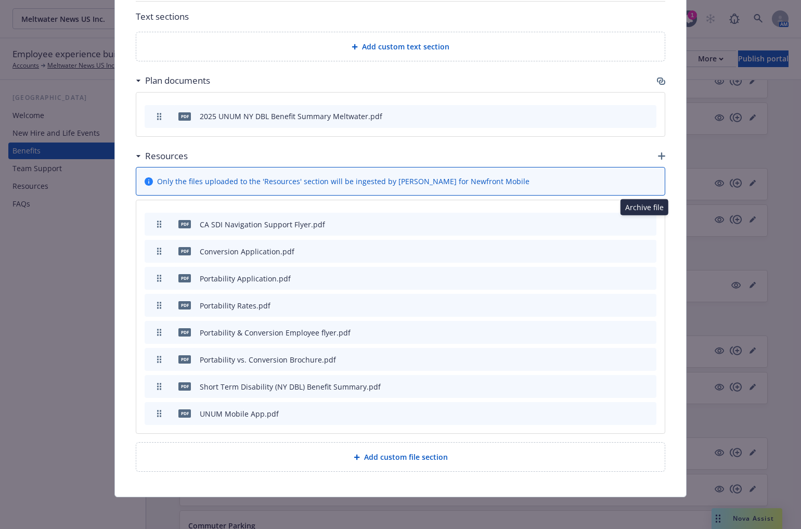
click at [644, 225] on icon "archive file" at bounding box center [647, 224] width 7 height 8
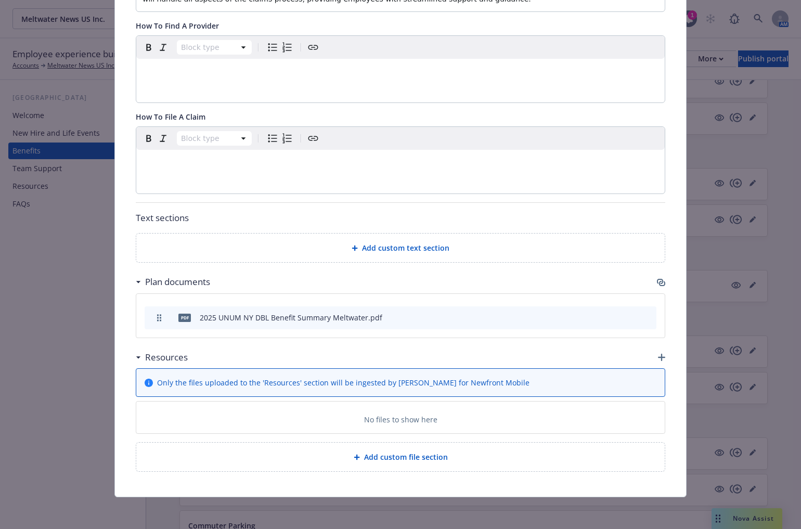
scroll to position [506, 0]
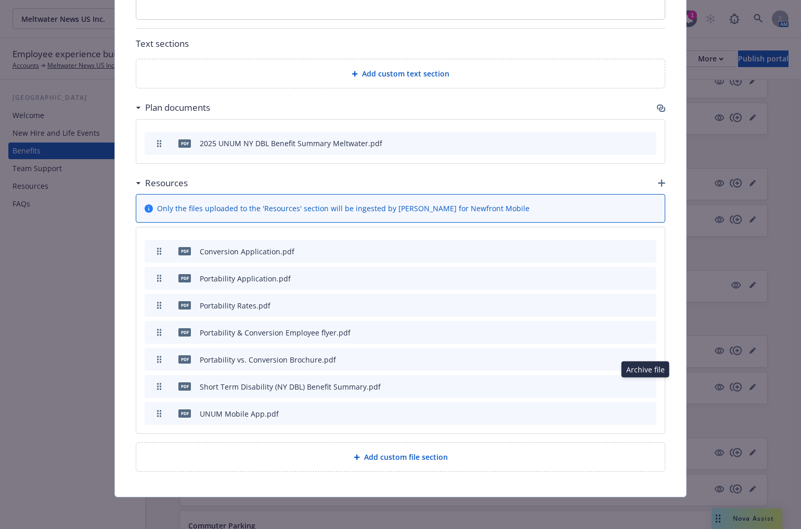
click at [644, 385] on icon "archive file" at bounding box center [647, 386] width 7 height 8
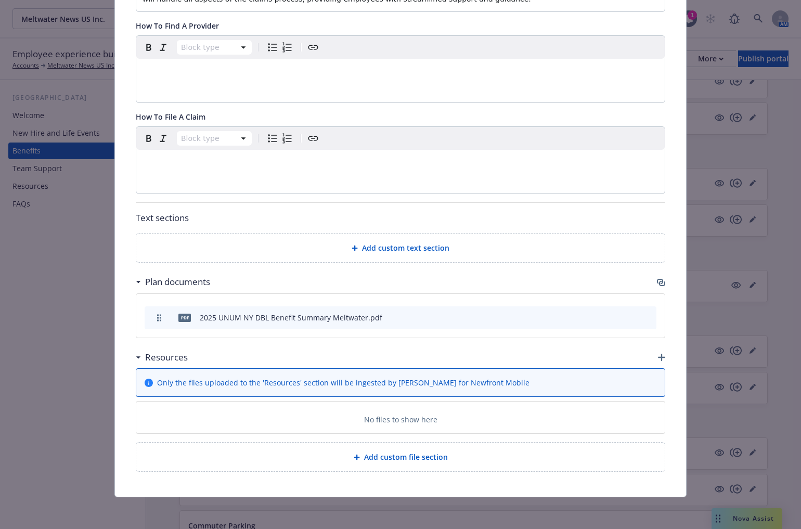
scroll to position [479, 0]
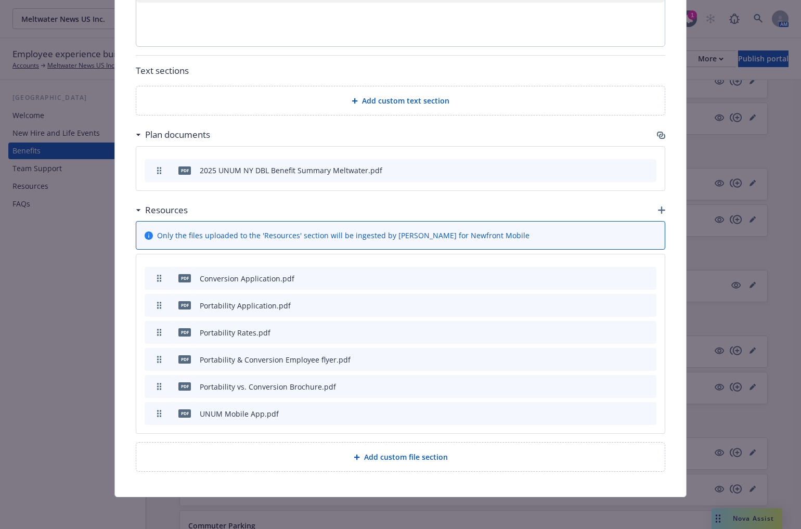
click at [627, 412] on icon "preview file" at bounding box center [629, 412] width 9 height 7
click at [628, 383] on icon "preview file" at bounding box center [629, 385] width 9 height 7
click at [645, 357] on icon "archive file" at bounding box center [647, 359] width 7 height 8
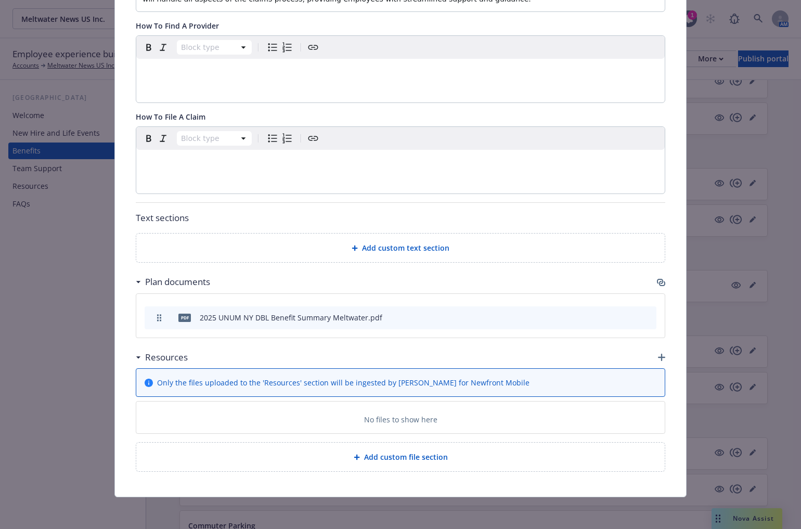
scroll to position [452, 0]
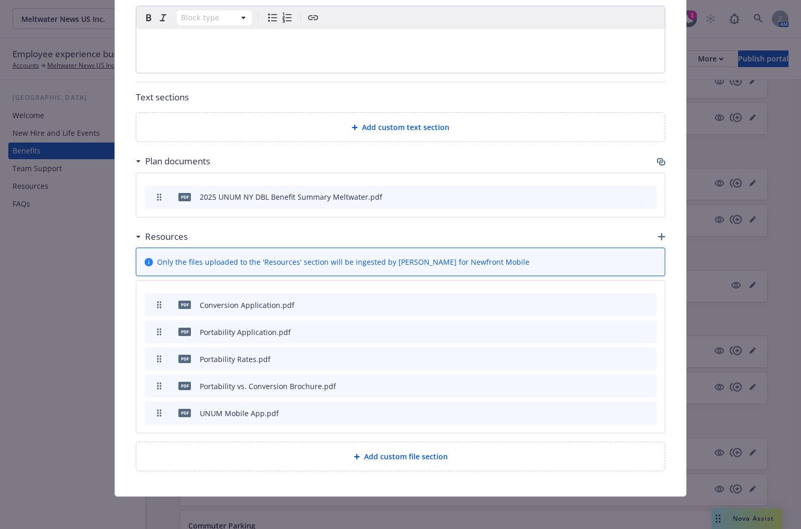
click at [645, 357] on icon "archive file" at bounding box center [647, 358] width 7 height 8
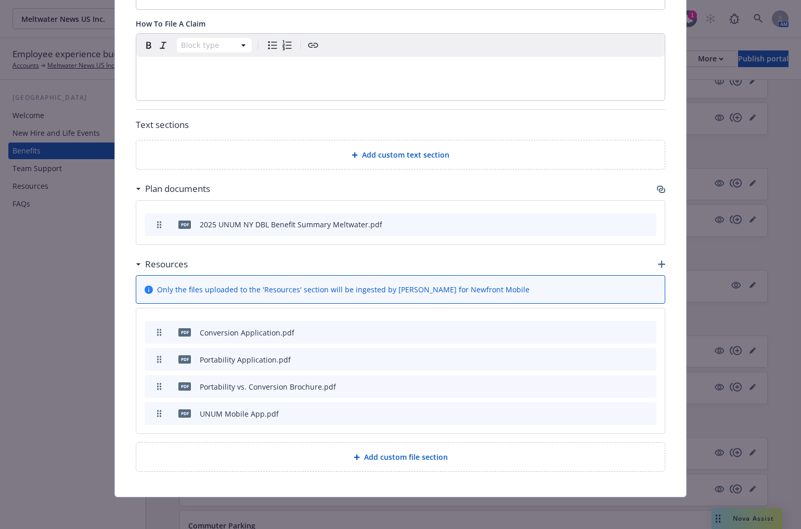
click at [644, 333] on icon "archive file" at bounding box center [647, 332] width 7 height 8
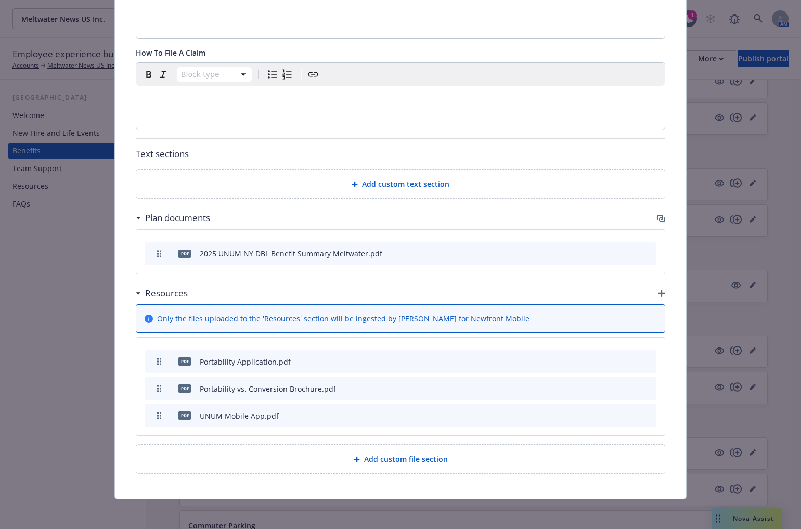
scroll to position [397, 0]
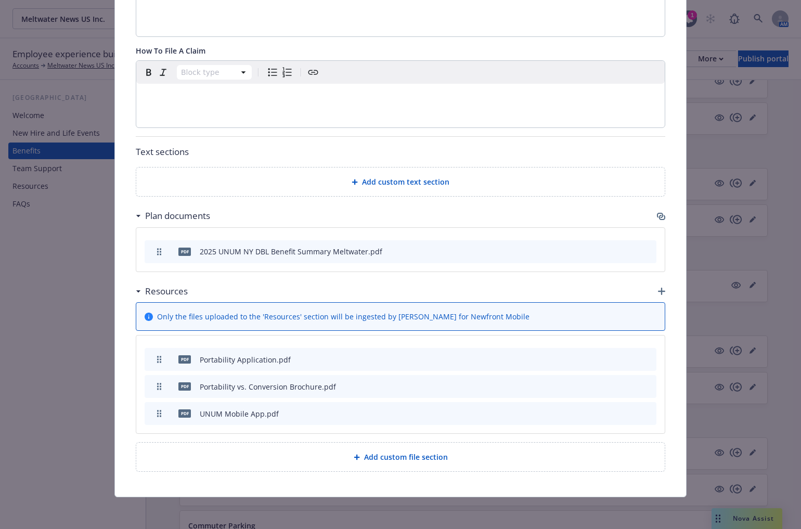
click at [645, 384] on icon "archive file" at bounding box center [647, 386] width 7 height 8
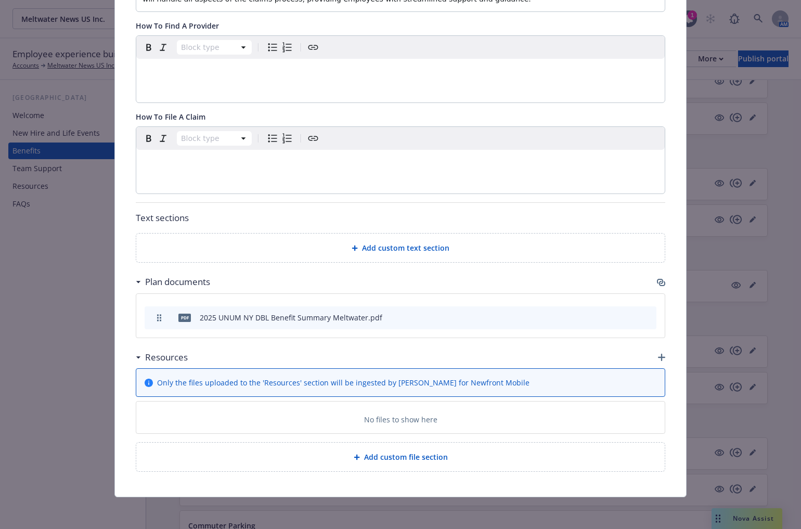
scroll to position [370, 0]
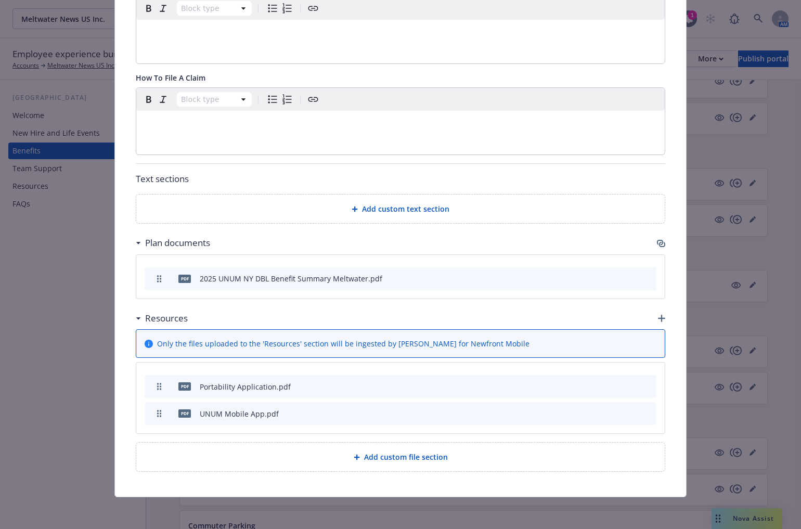
click at [645, 381] on button "archive file" at bounding box center [647, 386] width 10 height 10
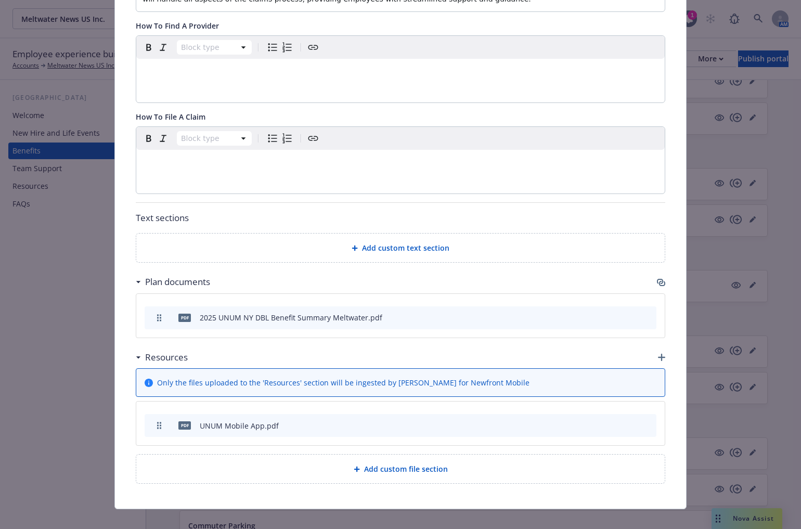
scroll to position [343, 0]
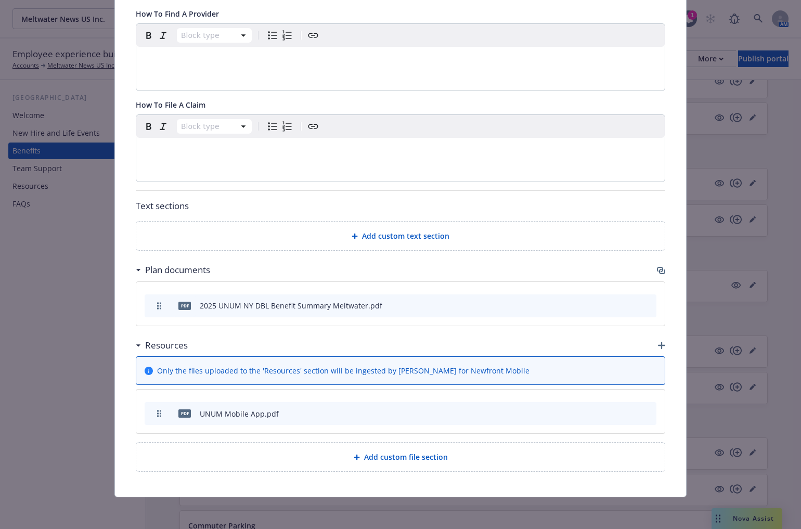
click at [629, 409] on icon "preview file" at bounding box center [629, 412] width 9 height 7
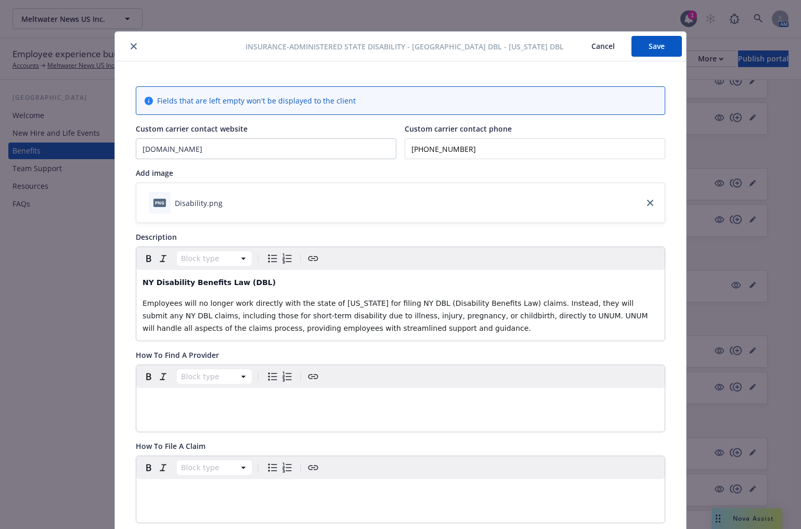
scroll to position [0, 0]
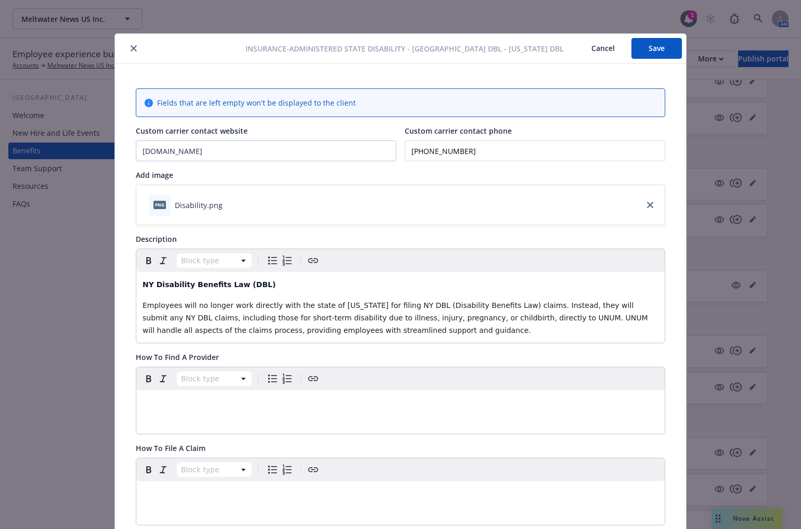
click at [635, 45] on button "Save" at bounding box center [657, 48] width 50 height 21
click at [655, 44] on button "Save" at bounding box center [657, 48] width 50 height 21
click at [127, 49] on button "close" at bounding box center [133, 48] width 12 height 12
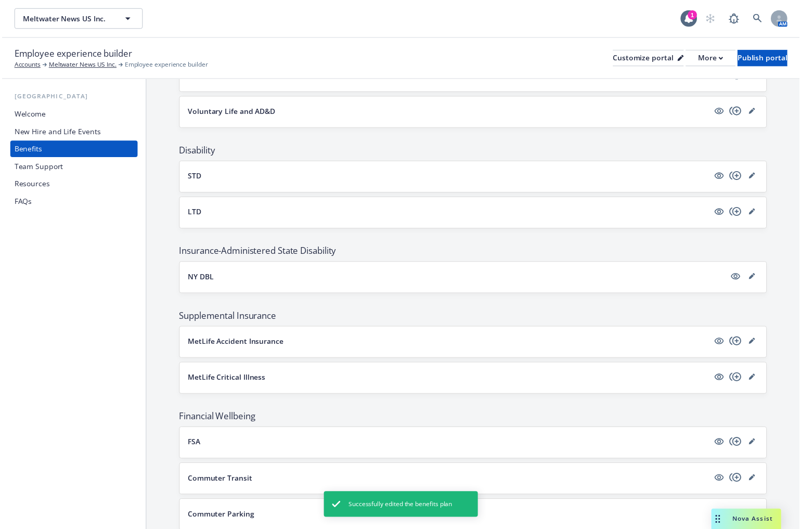
scroll to position [629, 0]
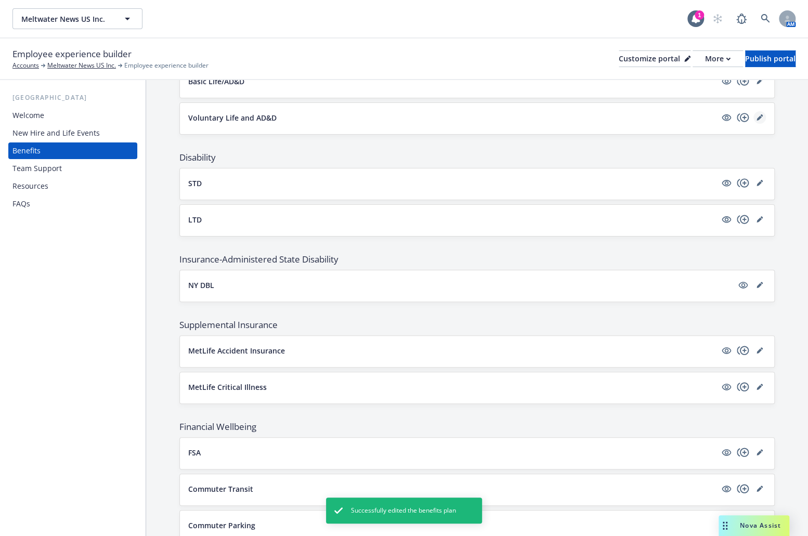
click at [757, 115] on icon "editPencil" at bounding box center [759, 117] width 5 height 5
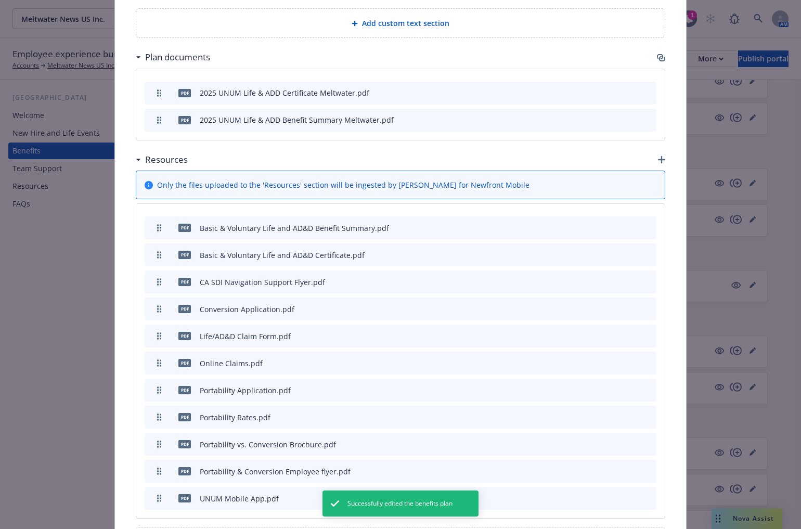
scroll to position [598, 0]
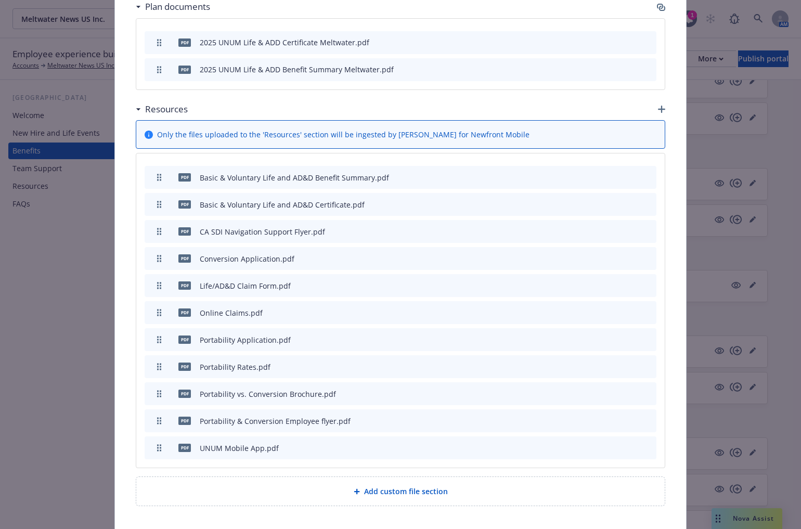
click at [645, 230] on icon "archive file" at bounding box center [647, 231] width 7 height 8
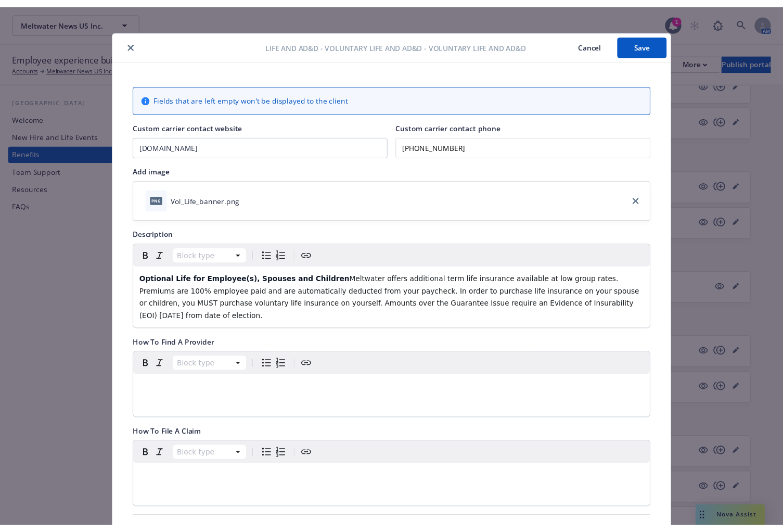
scroll to position [0, 0]
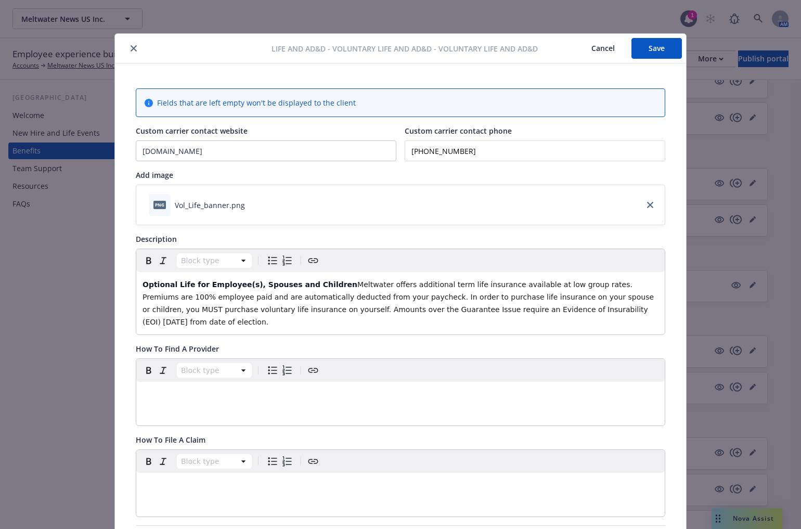
click at [653, 52] on button "Save" at bounding box center [657, 48] width 50 height 21
click at [131, 50] on icon "close" at bounding box center [134, 48] width 6 height 6
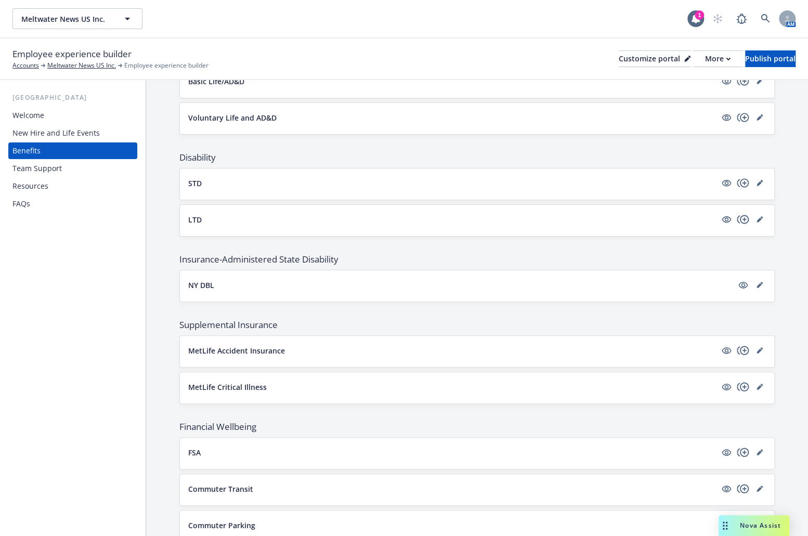
click at [132, 443] on div "[GEOGRAPHIC_DATA] Welcome New Hire and Life Events Benefits Team Support Resour…" at bounding box center [73, 308] width 146 height 456
drag, startPoint x: 415, startPoint y: 421, endPoint x: 493, endPoint y: 422, distance: 78.0
click at [415, 421] on span "Financial Wellbeing" at bounding box center [477, 427] width 596 height 12
